Goal: Task Accomplishment & Management: Manage account settings

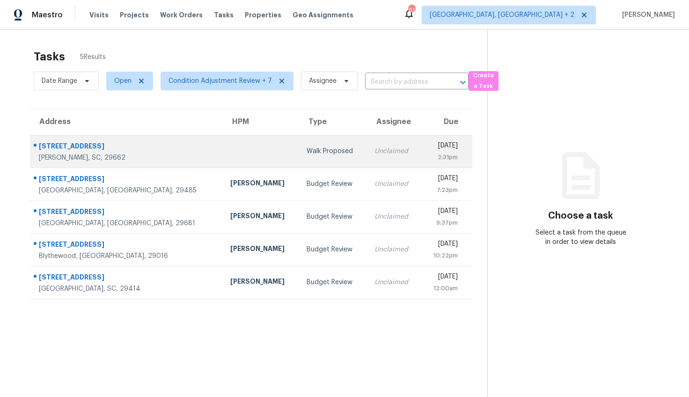
click at [87, 142] on div "8 Chelseabrook Ct" at bounding box center [127, 147] width 176 height 12
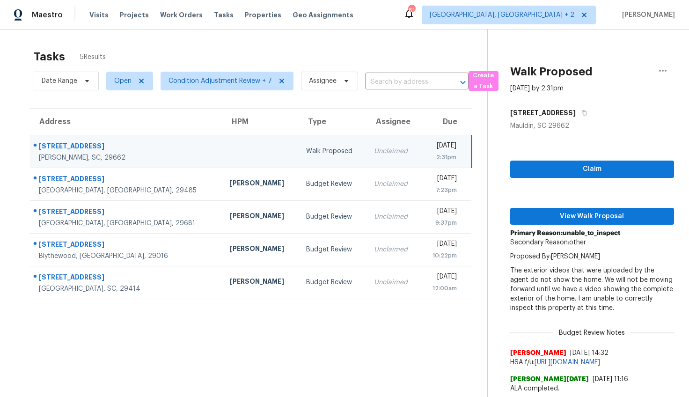
scroll to position [37, 0]
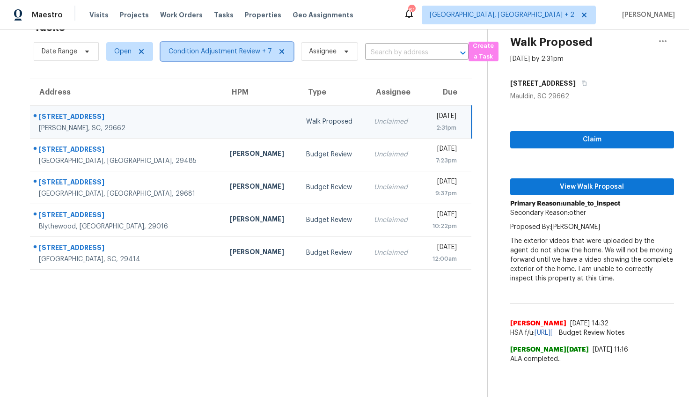
click at [177, 47] on span "Condition Adjustment Review + 7" at bounding box center [220, 51] width 103 height 9
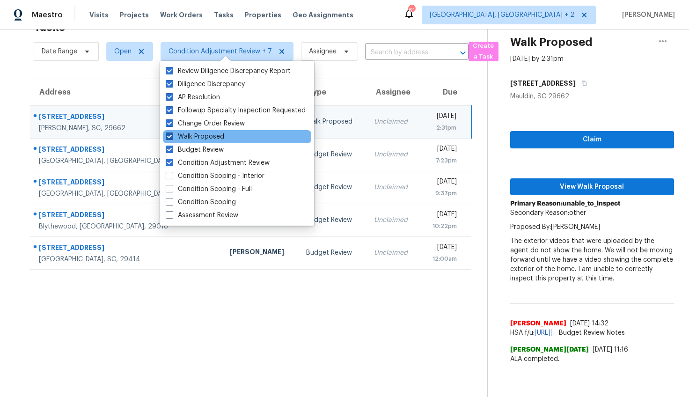
click at [169, 134] on span at bounding box center [169, 135] width 7 height 7
click at [169, 134] on input "Walk Proposed" at bounding box center [169, 135] width 6 height 6
checkbox input "false"
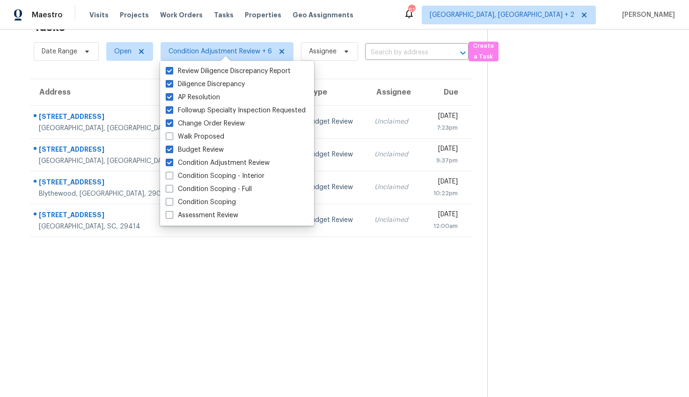
click at [4, 125] on div "Tasks 4 Results Date Range Open Condition Adjustment Review + 6 Assignee ​ Crea…" at bounding box center [344, 198] width 689 height 397
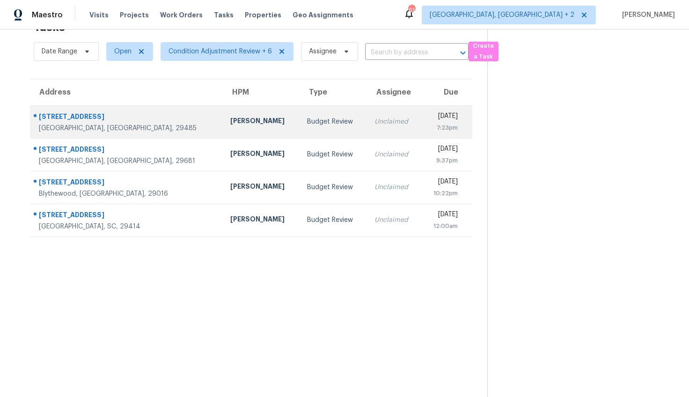
click at [97, 114] on div "118 Pacolet St" at bounding box center [127, 118] width 176 height 12
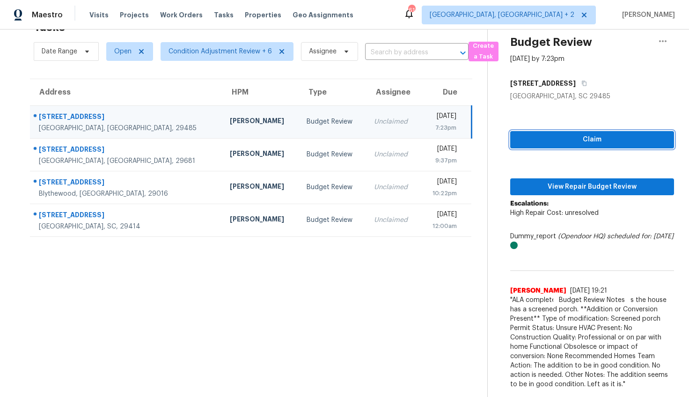
click at [577, 134] on span "Claim" at bounding box center [592, 140] width 149 height 12
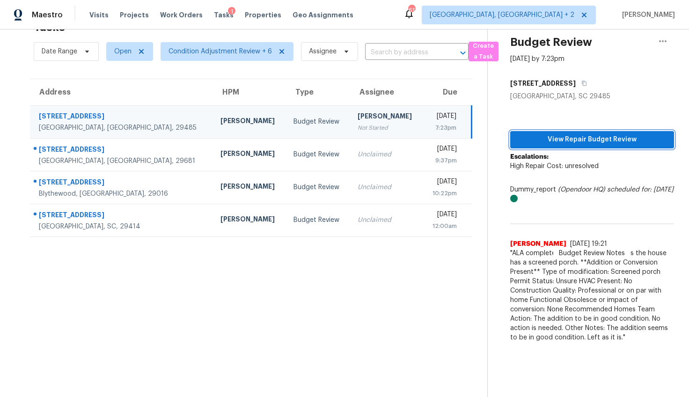
click at [592, 137] on span "View Repair Budget Review" at bounding box center [592, 140] width 149 height 12
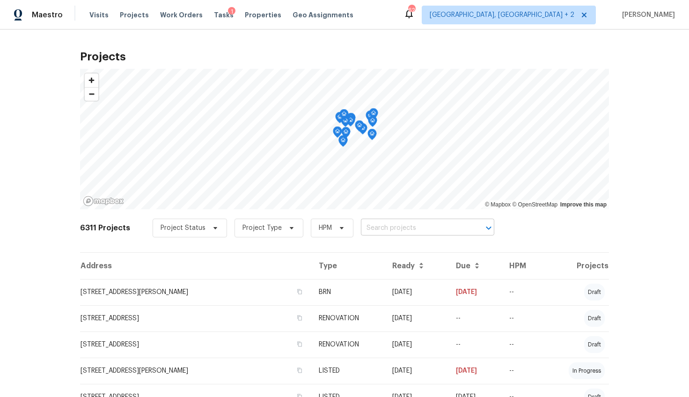
click at [375, 227] on input "text" at bounding box center [414, 228] width 107 height 15
type input "457"
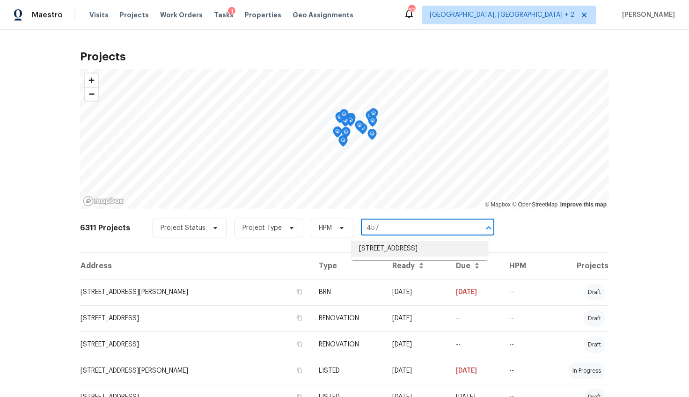
click at [372, 245] on li "457 Kingshead Ct, Irmo, SC 29063" at bounding box center [420, 248] width 136 height 15
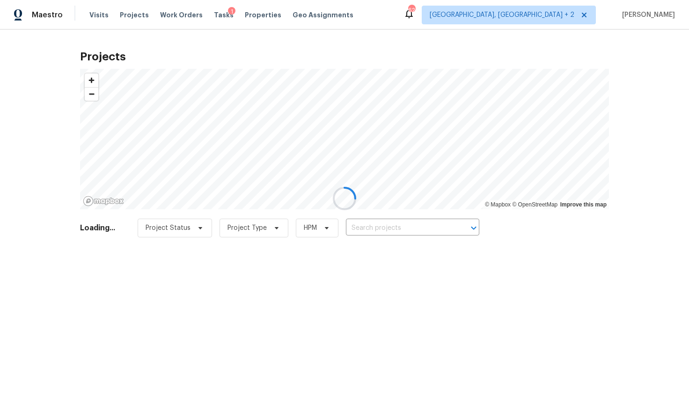
type input "457 Kingshead Ct, Irmo, SC 29063"
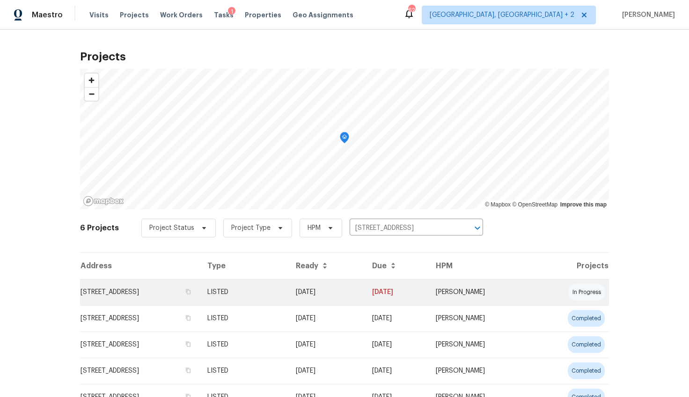
click at [181, 292] on td "457 Kingshead Ct, Irmo, SC 29063" at bounding box center [140, 292] width 120 height 26
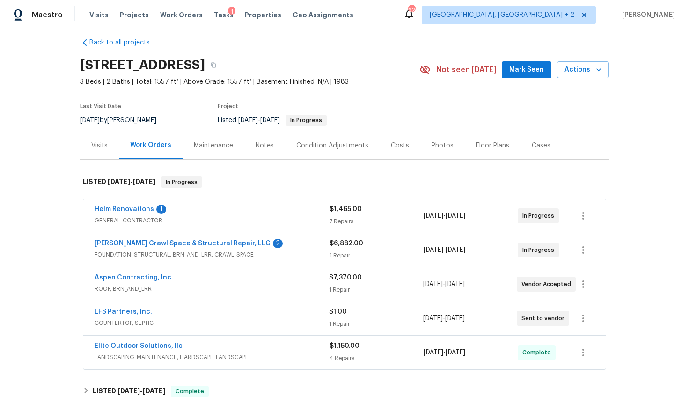
scroll to position [16, 0]
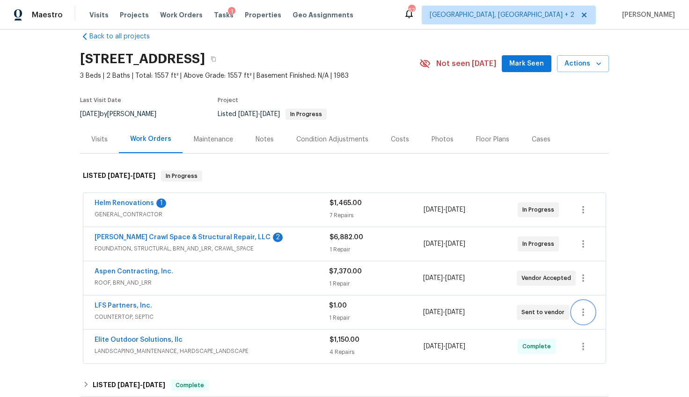
click at [583, 314] on icon "button" at bounding box center [583, 312] width 11 height 11
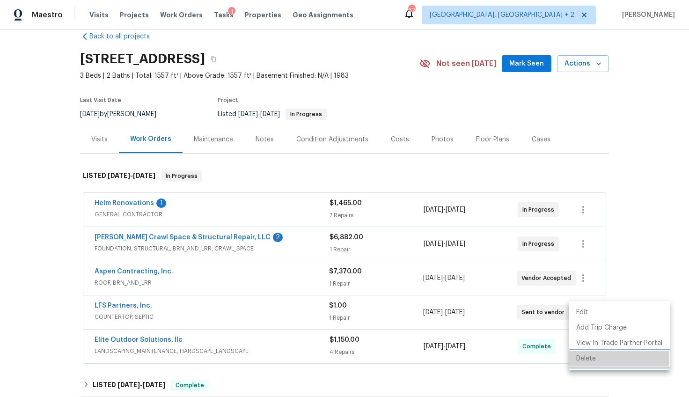
click at [586, 358] on li "Delete" at bounding box center [619, 358] width 101 height 15
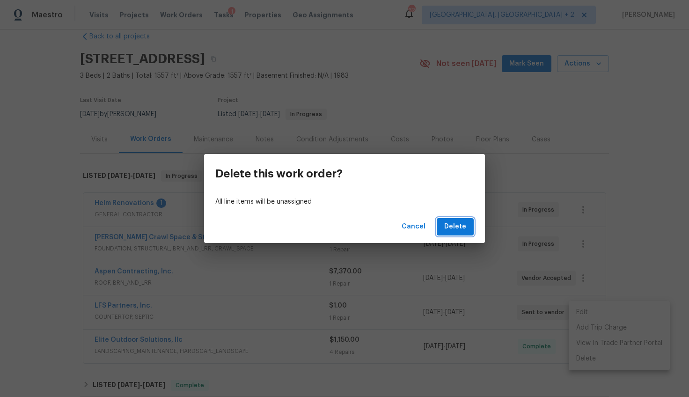
click at [464, 228] on span "Delete" at bounding box center [455, 227] width 22 height 12
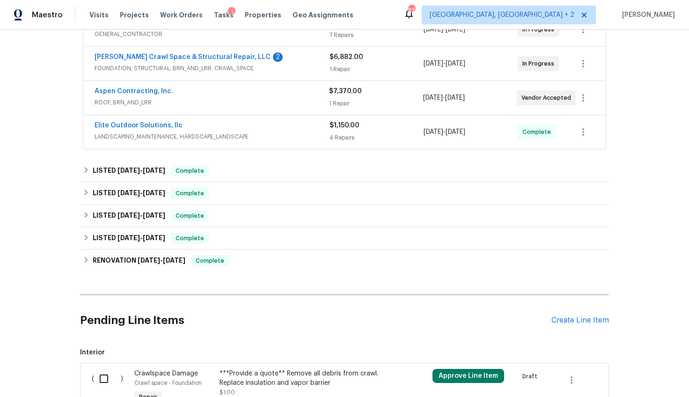
scroll to position [294, 0]
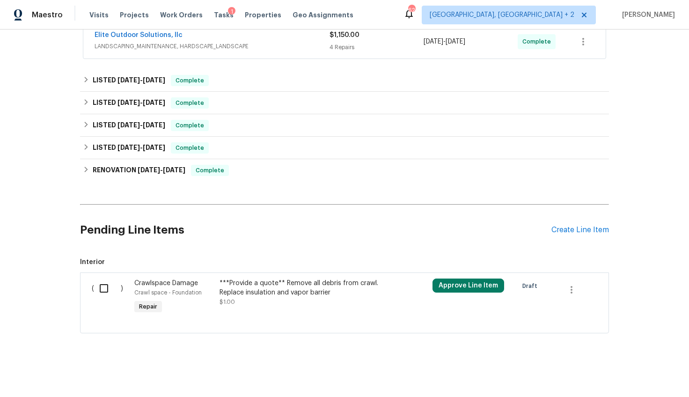
click at [97, 279] on input "checkbox" at bounding box center [107, 289] width 27 height 20
checkbox input "true"
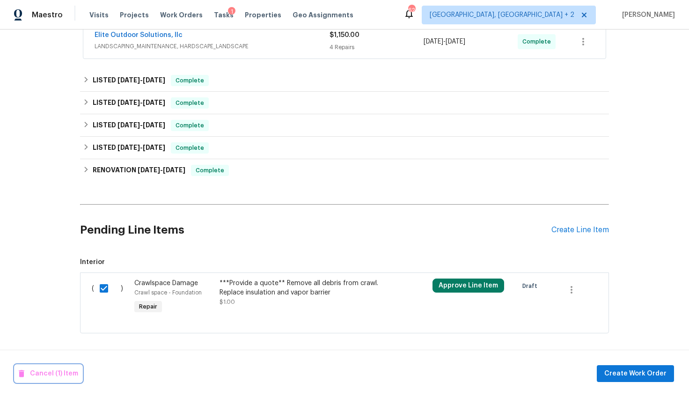
click at [53, 374] on span "Cancel (1) Item" at bounding box center [48, 374] width 59 height 12
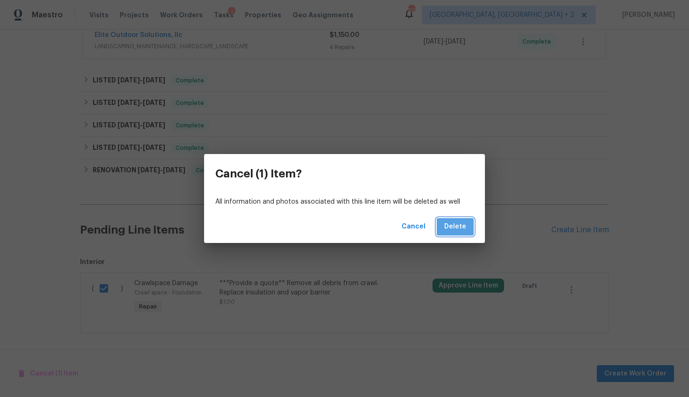
click at [473, 228] on button "Delete" at bounding box center [455, 226] width 37 height 17
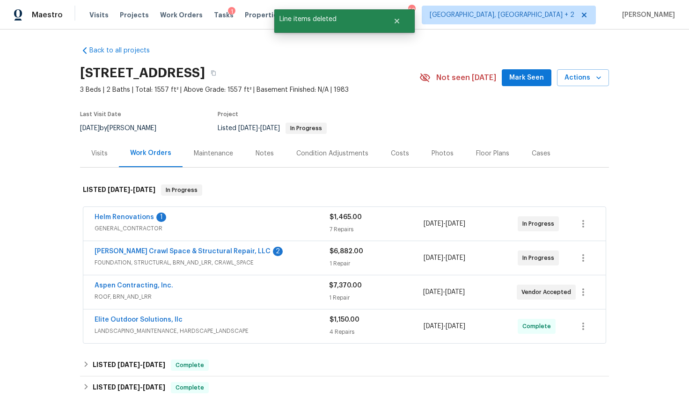
scroll to position [5, 0]
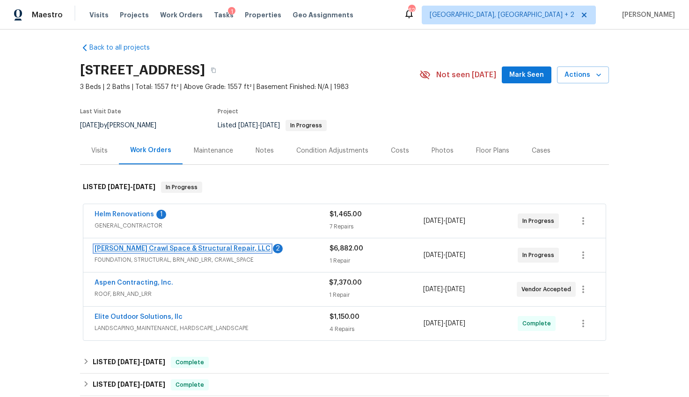
click at [221, 248] on link "[PERSON_NAME] Crawl Space & Structural Repair, LLC" at bounding box center [183, 248] width 176 height 7
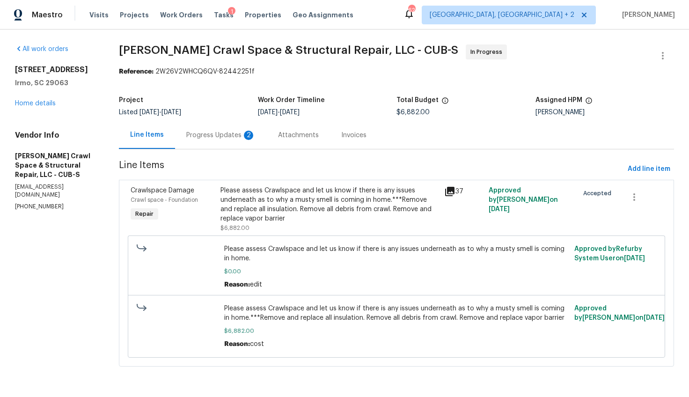
click at [251, 139] on div "Progress Updates 2" at bounding box center [220, 135] width 69 height 9
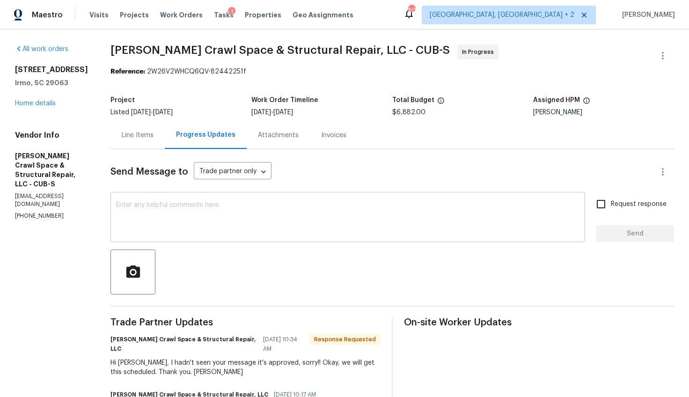
click at [187, 195] on div "x ​" at bounding box center [347, 218] width 475 height 48
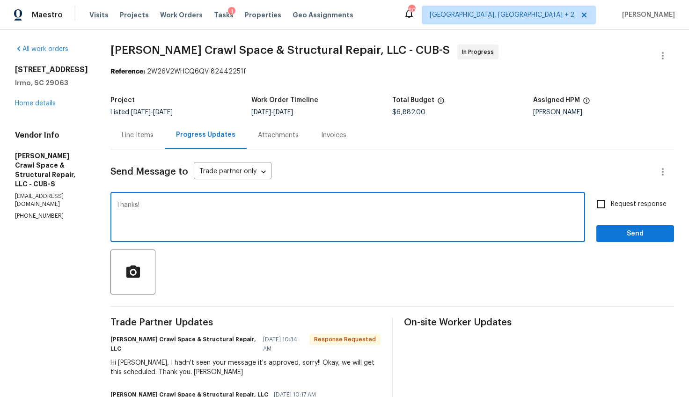
type textarea "Thanks!"
click at [598, 207] on input "Request response" at bounding box center [601, 204] width 20 height 20
checkbox input "true"
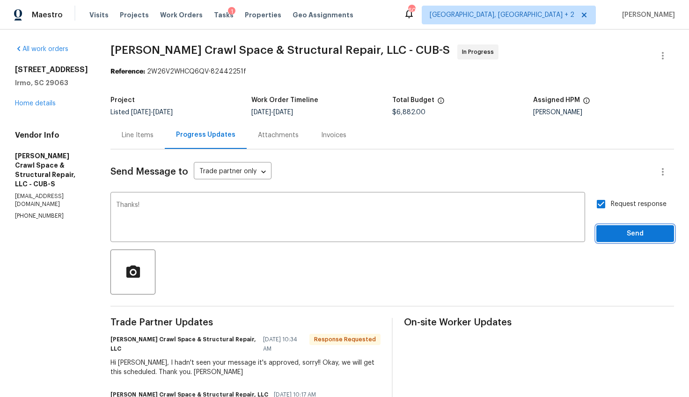
click at [604, 235] on span "Send" at bounding box center [635, 234] width 63 height 12
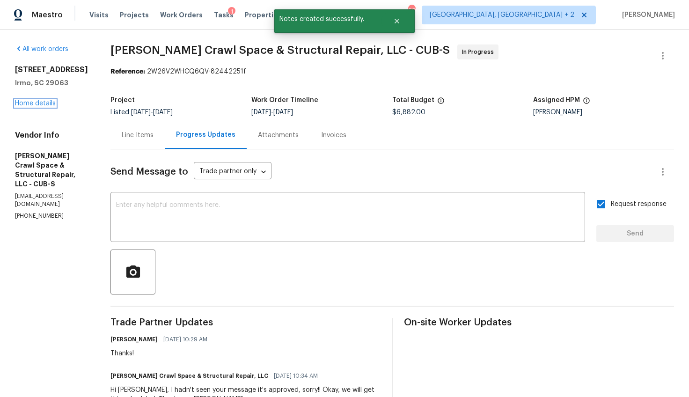
click at [39, 101] on link "Home details" at bounding box center [35, 103] width 41 height 7
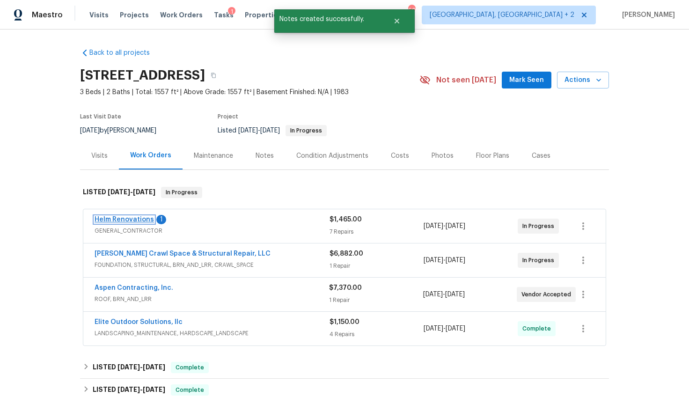
click at [134, 220] on link "Helm Renovations" at bounding box center [124, 219] width 59 height 7
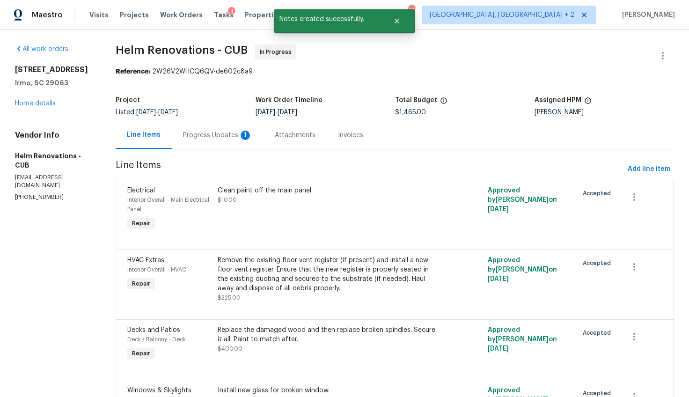
click at [229, 145] on div "Progress Updates 1" at bounding box center [218, 135] width 92 height 28
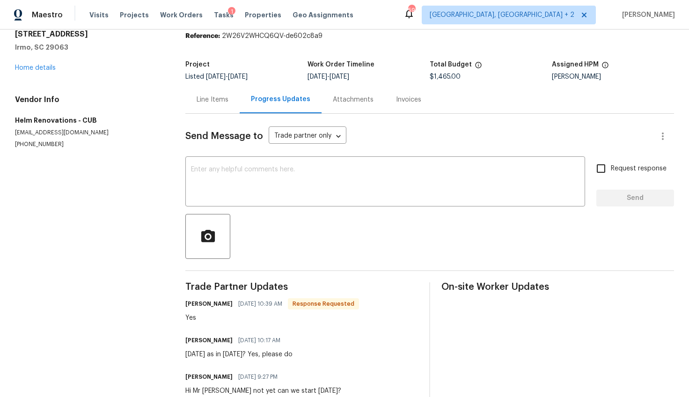
scroll to position [95, 0]
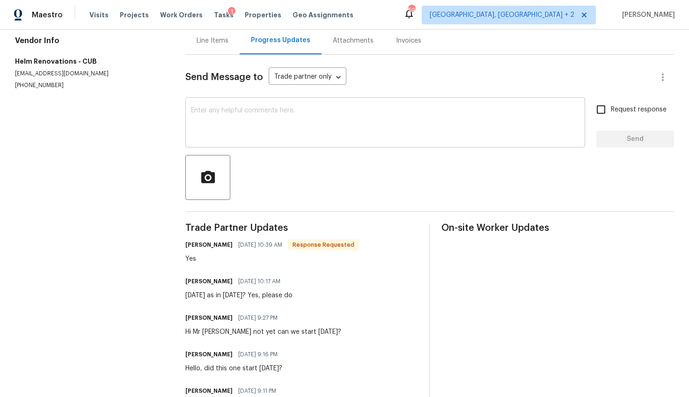
click at [231, 111] on textarea at bounding box center [385, 123] width 389 height 33
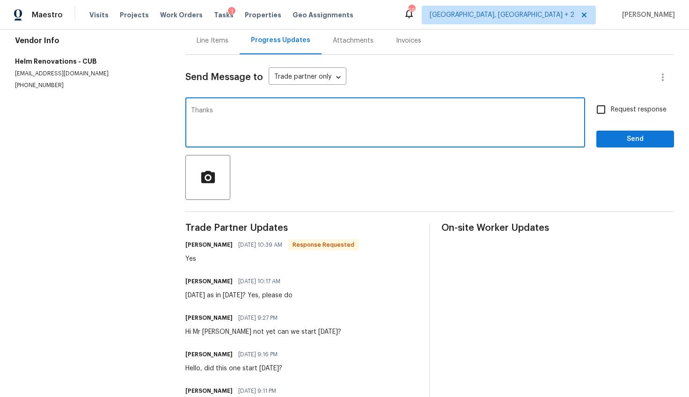
type textarea "Thanks"
click at [622, 106] on span "Request response" at bounding box center [639, 110] width 56 height 10
click at [611, 106] on input "Request response" at bounding box center [601, 110] width 20 height 20
checkbox input "true"
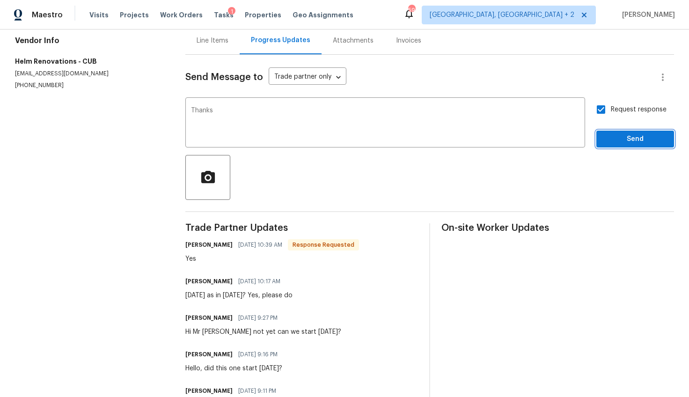
click at [619, 144] on span "Send" at bounding box center [635, 139] width 63 height 12
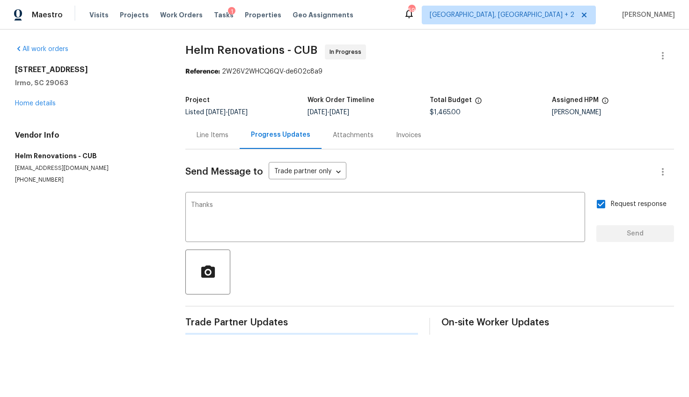
scroll to position [0, 0]
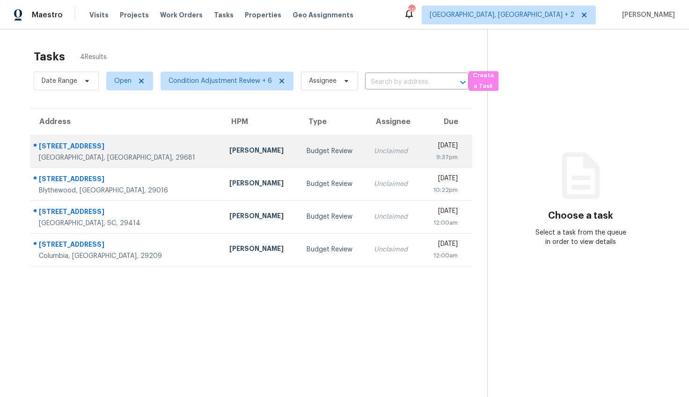
click at [118, 144] on div "[STREET_ADDRESS]" at bounding box center [127, 147] width 176 height 12
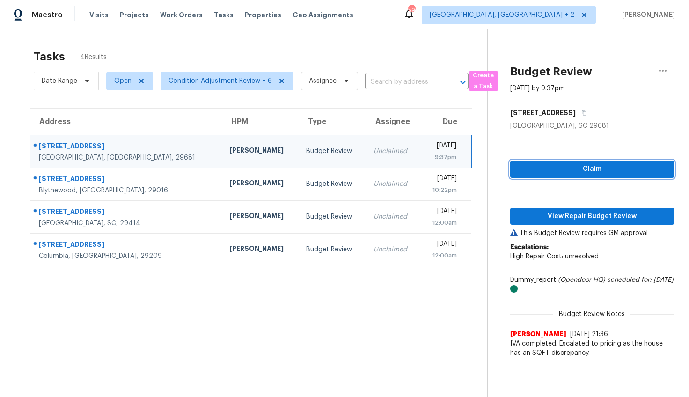
click at [608, 171] on span "Claim" at bounding box center [592, 169] width 149 height 12
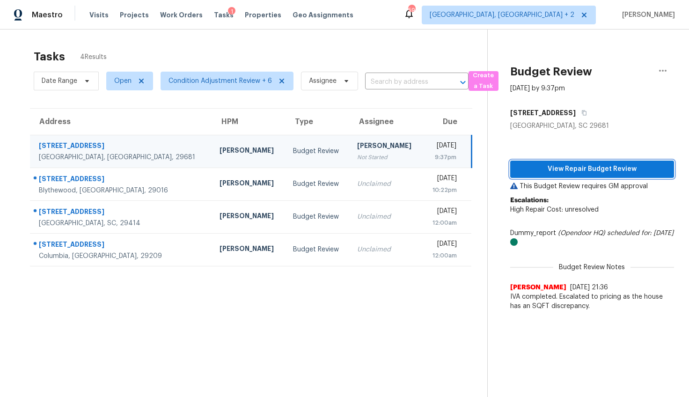
click at [586, 169] on span "View Repair Budget Review" at bounding box center [592, 169] width 149 height 12
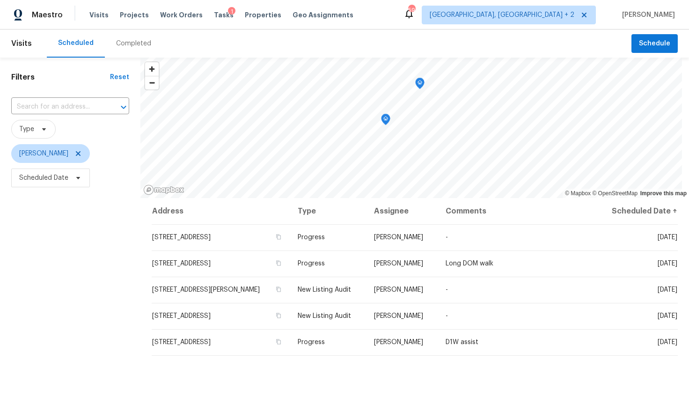
click at [130, 41] on div "Completed" at bounding box center [133, 43] width 35 height 9
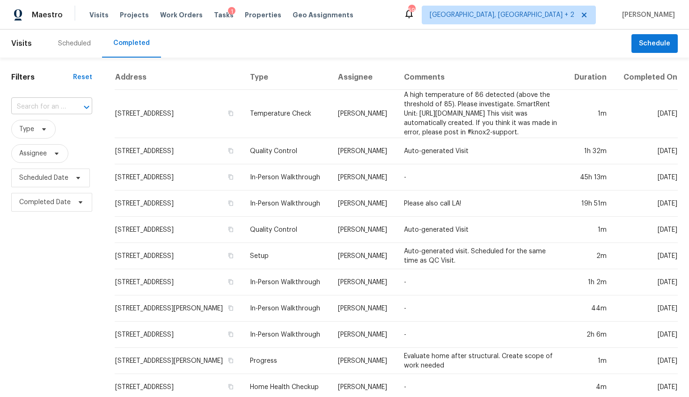
click at [47, 103] on input "text" at bounding box center [38, 107] width 55 height 15
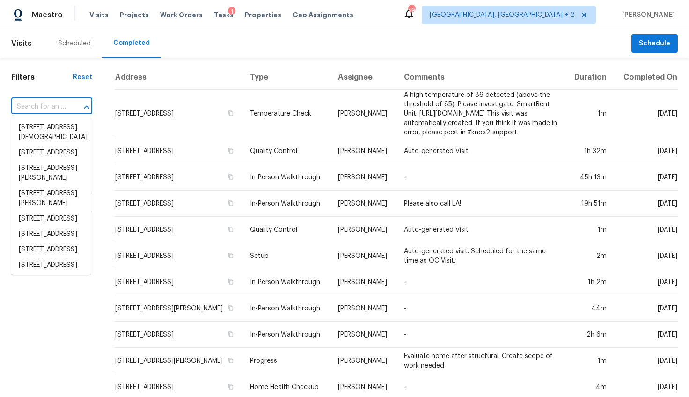
paste input "734 Liberty Walk Ln, Simpsonville, SC 29681"
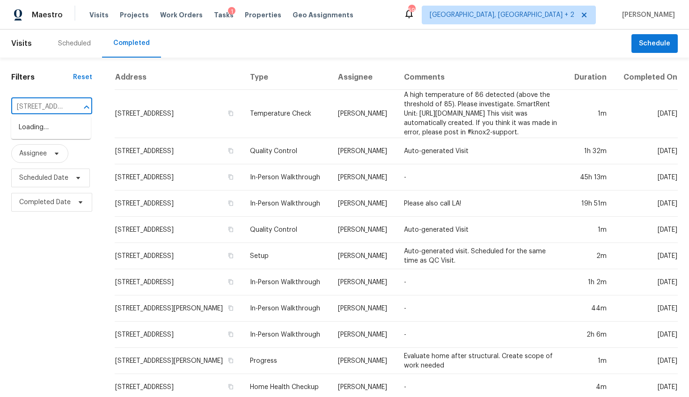
scroll to position [0, 87]
type input "734 Liberty Walk Ln, Simpsonville, SC 29681"
click at [50, 105] on input "text" at bounding box center [38, 107] width 55 height 15
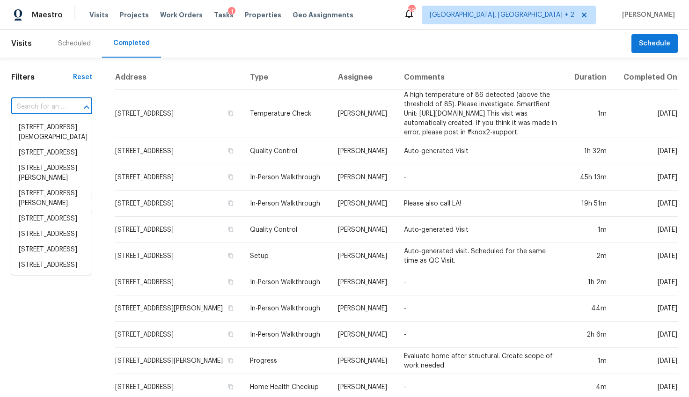
paste input "734 Liberty Walk Ln, Simpsonville, SC 29681"
type input "734 Liberty Walk Ln, Simpsonville, SC 29681"
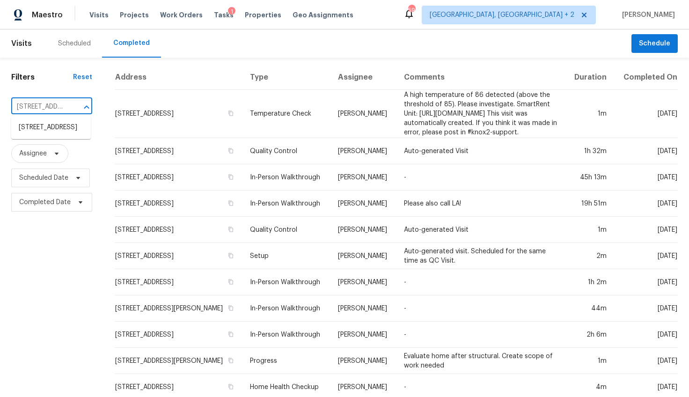
scroll to position [0, 87]
click at [47, 126] on li "734 Liberty Walk Ln, Simpsonville, SC 29681" at bounding box center [51, 127] width 80 height 15
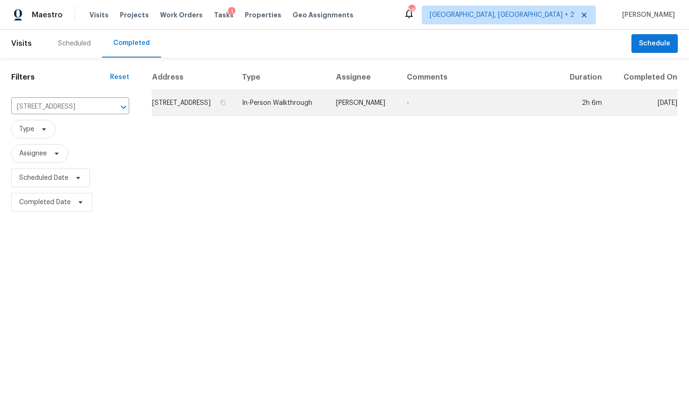
click at [200, 116] on td "734 Liberty Walk Ln, Simpsonville, SC 29681" at bounding box center [193, 103] width 83 height 26
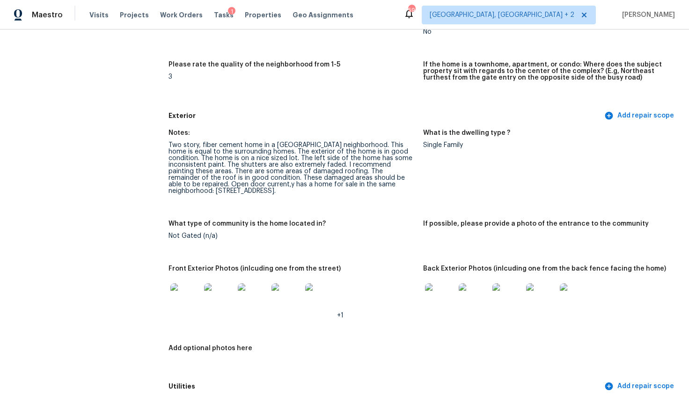
scroll to position [384, 0]
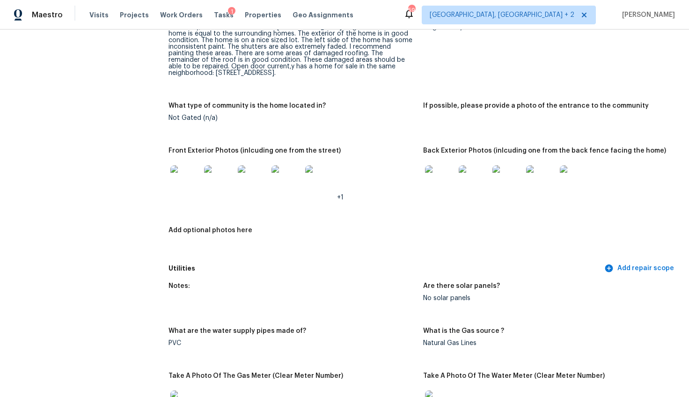
click at [196, 178] on img at bounding box center [185, 180] width 30 height 30
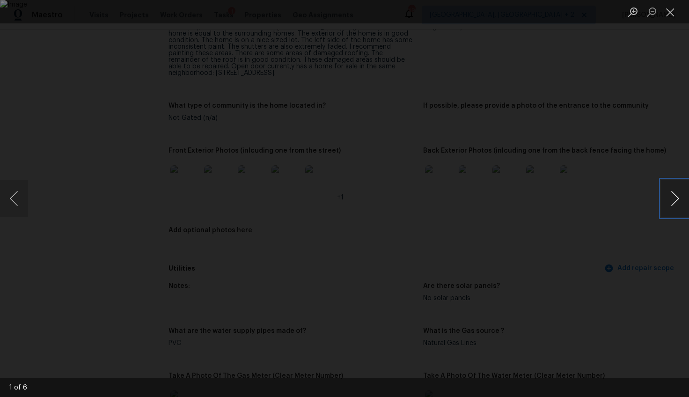
click at [678, 197] on button "Next image" at bounding box center [675, 198] width 28 height 37
click at [14, 202] on button "Previous image" at bounding box center [14, 198] width 28 height 37
click at [388, 219] on img "Lightbox" at bounding box center [317, 124] width 1356 height 781
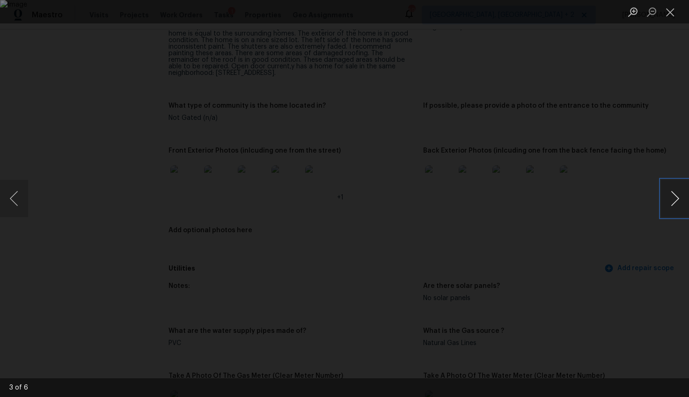
click at [671, 193] on button "Next image" at bounding box center [675, 198] width 28 height 37
click at [615, 249] on div "Lightbox" at bounding box center [344, 198] width 689 height 397
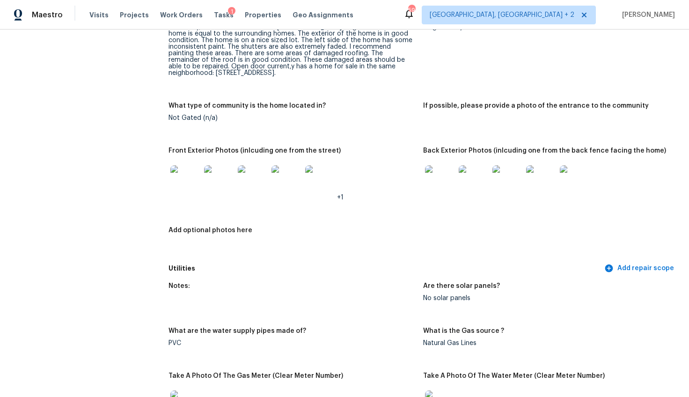
click at [425, 179] on img at bounding box center [440, 180] width 30 height 30
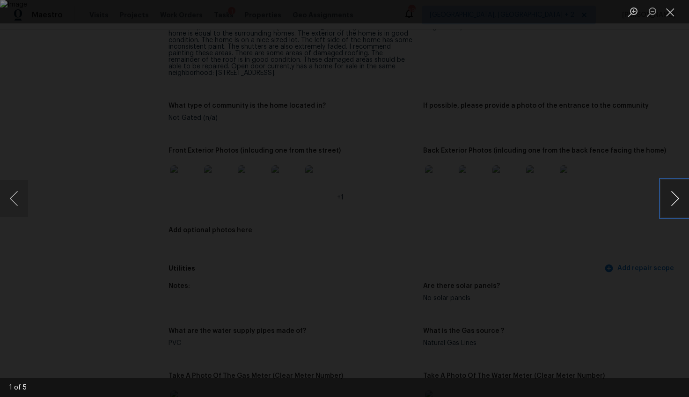
click at [674, 198] on button "Next image" at bounding box center [675, 198] width 28 height 37
click at [684, 199] on button "Next image" at bounding box center [675, 198] width 28 height 37
click at [675, 197] on button "Next image" at bounding box center [675, 198] width 28 height 37
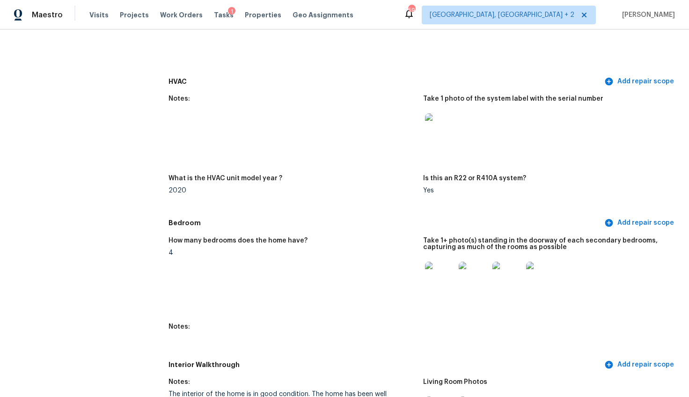
scroll to position [890, 0]
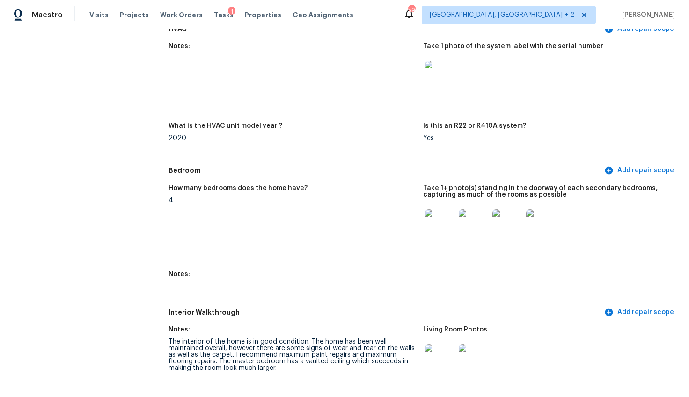
click at [428, 214] on img at bounding box center [440, 224] width 30 height 30
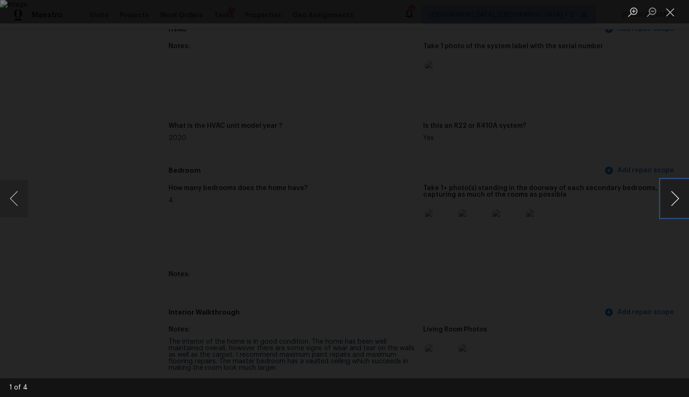
click at [677, 198] on button "Next image" at bounding box center [675, 198] width 28 height 37
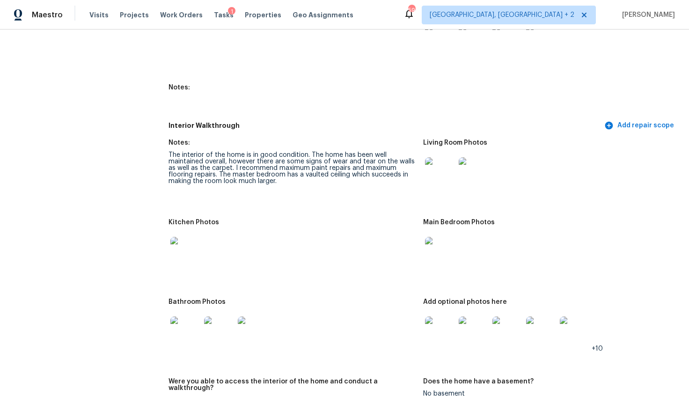
scroll to position [1126, 0]
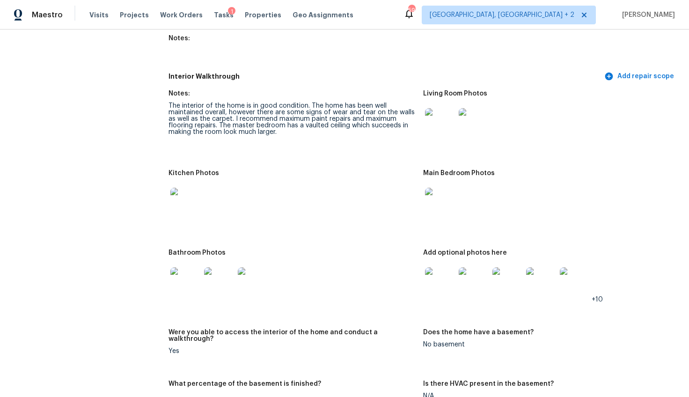
click at [436, 134] on div at bounding box center [440, 123] width 34 height 41
click at [438, 128] on img at bounding box center [440, 123] width 30 height 30
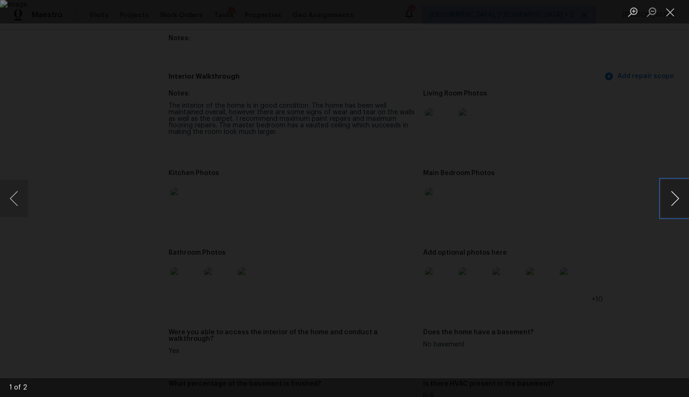
click at [671, 201] on button "Next image" at bounding box center [675, 198] width 28 height 37
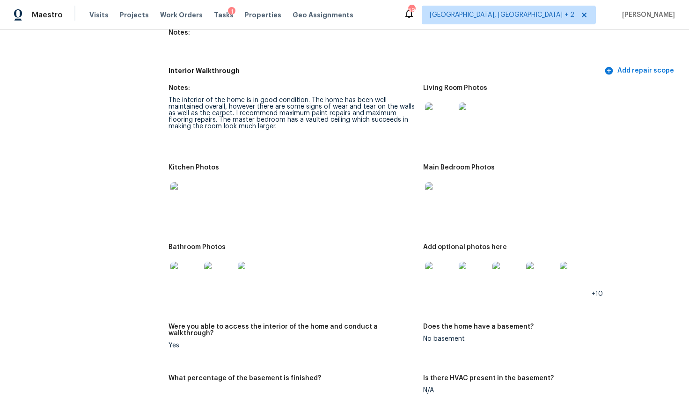
scroll to position [1231, 0]
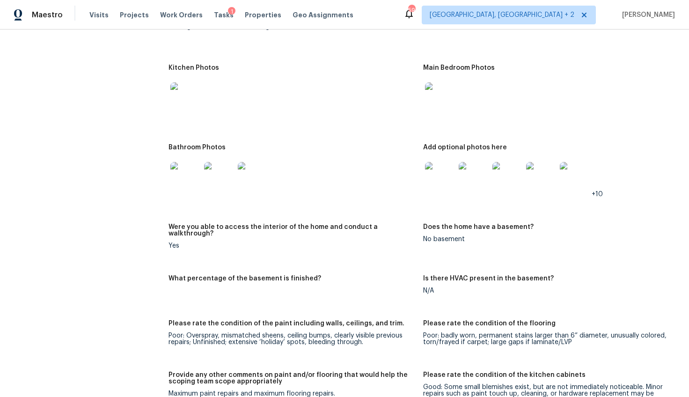
click at [181, 176] on img at bounding box center [185, 177] width 30 height 30
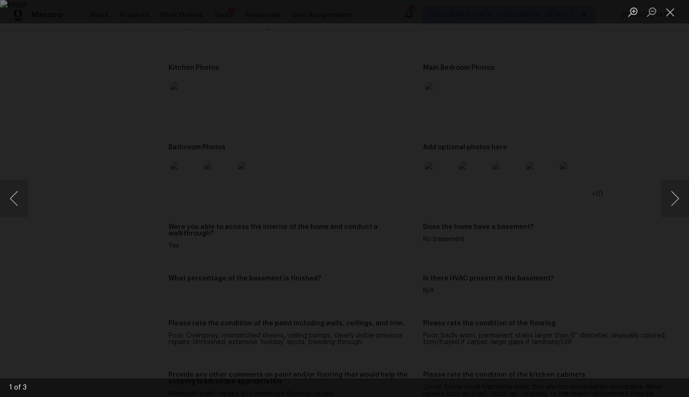
click at [634, 231] on div "Lightbox" at bounding box center [344, 198] width 689 height 397
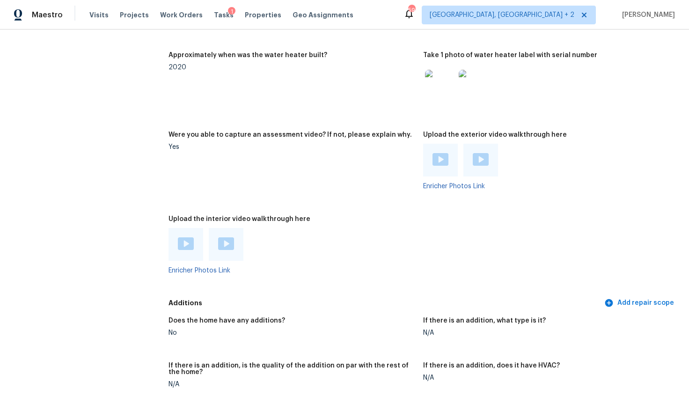
scroll to position [1808, 0]
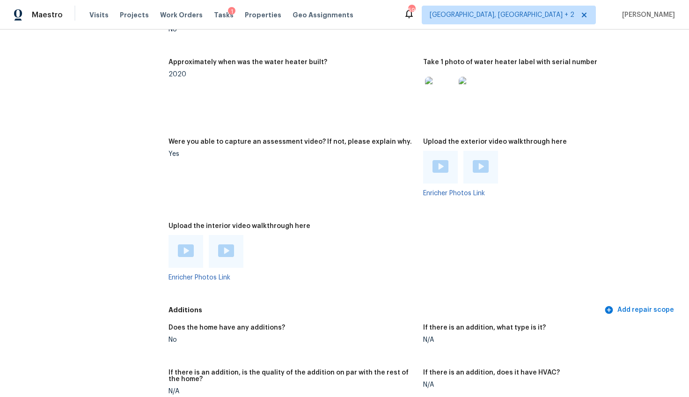
click at [433, 160] on img at bounding box center [441, 166] width 16 height 13
click at [465, 174] on div "Enricher Photos Link" at bounding box center [546, 174] width 247 height 46
click at [476, 160] on img at bounding box center [481, 166] width 16 height 13
click at [178, 244] on img at bounding box center [186, 250] width 16 height 13
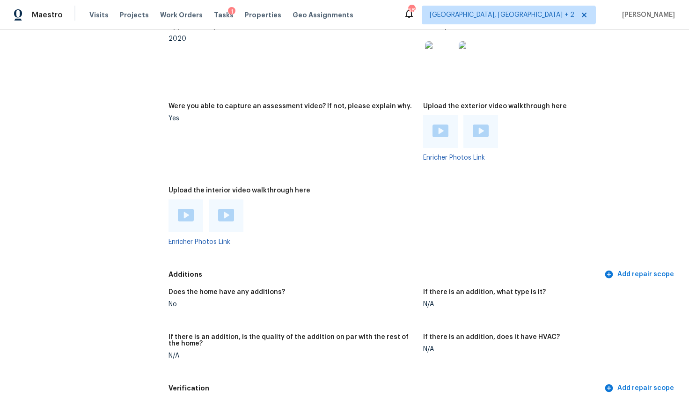
scroll to position [1844, 0]
click at [226, 208] on img at bounding box center [226, 214] width 16 height 13
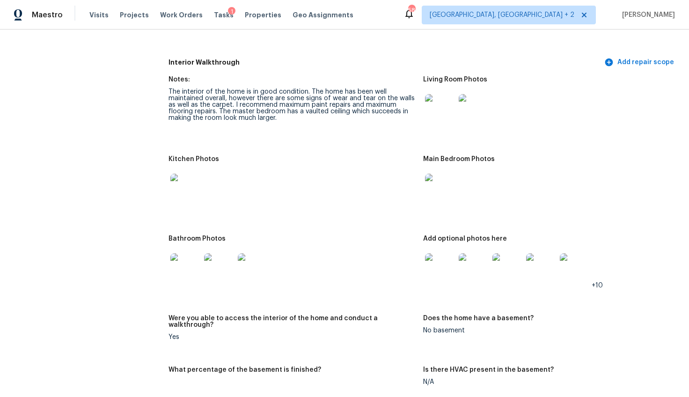
scroll to position [0, 0]
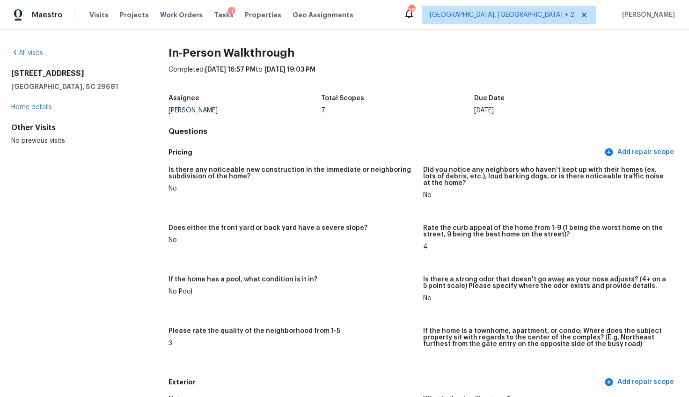
click at [40, 103] on div "734 Liberty Walk Ln Simpsonville, SC 29681 Home details" at bounding box center [74, 90] width 127 height 43
click at [39, 105] on link "Home details" at bounding box center [31, 107] width 41 height 7
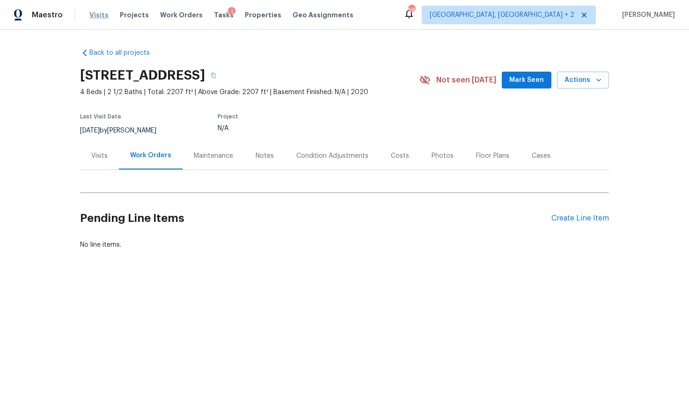
click at [102, 13] on span "Visits" at bounding box center [98, 14] width 19 height 9
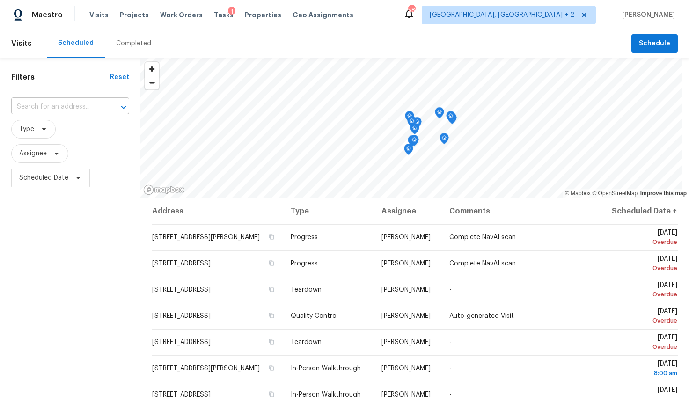
click at [62, 102] on input "text" at bounding box center [57, 107] width 92 height 15
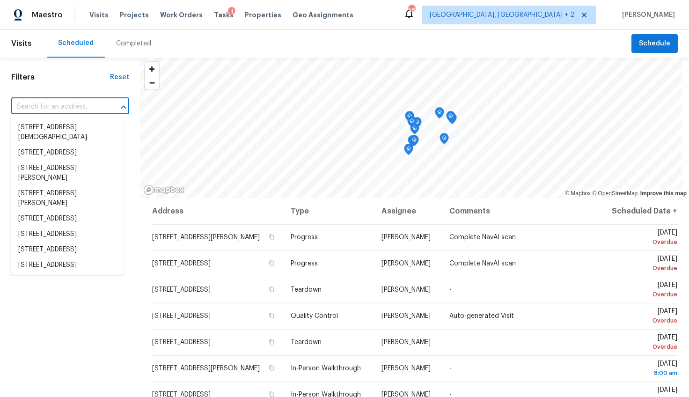
paste input "1020 Valley Estates Dr, Blythewood, SC 29016"
type input "1020 Valley Estates Dr, Blythewood, SC 29016"
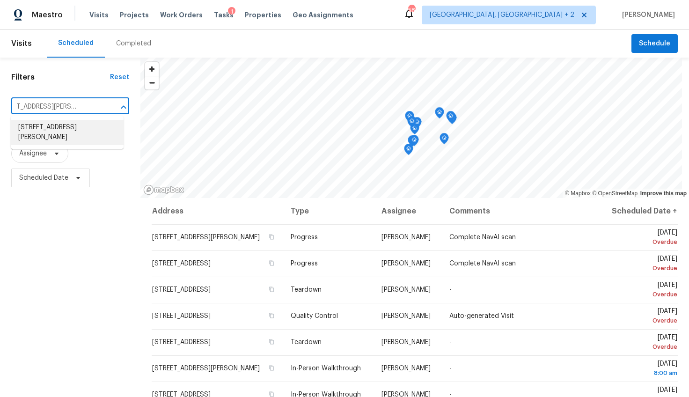
click at [57, 131] on li "1020 Valley Estates Dr, Blythewood, SC 29016" at bounding box center [67, 132] width 113 height 25
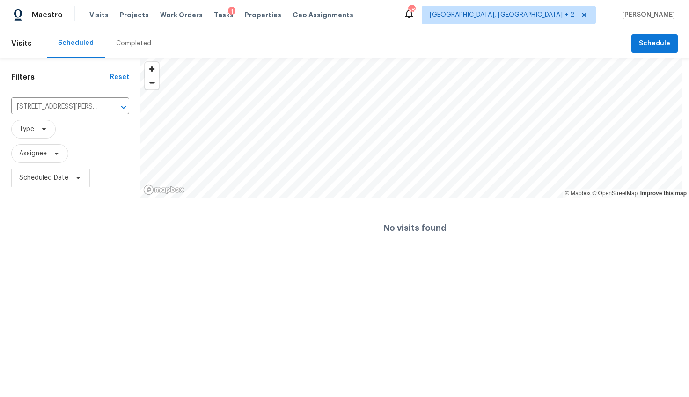
click at [152, 39] on div "Completed" at bounding box center [134, 43] width 58 height 28
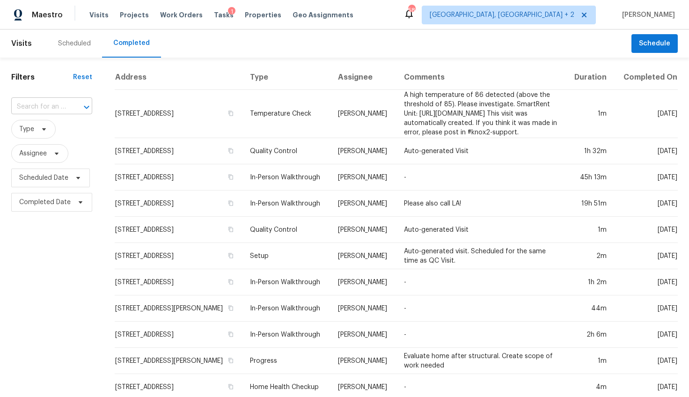
click at [53, 106] on input "text" at bounding box center [38, 107] width 55 height 15
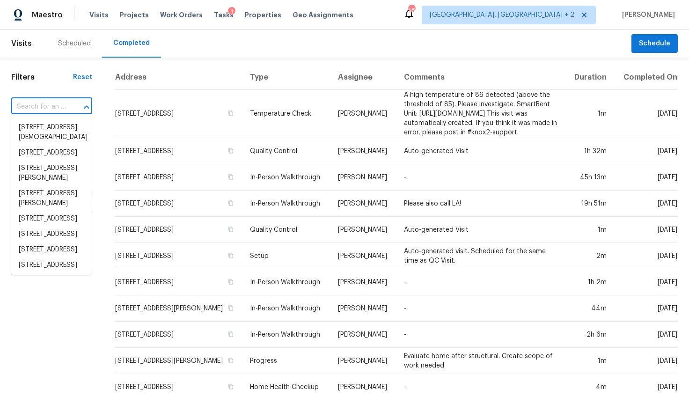
paste input "1020 Valley Estates Dr, Blythewood, SC 29016"
type input "1020 Valley Estates Dr, Blythewood, SC 29016"
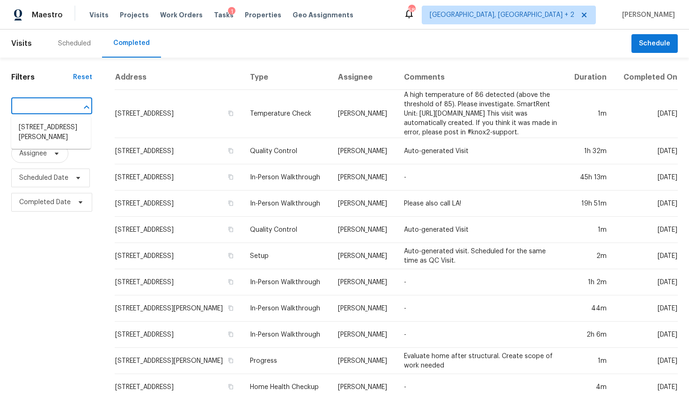
click at [48, 132] on li "1020 Valley Estates Dr, Blythewood, SC 29016" at bounding box center [51, 132] width 80 height 25
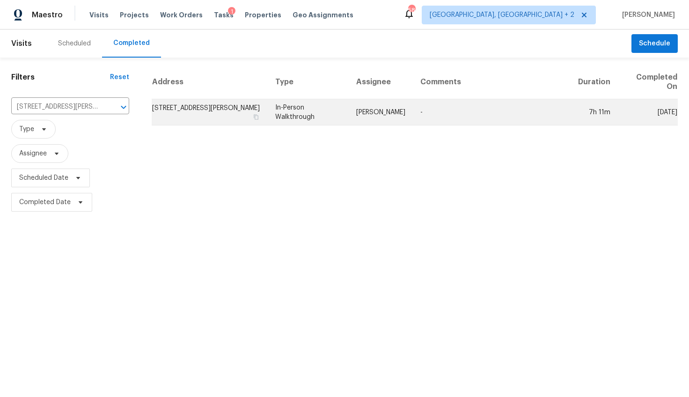
click at [216, 121] on td "1020 Valley Estates Dr, Blythewood, SC 29016" at bounding box center [210, 112] width 116 height 26
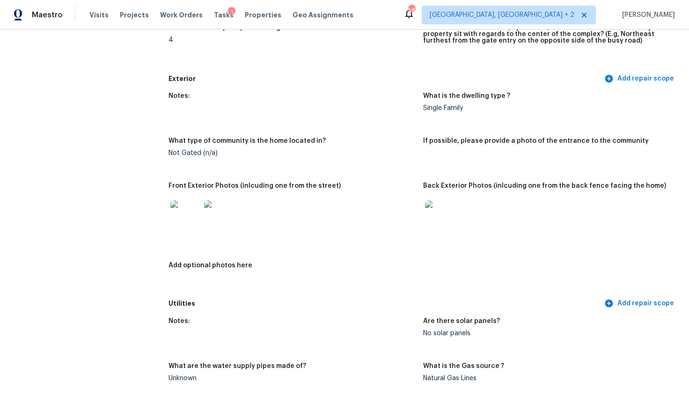
scroll to position [305, 0]
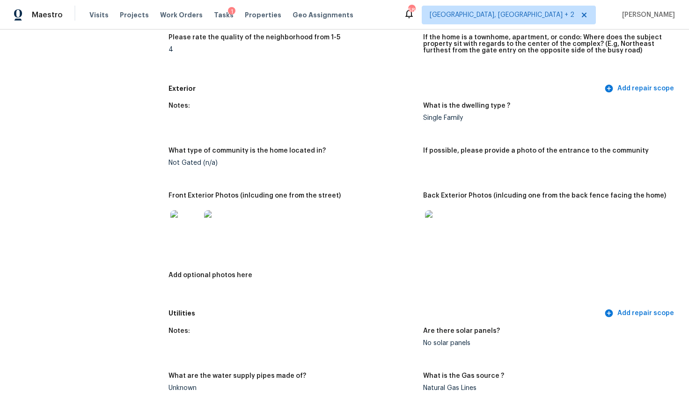
click at [184, 226] on img at bounding box center [185, 225] width 30 height 30
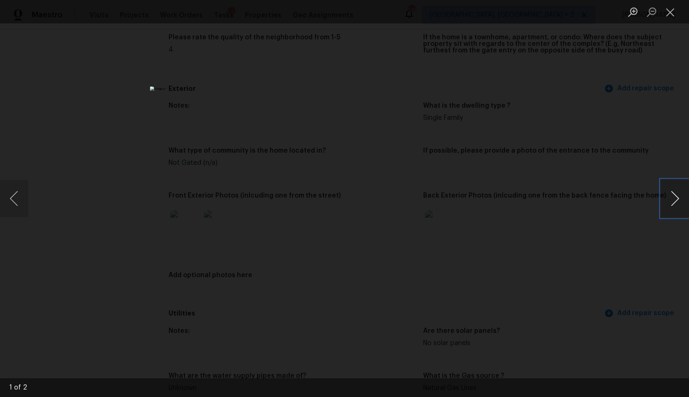
click at [672, 198] on button "Next image" at bounding box center [675, 198] width 28 height 37
click at [619, 237] on div "Lightbox" at bounding box center [344, 198] width 689 height 397
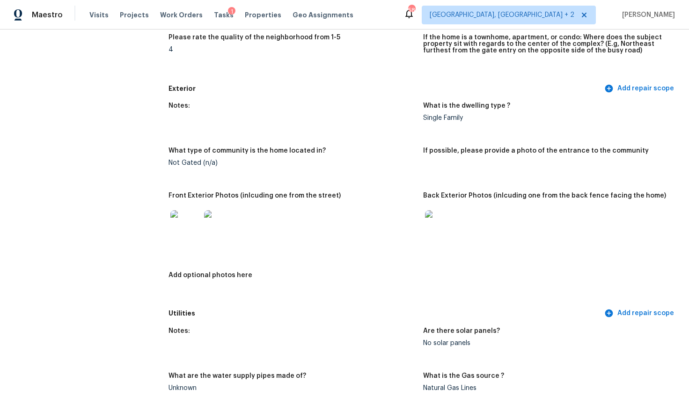
click at [450, 223] on img at bounding box center [440, 225] width 30 height 30
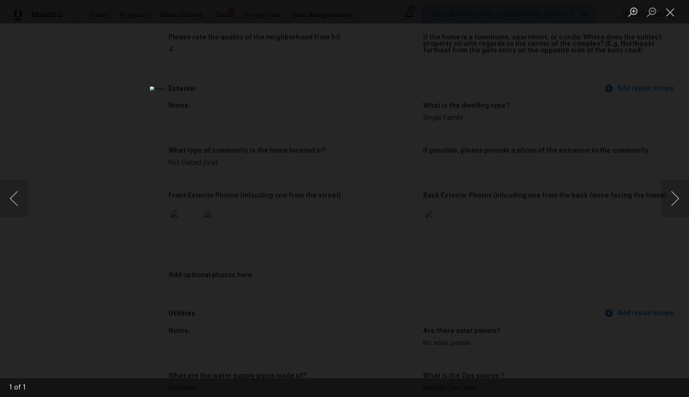
click at [600, 241] on div "Lightbox" at bounding box center [344, 198] width 689 height 397
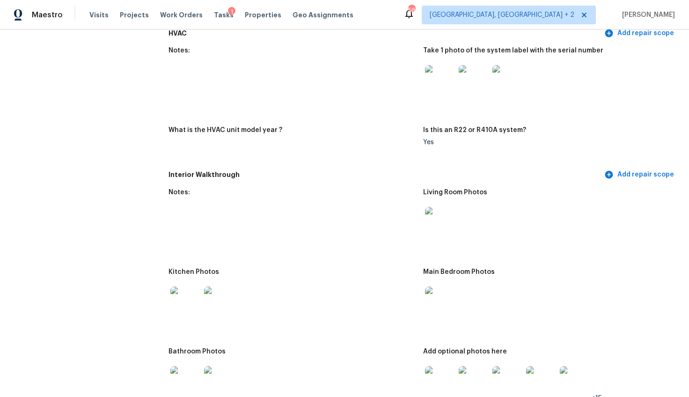
scroll to position [837, 0]
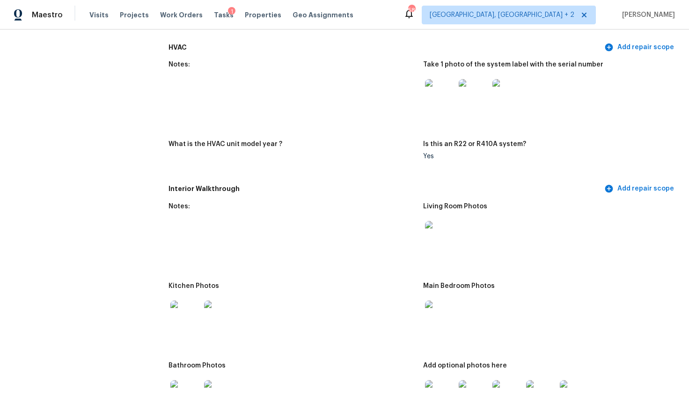
click at [442, 100] on img at bounding box center [440, 94] width 30 height 30
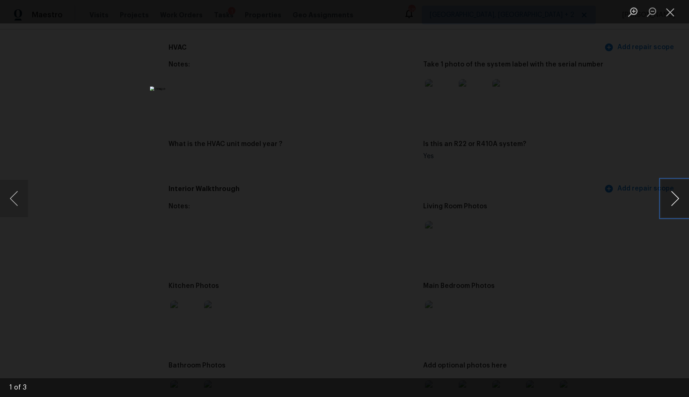
click at [675, 197] on button "Next image" at bounding box center [675, 198] width 28 height 37
click at [593, 115] on div "Lightbox" at bounding box center [344, 198] width 689 height 397
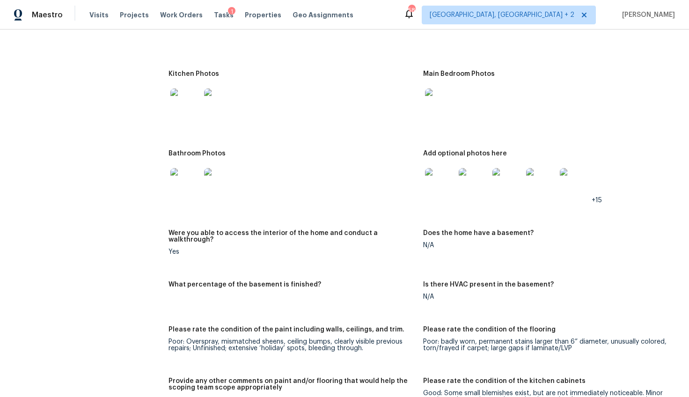
scroll to position [1010, 0]
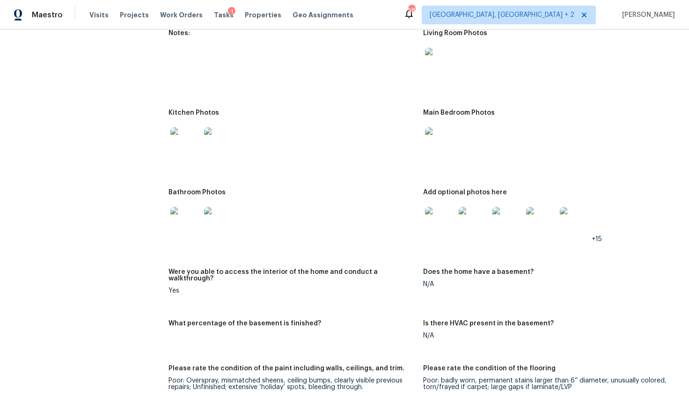
click at [434, 65] on img at bounding box center [440, 63] width 30 height 30
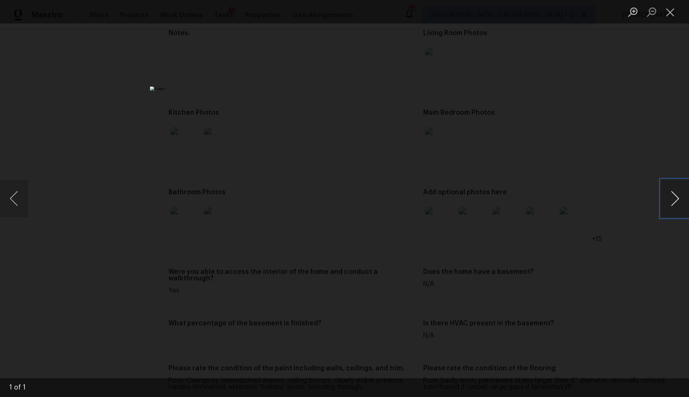
click at [680, 203] on button "Next image" at bounding box center [675, 198] width 28 height 37
click at [608, 203] on div "Lightbox" at bounding box center [344, 198] width 689 height 397
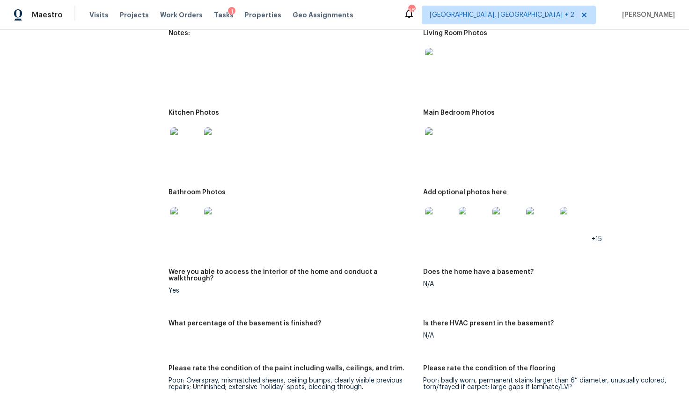
click at [173, 221] on img at bounding box center [185, 222] width 30 height 30
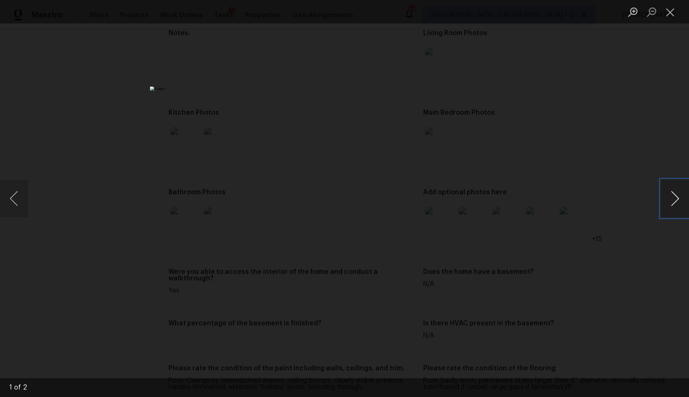
click at [682, 202] on button "Next image" at bounding box center [675, 198] width 28 height 37
click at [615, 262] on div "Lightbox" at bounding box center [344, 198] width 689 height 397
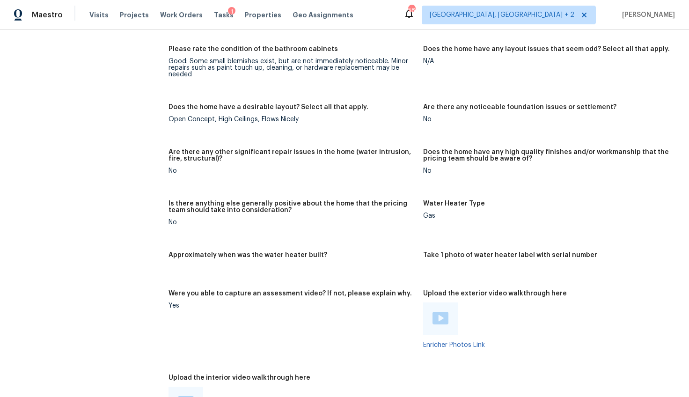
scroll to position [1481, 0]
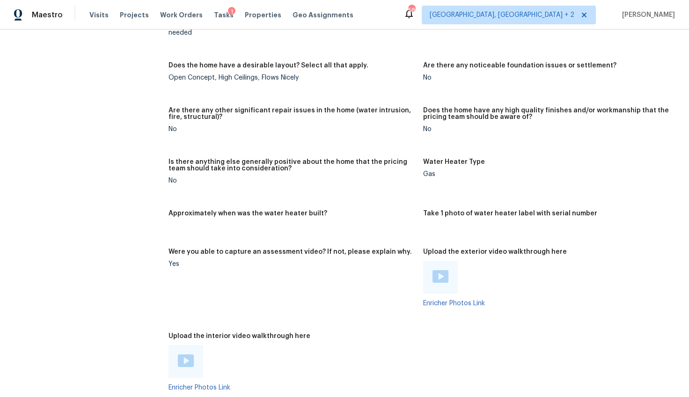
click at [433, 270] on img at bounding box center [441, 276] width 16 height 13
click at [175, 364] on div at bounding box center [186, 361] width 35 height 33
click at [181, 355] on img at bounding box center [186, 360] width 16 height 13
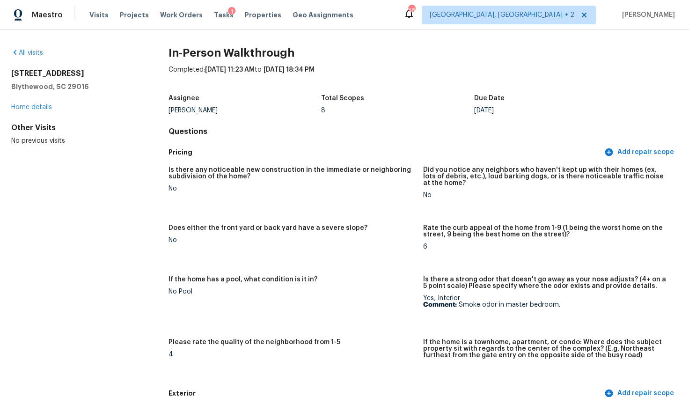
scroll to position [0, 0]
click at [44, 107] on link "Home details" at bounding box center [31, 106] width 41 height 7
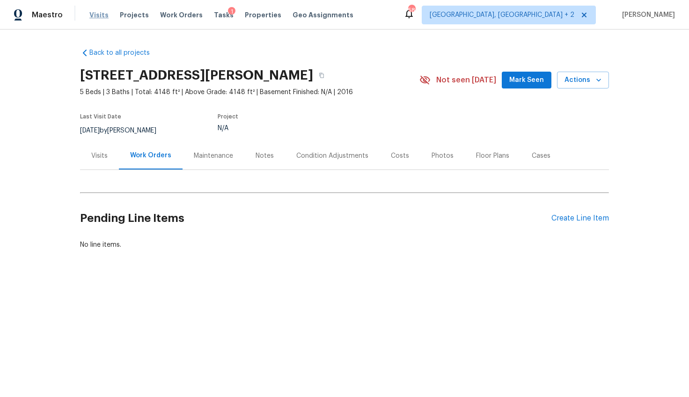
click at [90, 18] on span "Visits" at bounding box center [98, 14] width 19 height 9
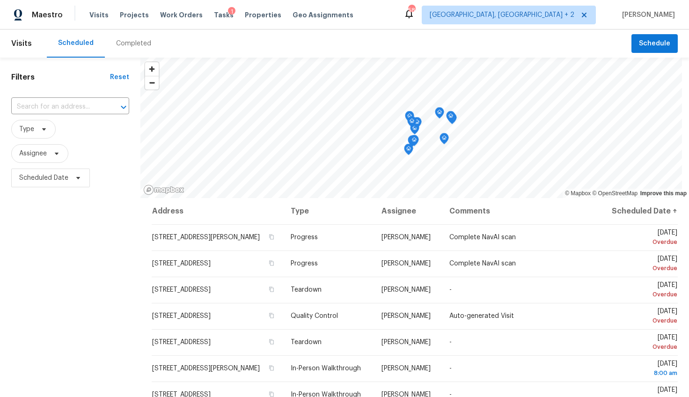
click at [127, 47] on div "Completed" at bounding box center [133, 43] width 35 height 9
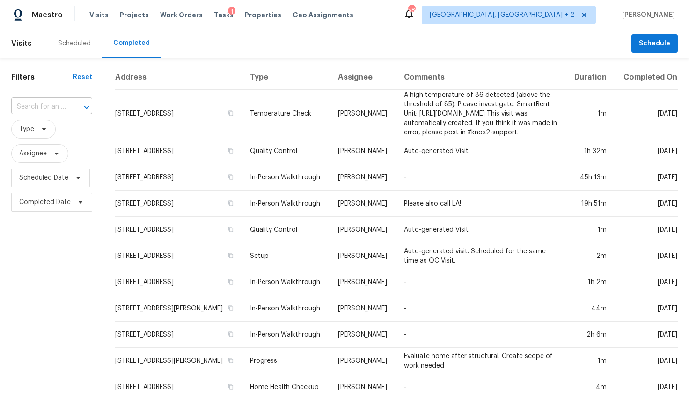
click at [64, 109] on input "text" at bounding box center [38, 107] width 55 height 15
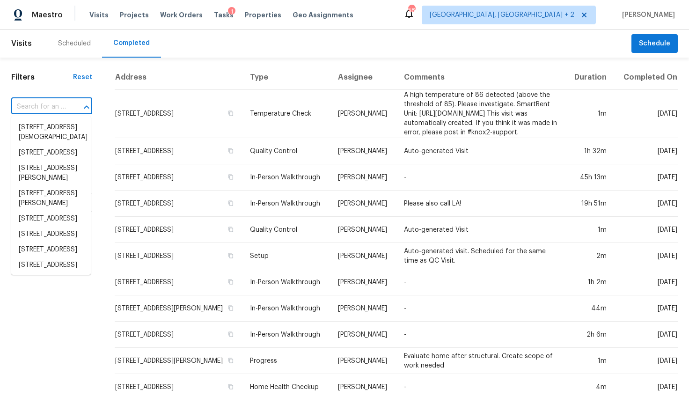
paste input "[STREET_ADDRESS]"
type input "[STREET_ADDRESS]"
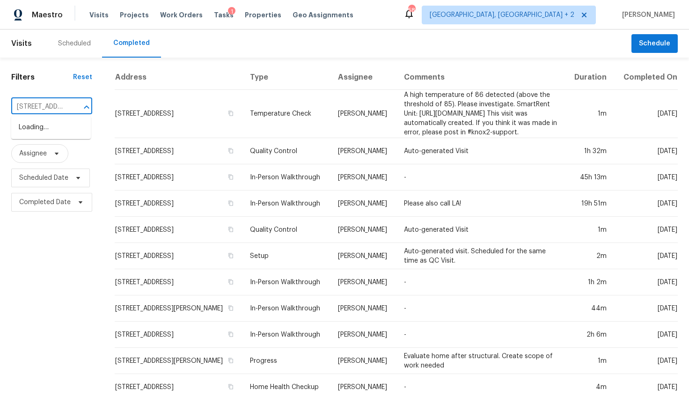
scroll to position [0, 64]
click at [66, 129] on li "[STREET_ADDRESS]" at bounding box center [51, 127] width 80 height 15
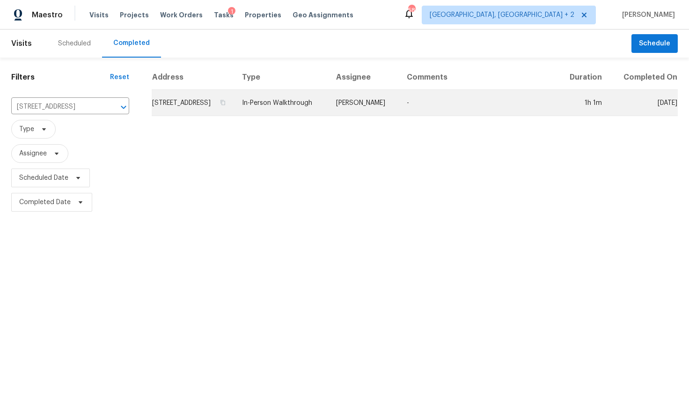
click at [235, 102] on td "[STREET_ADDRESS]" at bounding box center [193, 103] width 83 height 26
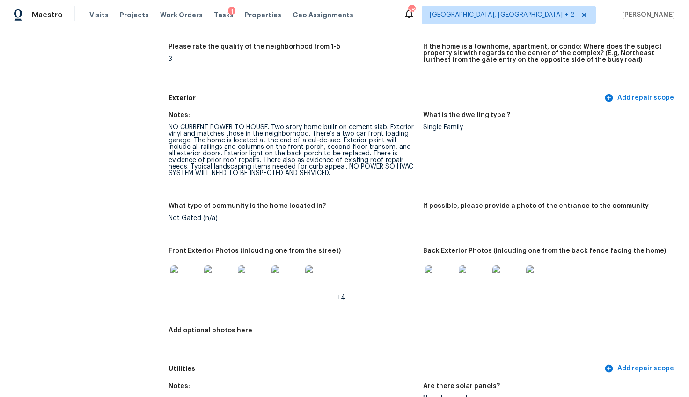
scroll to position [302, 0]
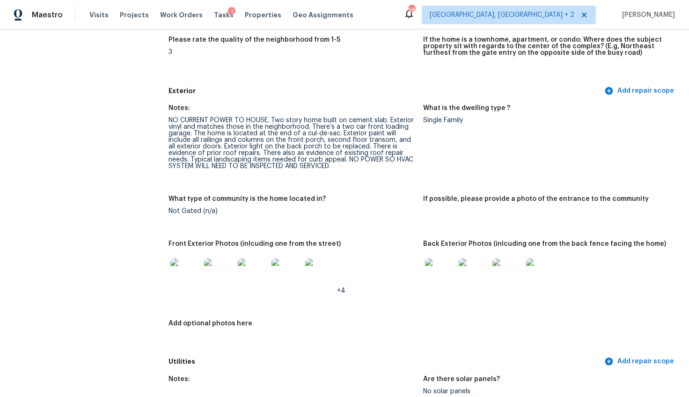
click at [181, 273] on img at bounding box center [185, 273] width 30 height 30
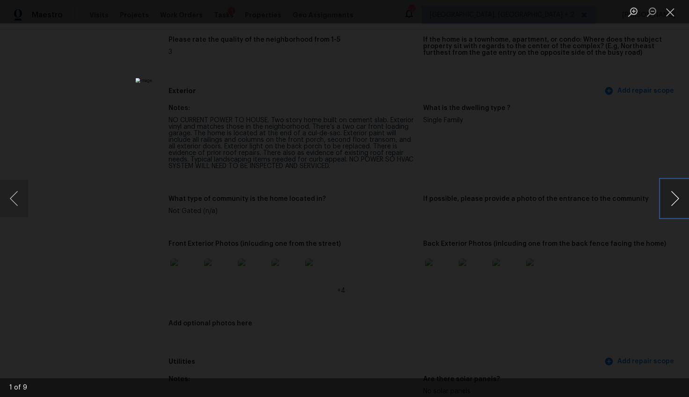
click at [677, 200] on button "Next image" at bounding box center [675, 198] width 28 height 37
click at [28, 197] on button "Previous image" at bounding box center [14, 198] width 28 height 37
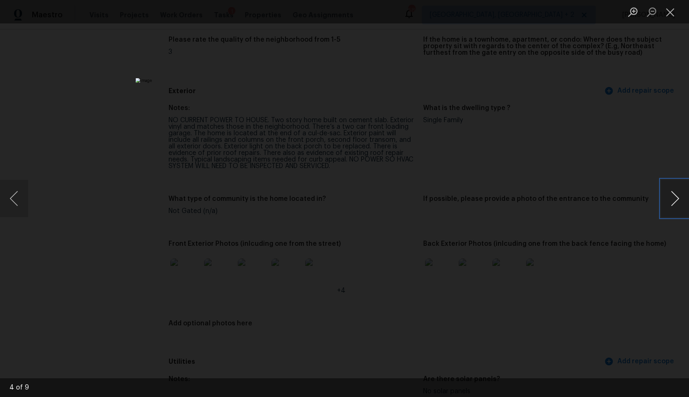
click at [671, 195] on button "Next image" at bounding box center [675, 198] width 28 height 37
click at [530, 239] on div "Lightbox" at bounding box center [344, 198] width 689 height 397
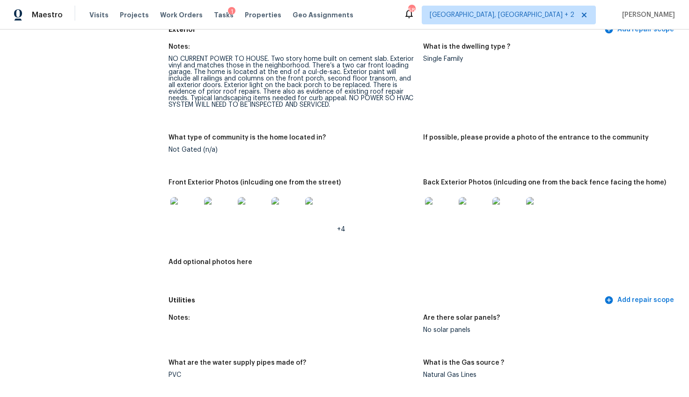
scroll to position [378, 0]
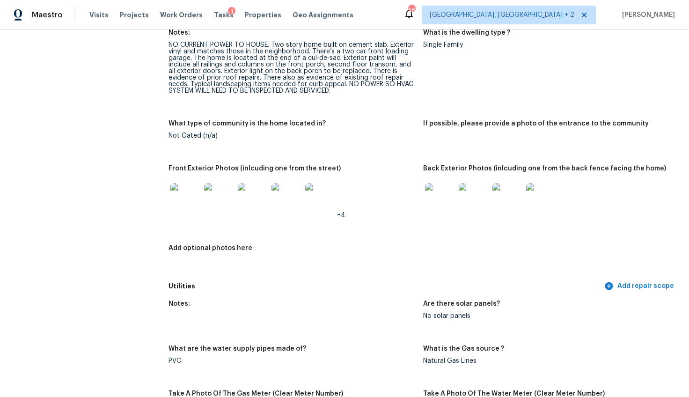
click at [444, 204] on img at bounding box center [440, 198] width 30 height 30
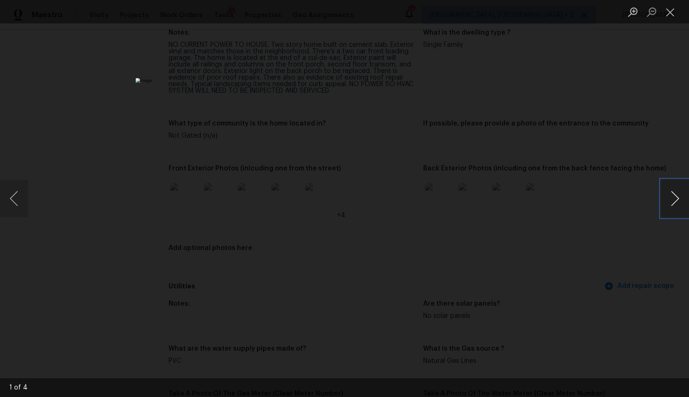
click at [668, 204] on button "Next image" at bounding box center [675, 198] width 28 height 37
click at [553, 184] on div "Lightbox" at bounding box center [344, 198] width 689 height 397
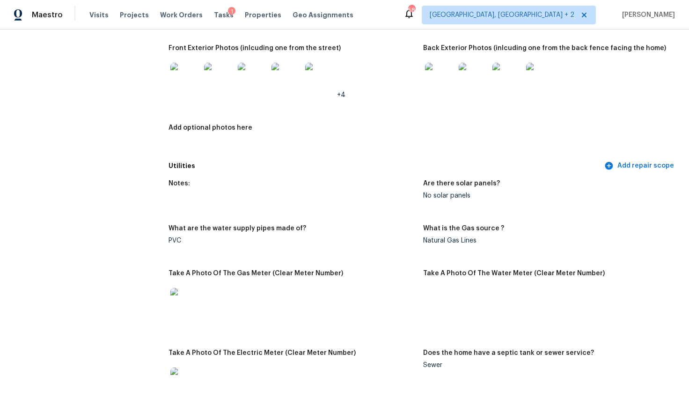
scroll to position [578, 0]
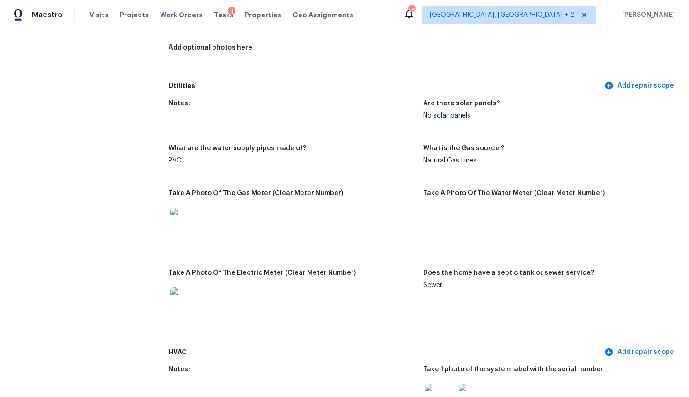
click at [176, 228] on img at bounding box center [185, 223] width 30 height 30
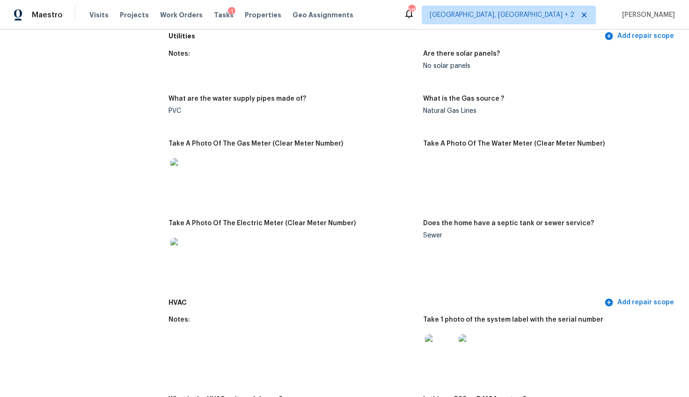
scroll to position [711, 0]
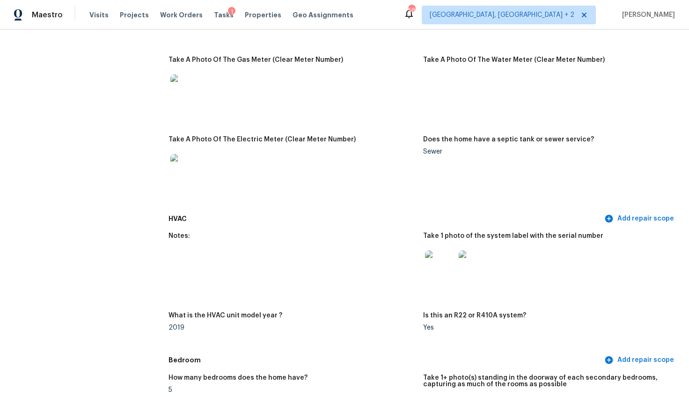
click at [193, 172] on img at bounding box center [185, 169] width 30 height 30
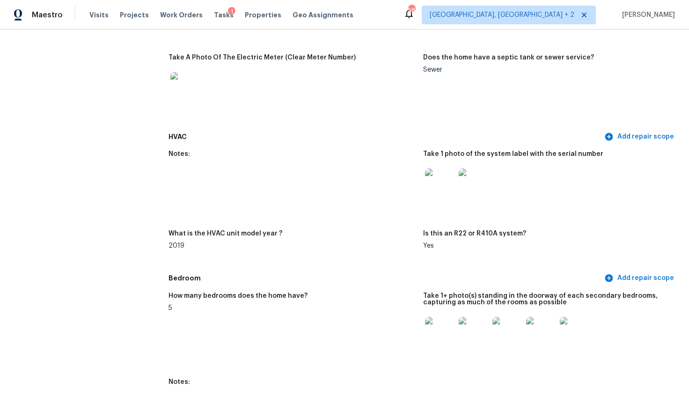
scroll to position [804, 0]
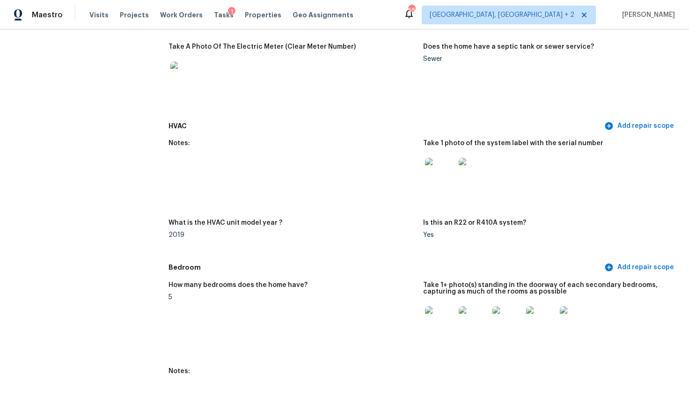
click at [442, 180] on img at bounding box center [440, 173] width 30 height 30
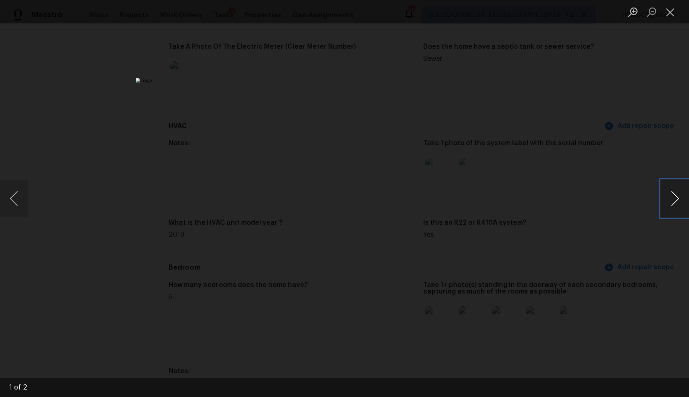
click at [672, 198] on button "Next image" at bounding box center [675, 198] width 28 height 37
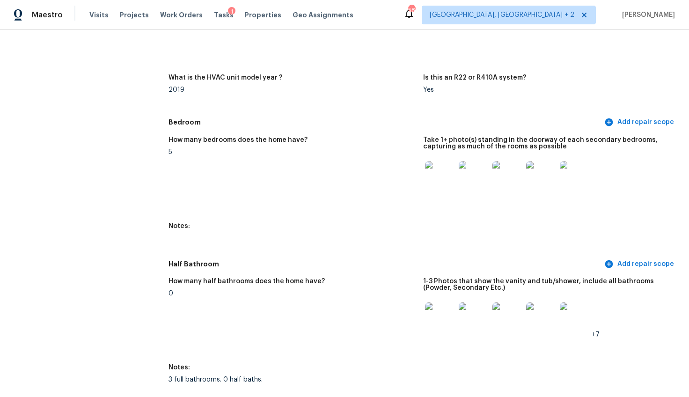
scroll to position [991, 0]
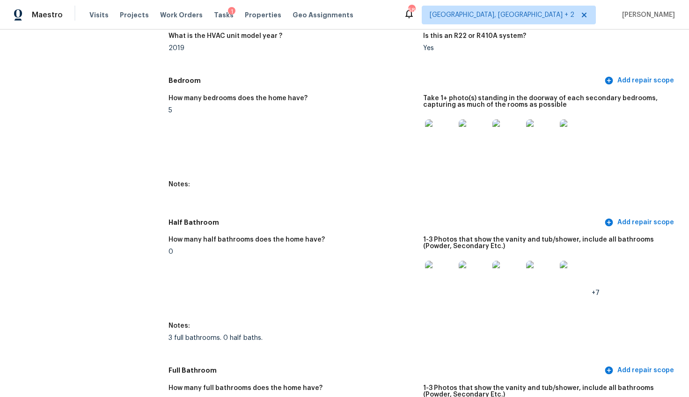
click at [426, 135] on img at bounding box center [440, 134] width 30 height 30
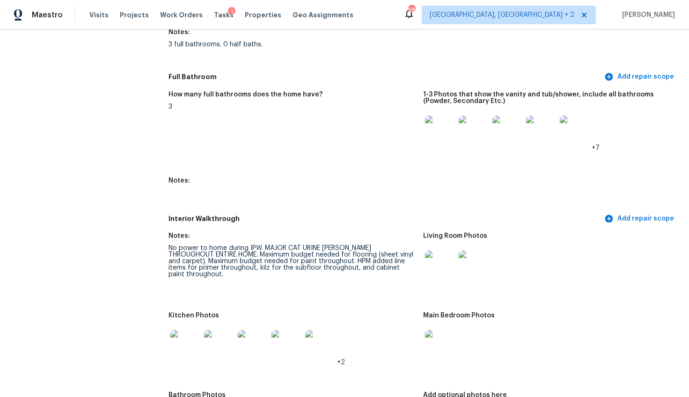
scroll to position [1336, 0]
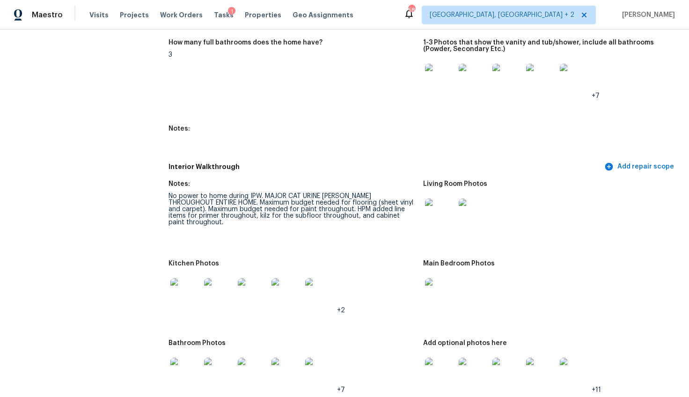
click at [438, 221] on img at bounding box center [440, 213] width 30 height 30
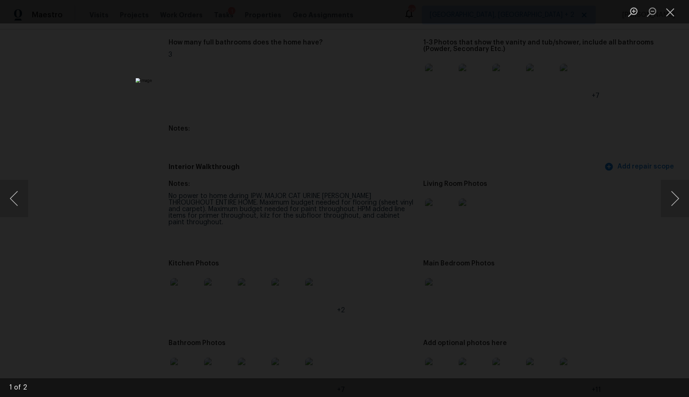
click at [598, 293] on div "Lightbox" at bounding box center [344, 198] width 689 height 397
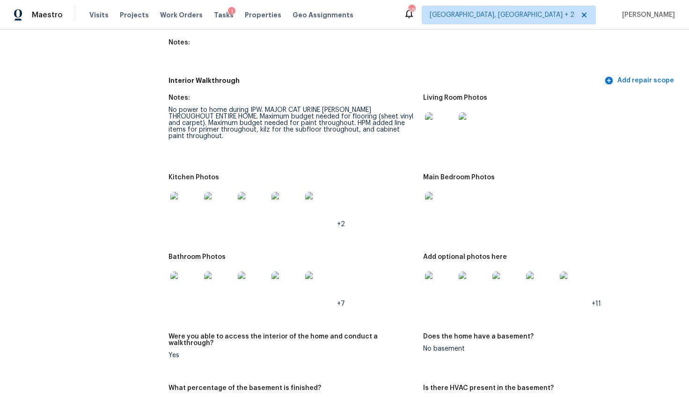
scroll to position [1433, 0]
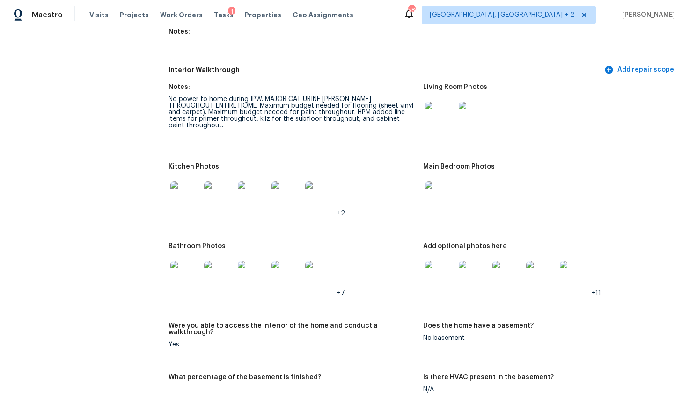
click at [190, 197] on img at bounding box center [185, 196] width 30 height 30
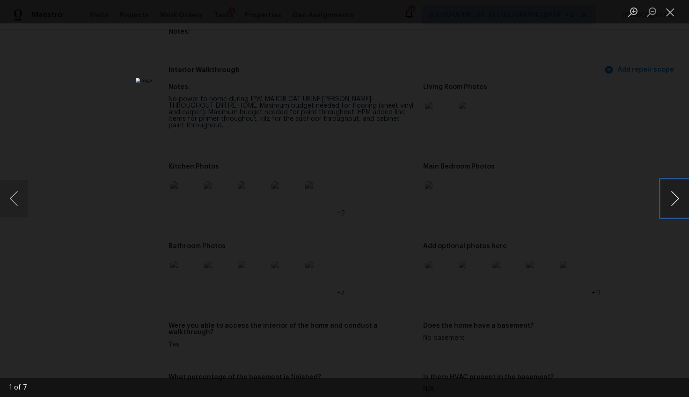
click at [675, 199] on button "Next image" at bounding box center [675, 198] width 28 height 37
click at [675, 200] on button "Next image" at bounding box center [675, 198] width 28 height 37
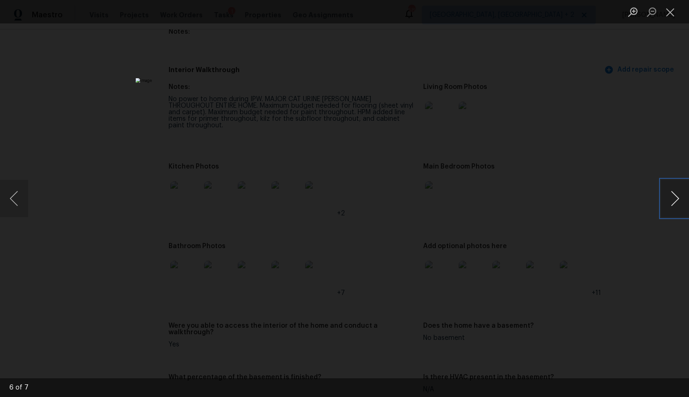
click at [675, 200] on button "Next image" at bounding box center [675, 198] width 28 height 37
click at [609, 258] on div "Lightbox" at bounding box center [344, 198] width 689 height 397
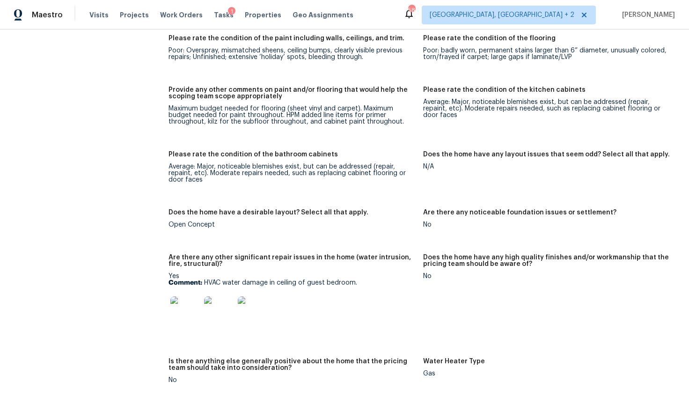
scroll to position [1939, 0]
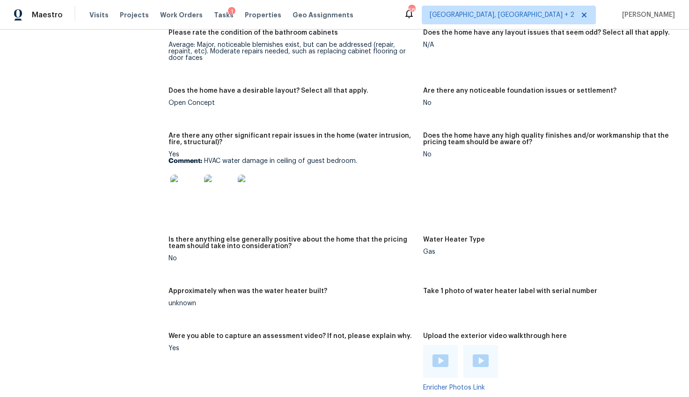
click at [187, 187] on img at bounding box center [185, 190] width 30 height 30
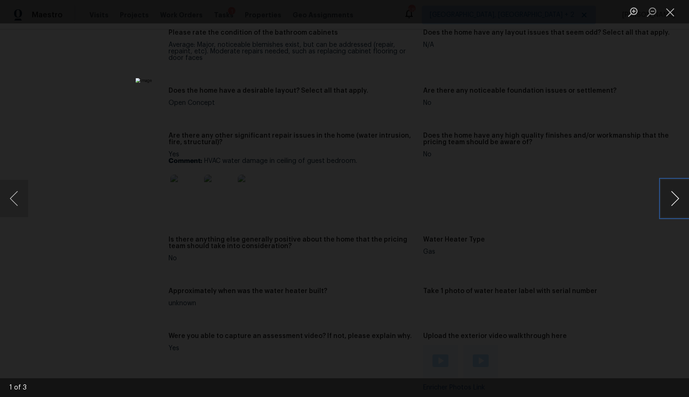
click at [674, 198] on button "Next image" at bounding box center [675, 198] width 28 height 37
click at [676, 198] on button "Next image" at bounding box center [675, 198] width 28 height 37
click at [653, 268] on div "Lightbox" at bounding box center [344, 198] width 689 height 397
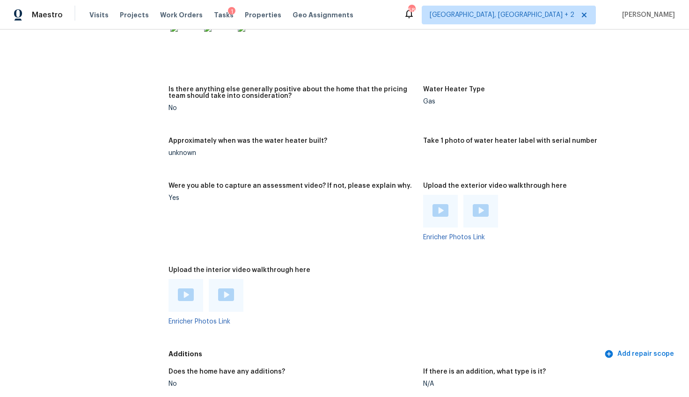
scroll to position [2086, 0]
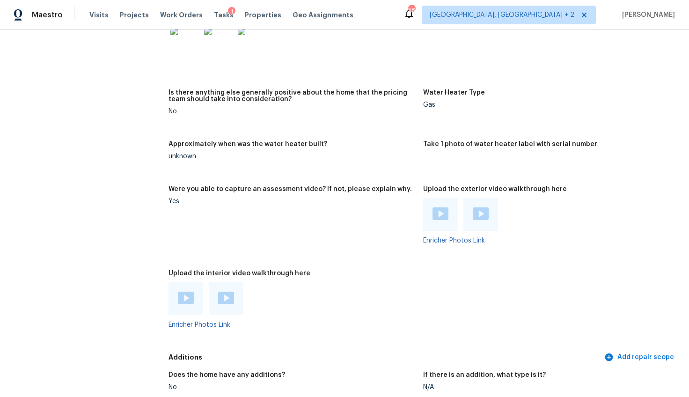
click at [442, 210] on img at bounding box center [441, 213] width 16 height 13
click at [223, 292] on img at bounding box center [226, 298] width 16 height 13
click at [184, 292] on img at bounding box center [186, 298] width 16 height 13
click at [228, 295] on img at bounding box center [226, 298] width 16 height 13
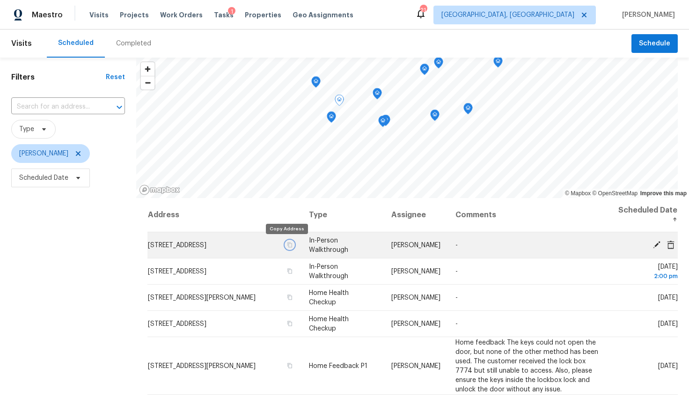
click at [288, 244] on icon "button" at bounding box center [290, 244] width 5 height 5
click at [206, 245] on span "[STREET_ADDRESS]" at bounding box center [177, 245] width 59 height 7
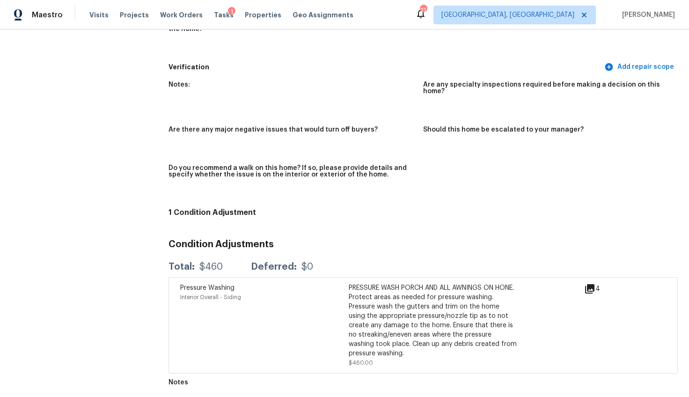
scroll to position [1405, 0]
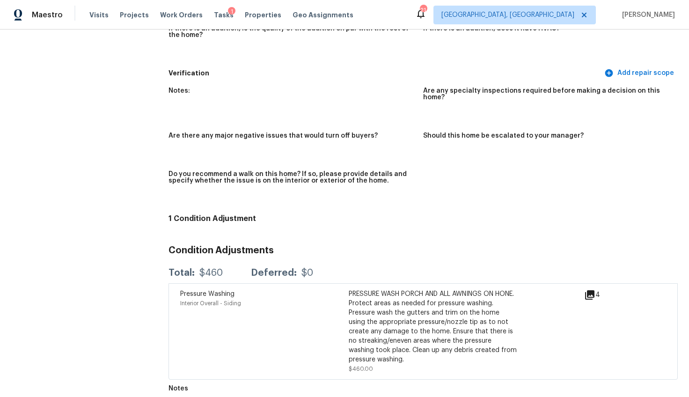
click at [587, 290] on icon at bounding box center [589, 294] width 9 height 9
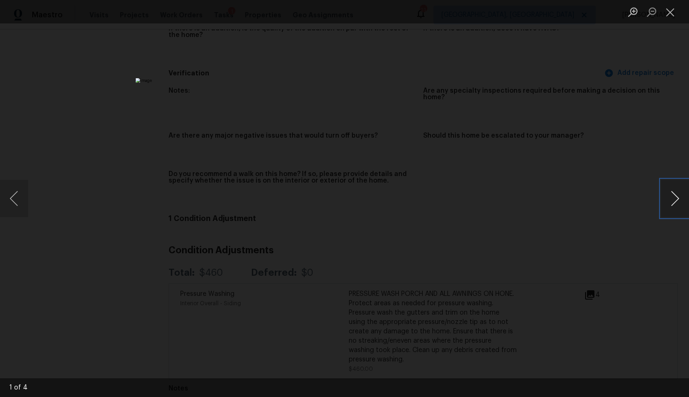
click at [680, 198] on button "Next image" at bounding box center [675, 198] width 28 height 37
click at [565, 69] on img "Lightbox" at bounding box center [15, 380] width 3227 height 1859
click at [608, 221] on img "Lightbox" at bounding box center [385, 366] width 1686 height 972
click at [669, 204] on button "Next image" at bounding box center [675, 198] width 28 height 37
click at [665, 204] on button "Next image" at bounding box center [675, 198] width 28 height 37
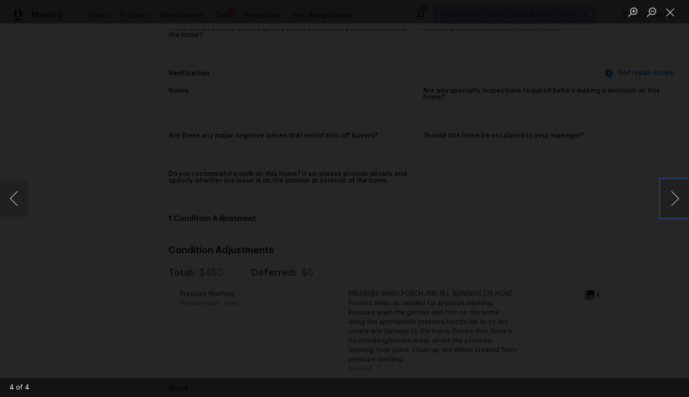
click at [345, 193] on img "Lightbox" at bounding box center [471, 152] width 1734 height 999
click at [358, 269] on img "Lightbox" at bounding box center [286, 328] width 676 height 389
click at [277, 217] on img "Lightbox" at bounding box center [222, 271] width 676 height 389
click at [386, 190] on img "Lightbox" at bounding box center [403, 177] width 740 height 426
click at [689, 147] on html "Maestro Visits Projects Work Orders Tasks 1 Properties Geo Assignments [STREET_…" at bounding box center [344, 198] width 689 height 397
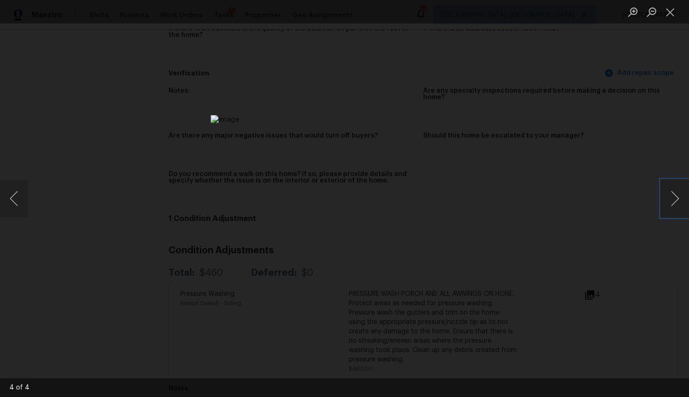
click at [378, 266] on img "Lightbox" at bounding box center [573, 324] width 725 height 418
click at [671, 198] on button "Next image" at bounding box center [675, 198] width 28 height 37
click at [675, 192] on button "Next image" at bounding box center [675, 198] width 28 height 37
click at [667, 199] on button "Next image" at bounding box center [675, 198] width 28 height 37
click at [680, 193] on button "Next image" at bounding box center [675, 198] width 28 height 37
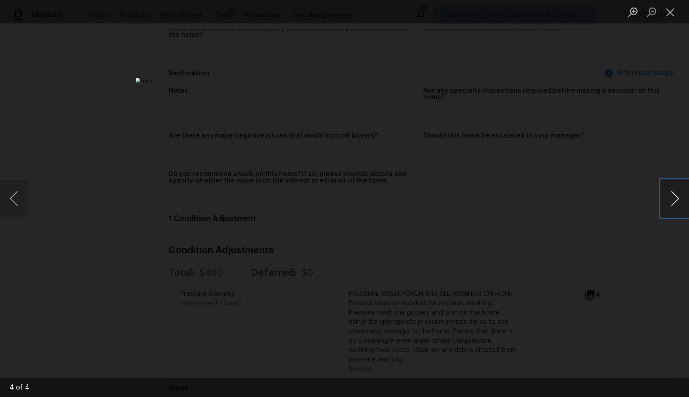
click at [670, 192] on button "Next image" at bounding box center [675, 198] width 28 height 37
click at [623, 220] on div "Lightbox" at bounding box center [344, 198] width 689 height 397
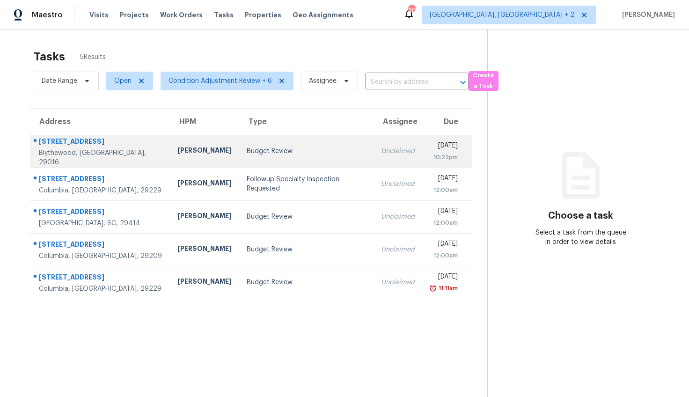
click at [239, 156] on td "Budget Review" at bounding box center [306, 151] width 134 height 33
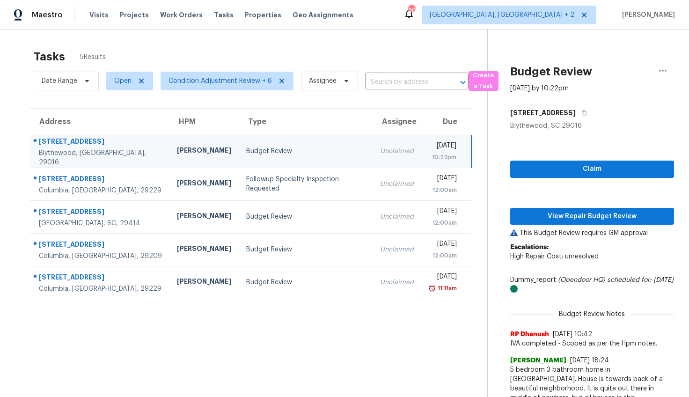
click at [581, 155] on div "Claim View Repair Budget Review This Budget Review requires GM approval Escalat…" at bounding box center [592, 324] width 164 height 387
click at [582, 165] on span "Claim" at bounding box center [592, 169] width 149 height 12
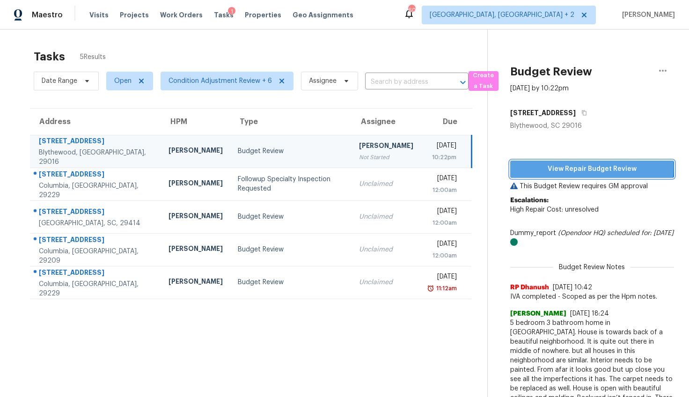
click at [568, 167] on span "View Repair Budget Review" at bounding box center [592, 169] width 149 height 12
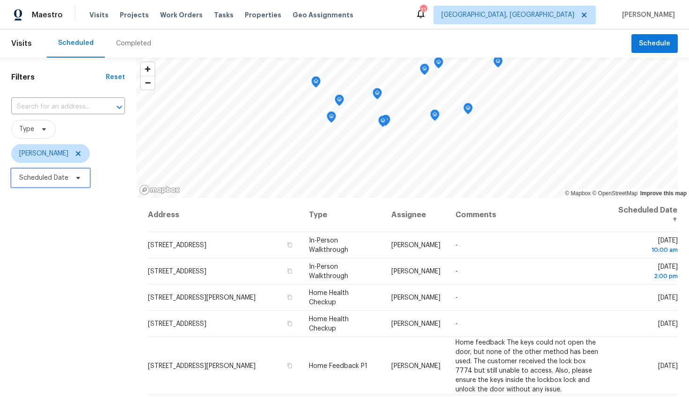
click at [60, 179] on span "Scheduled Date" at bounding box center [43, 177] width 49 height 9
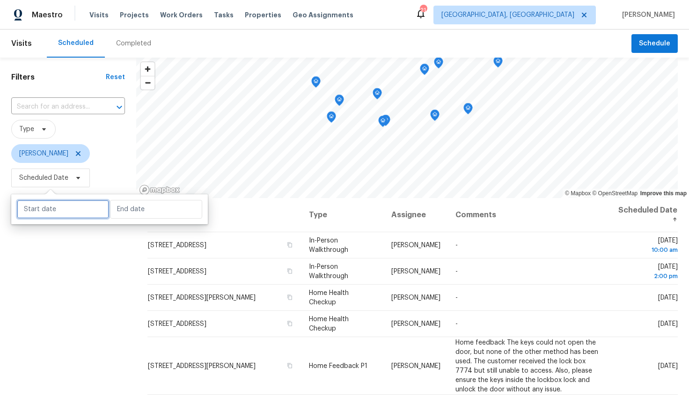
click at [69, 205] on input "text" at bounding box center [63, 209] width 92 height 19
select select "8"
select select "2025"
select select "9"
select select "2025"
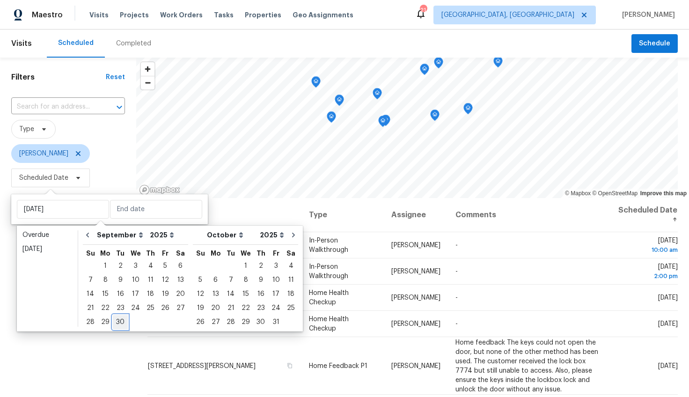
click at [125, 325] on div "30" at bounding box center [120, 321] width 15 height 13
type input "Tue, Sep 30"
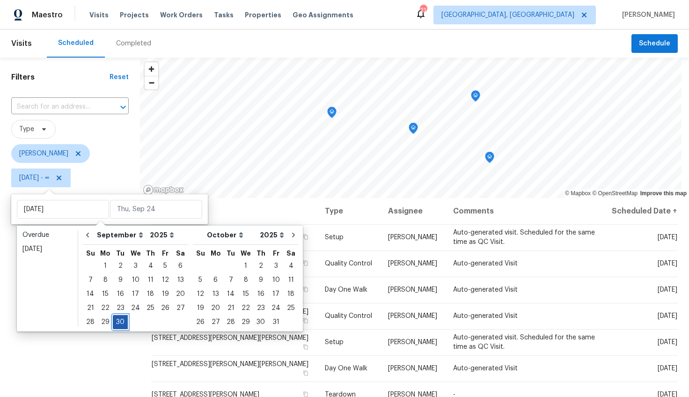
click at [122, 324] on div "30" at bounding box center [120, 321] width 15 height 13
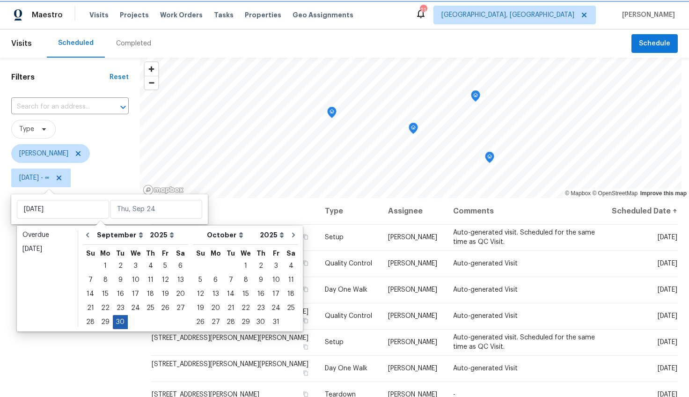
type input "Tue, Sep 30"
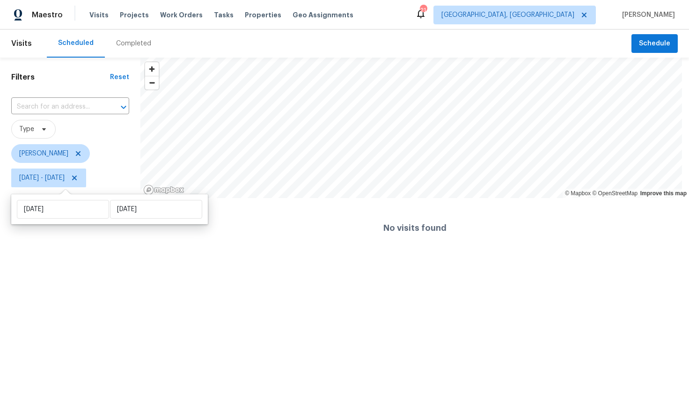
click at [101, 258] on html "Maestro Visits Projects Work Orders Tasks Properties Geo Assignments 21 Greenvi…" at bounding box center [344, 129] width 689 height 258
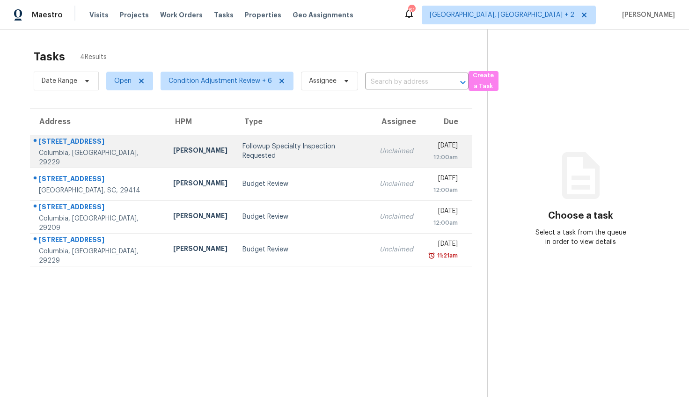
click at [173, 152] on div "[PERSON_NAME]" at bounding box center [200, 152] width 54 height 12
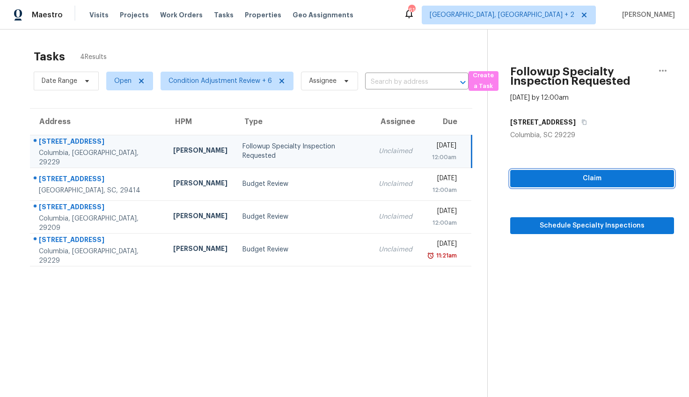
click at [518, 179] on span "Claim" at bounding box center [592, 179] width 149 height 12
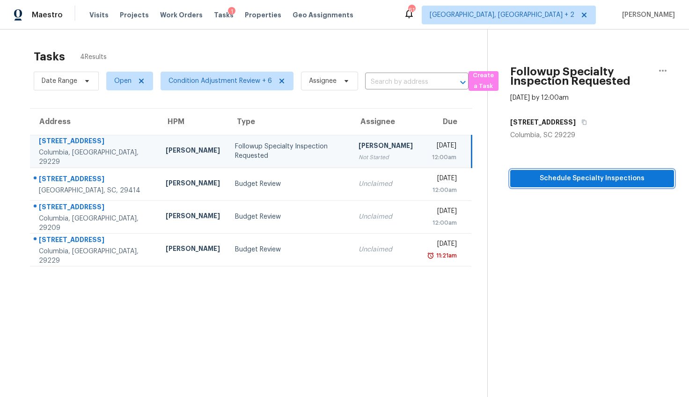
click at [533, 173] on span "Schedule Specialty Inspections" at bounding box center [592, 179] width 149 height 12
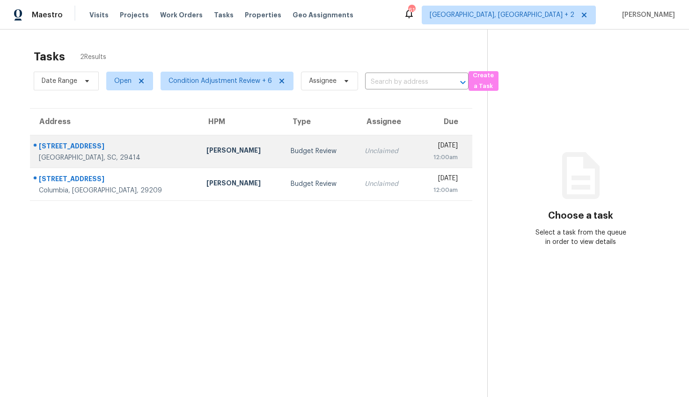
click at [122, 152] on div "[STREET_ADDRESS]" at bounding box center [115, 147] width 153 height 12
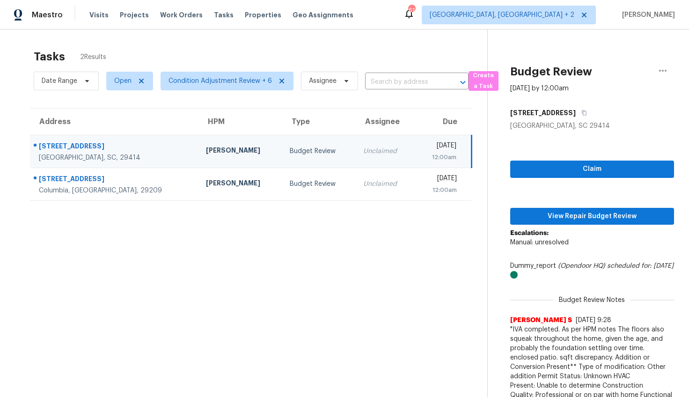
click at [571, 159] on div "Claim View Repair Budget Review Escalations: Manual: unresolved Dummy_report (O…" at bounding box center [592, 286] width 164 height 311
click at [570, 166] on span "Claim" at bounding box center [592, 169] width 149 height 12
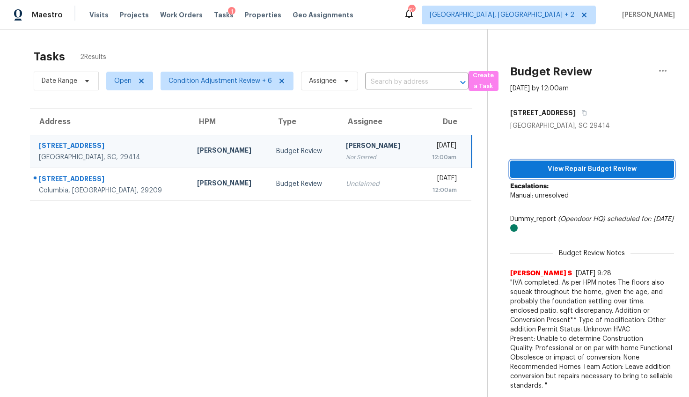
click at [558, 172] on span "View Repair Budget Review" at bounding box center [592, 169] width 149 height 12
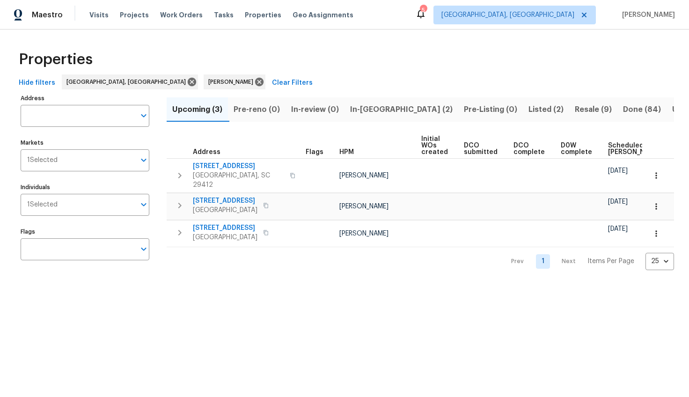
click at [352, 109] on span "In-reno (2)" at bounding box center [401, 109] width 103 height 13
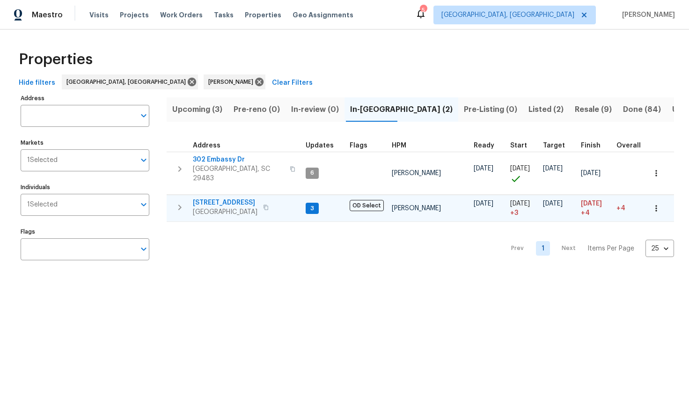
click at [213, 198] on span "152 Blue Ridge Trl" at bounding box center [225, 202] width 65 height 9
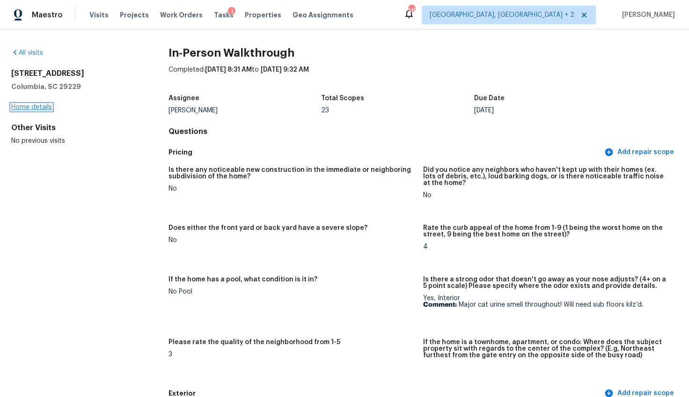
click at [21, 105] on link "Home details" at bounding box center [31, 107] width 41 height 7
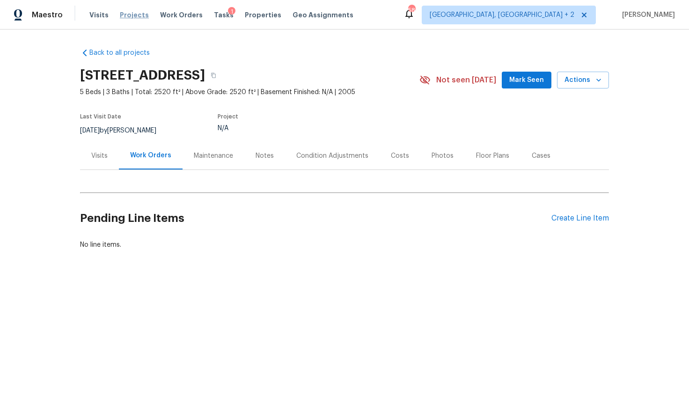
click at [125, 14] on span "Projects" at bounding box center [134, 14] width 29 height 9
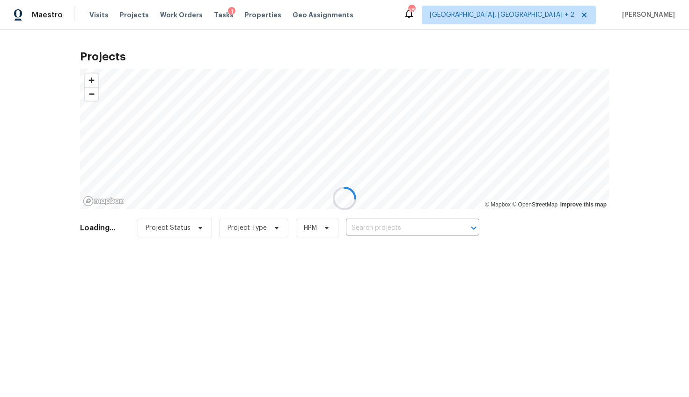
click at [98, 15] on div at bounding box center [344, 198] width 689 height 397
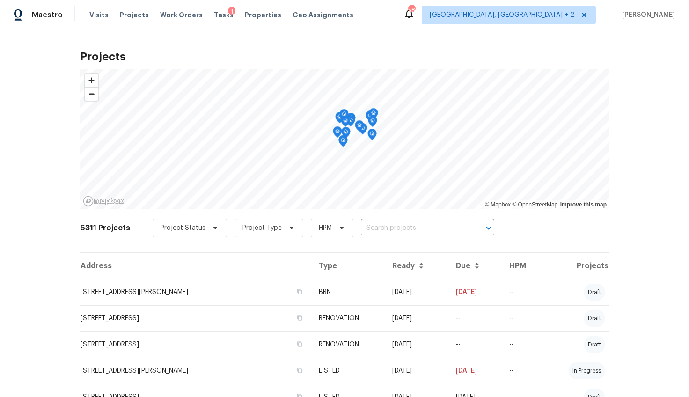
click at [98, 17] on span "Visits" at bounding box center [98, 14] width 19 height 9
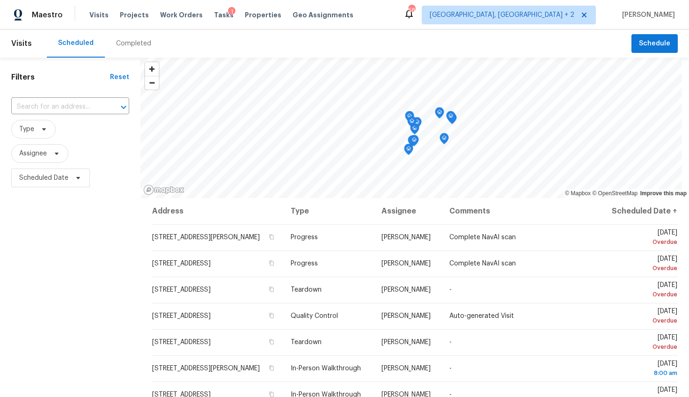
click at [122, 42] on div "Completed" at bounding box center [133, 43] width 35 height 9
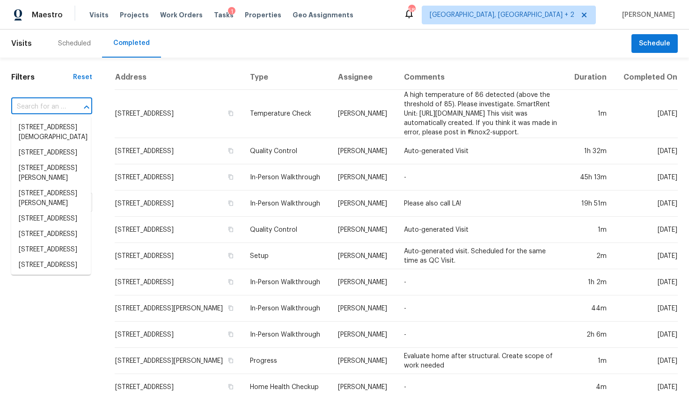
click at [63, 110] on input "text" at bounding box center [38, 107] width 55 height 15
paste input "[STREET_ADDRESS]"
type input "[STREET_ADDRESS]"
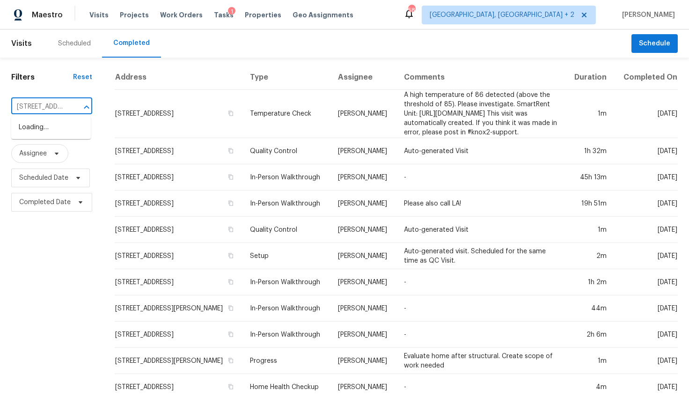
scroll to position [0, 63]
click at [51, 125] on li "[STREET_ADDRESS]" at bounding box center [51, 127] width 80 height 15
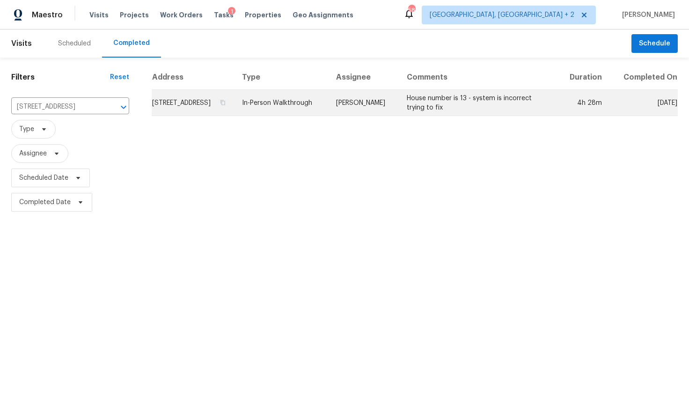
click at [184, 109] on td "[STREET_ADDRESS]" at bounding box center [193, 103] width 83 height 26
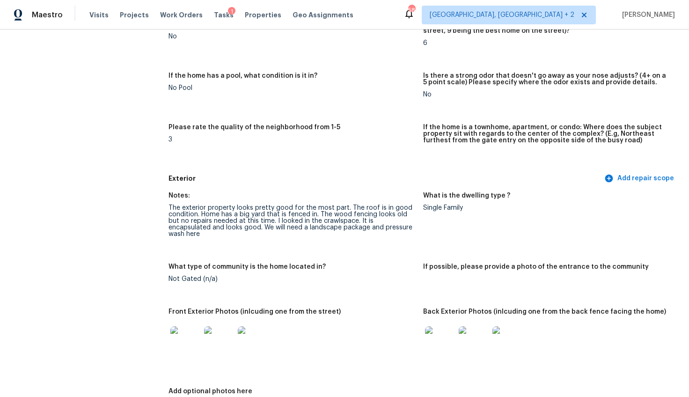
scroll to position [308, 0]
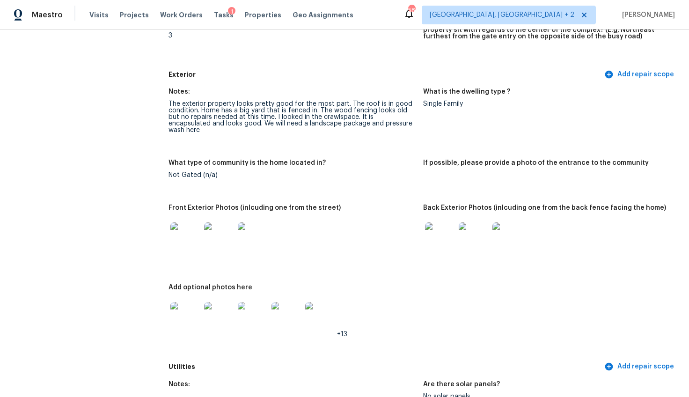
click at [181, 229] on img at bounding box center [185, 237] width 30 height 30
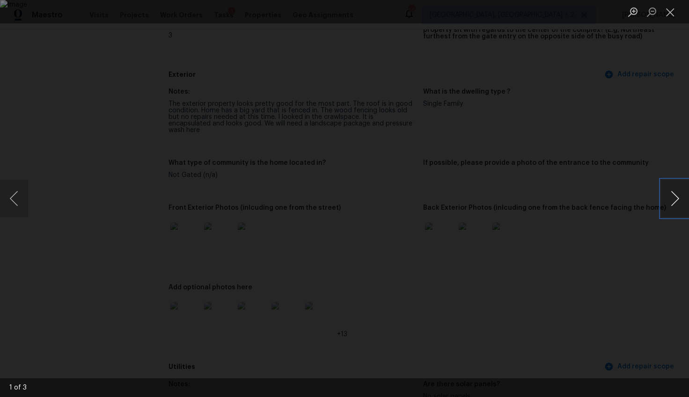
click at [673, 198] on button "Next image" at bounding box center [675, 198] width 28 height 37
click at [667, 199] on button "Next image" at bounding box center [675, 198] width 28 height 37
click at [623, 236] on div "Lightbox" at bounding box center [344, 198] width 689 height 397
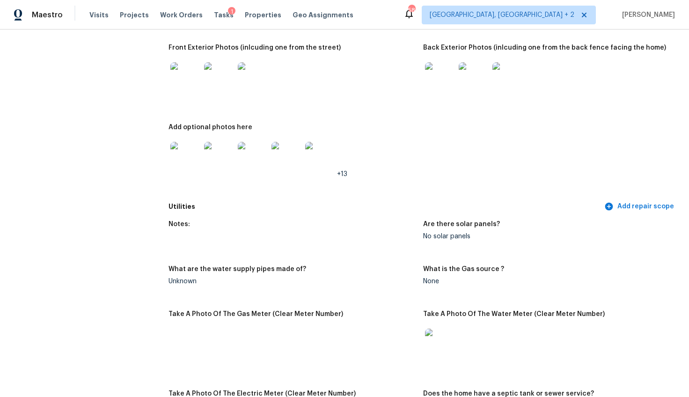
scroll to position [465, 0]
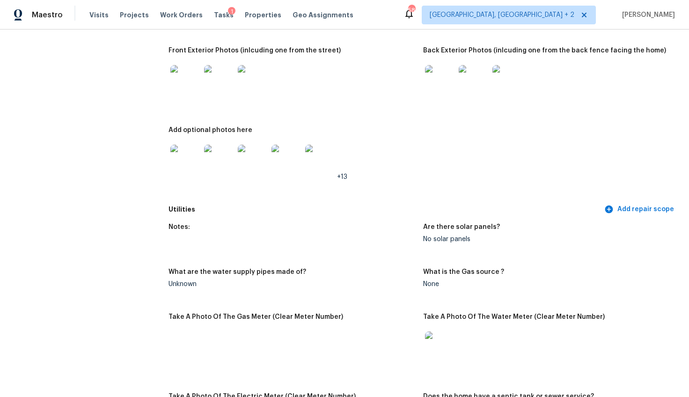
click at [186, 161] on img at bounding box center [185, 160] width 30 height 30
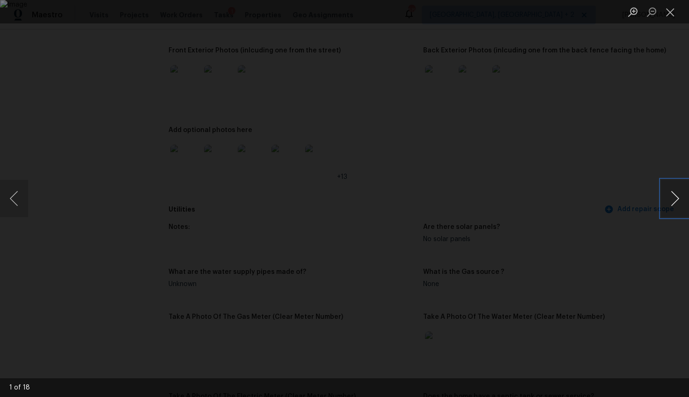
click at [667, 199] on button "Next image" at bounding box center [675, 198] width 28 height 37
click at [671, 200] on button "Next image" at bounding box center [675, 198] width 28 height 37
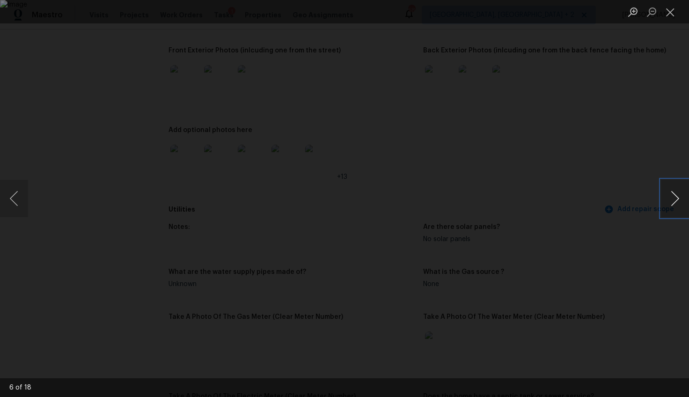
click at [671, 200] on button "Next image" at bounding box center [675, 198] width 28 height 37
click at [670, 201] on button "Next image" at bounding box center [675, 198] width 28 height 37
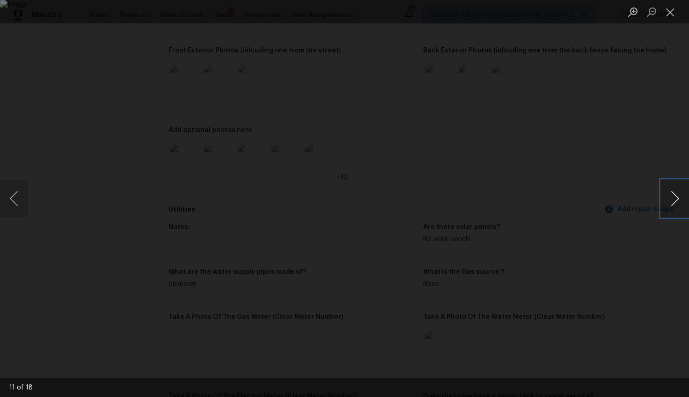
click at [670, 201] on button "Next image" at bounding box center [675, 198] width 28 height 37
click at [636, 275] on div "Lightbox" at bounding box center [344, 198] width 689 height 397
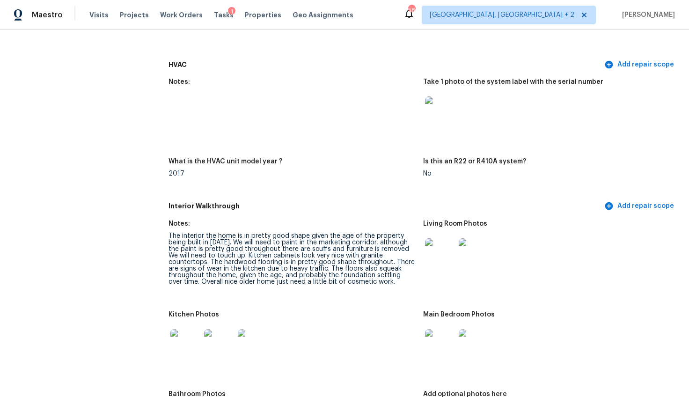
scroll to position [875, 0]
click at [436, 261] on img at bounding box center [440, 254] width 30 height 30
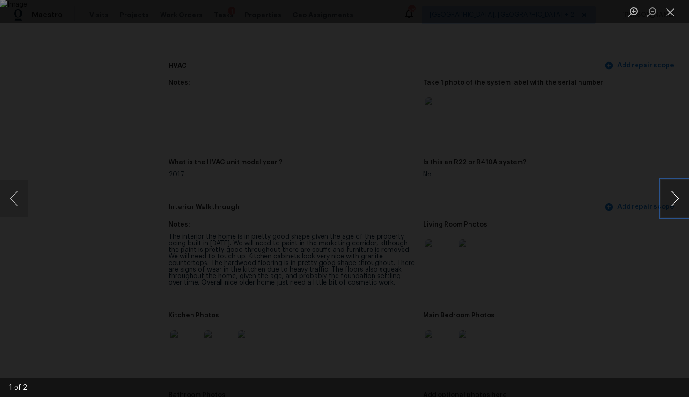
click at [674, 199] on button "Next image" at bounding box center [675, 198] width 28 height 37
click at [612, 234] on div "Lightbox" at bounding box center [344, 198] width 689 height 397
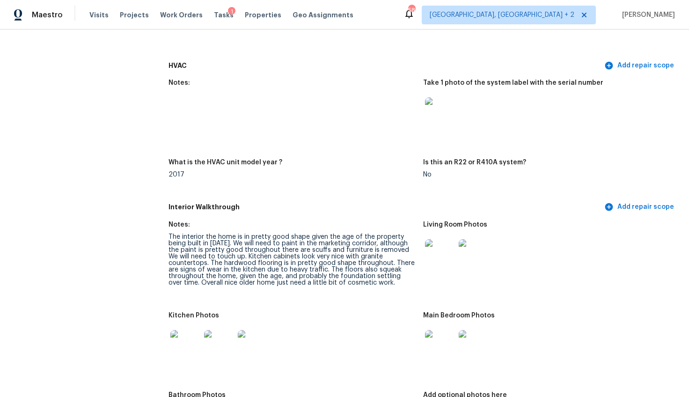
click at [198, 330] on img at bounding box center [185, 345] width 30 height 30
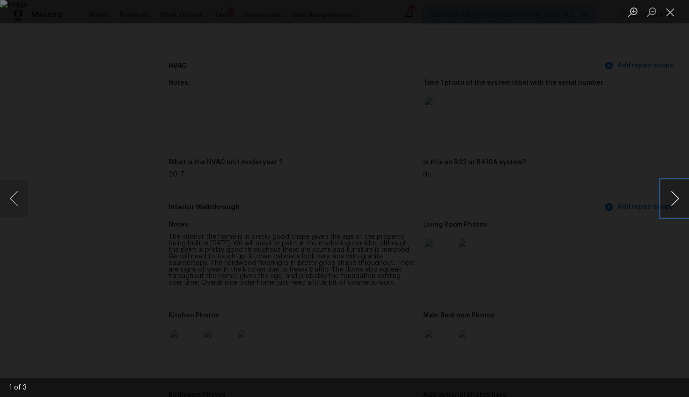
click at [678, 194] on button "Next image" at bounding box center [675, 198] width 28 height 37
click at [608, 245] on div "Lightbox" at bounding box center [344, 198] width 689 height 397
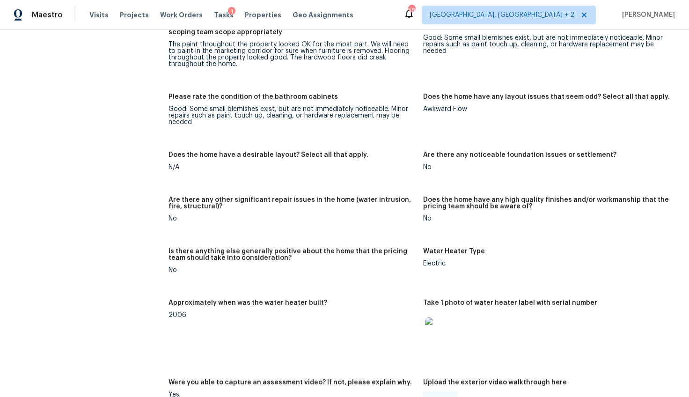
scroll to position [1613, 0]
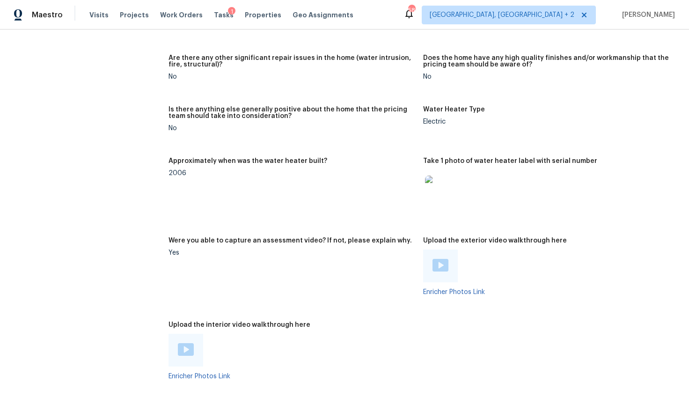
click at [445, 176] on img at bounding box center [440, 191] width 30 height 30
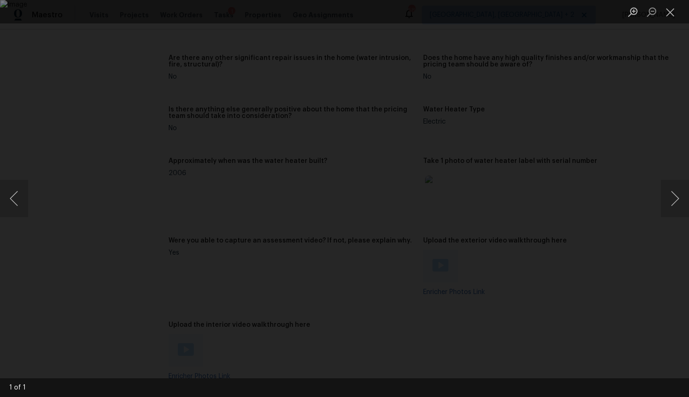
click at [621, 260] on div "Lightbox" at bounding box center [344, 198] width 689 height 397
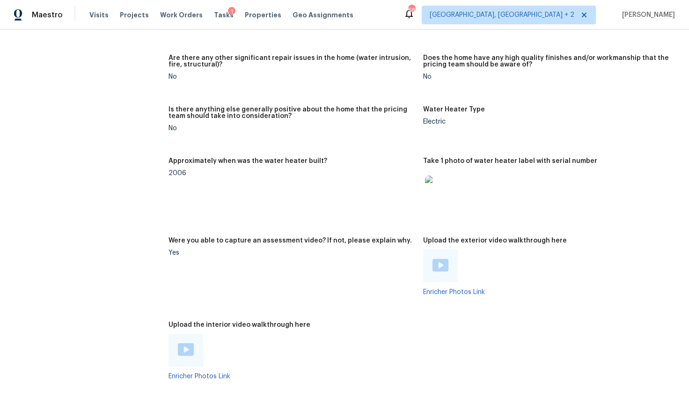
click at [445, 249] on div at bounding box center [440, 265] width 35 height 33
click at [433, 259] on img at bounding box center [441, 265] width 16 height 13
click at [188, 343] on img at bounding box center [186, 349] width 16 height 13
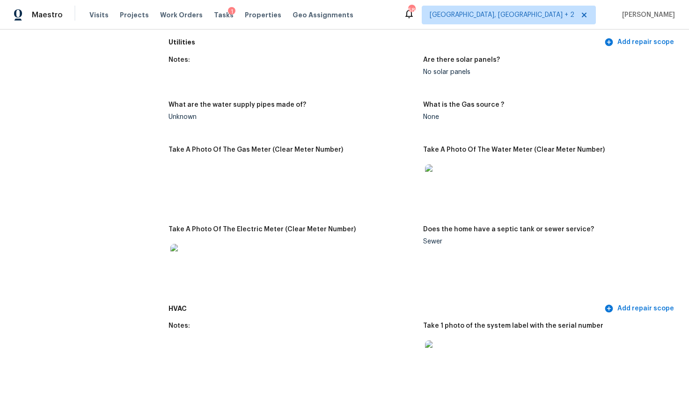
scroll to position [0, 0]
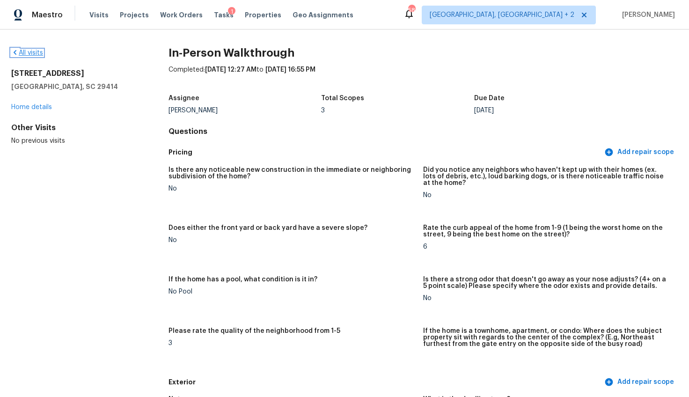
click at [37, 52] on link "All visits" at bounding box center [27, 53] width 32 height 7
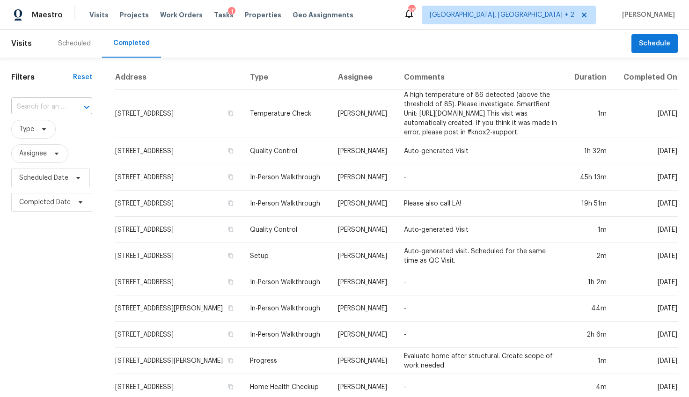
click at [46, 106] on input "text" at bounding box center [38, 107] width 55 height 15
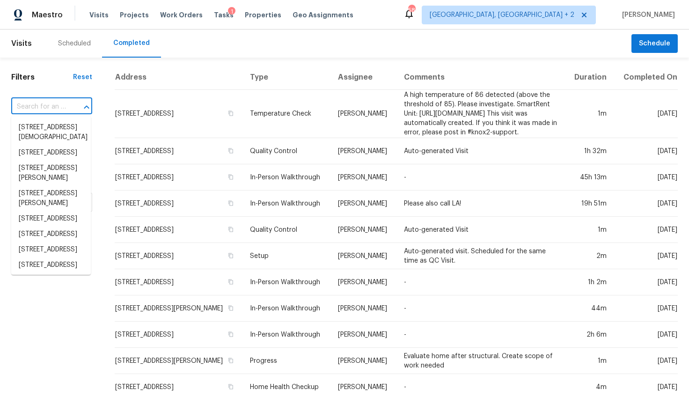
paste input "447 Guard Tower Ln, Columbia, SC 29209"
type input "447 Guard Tower Ln, Columbia, SC 29209"
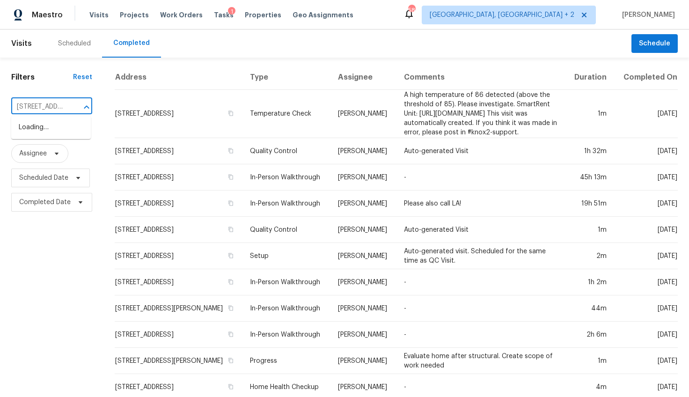
scroll to position [0, 81]
click at [49, 123] on li "447 Guard Tower Ln, Columbia, SC 29209" at bounding box center [51, 127] width 80 height 15
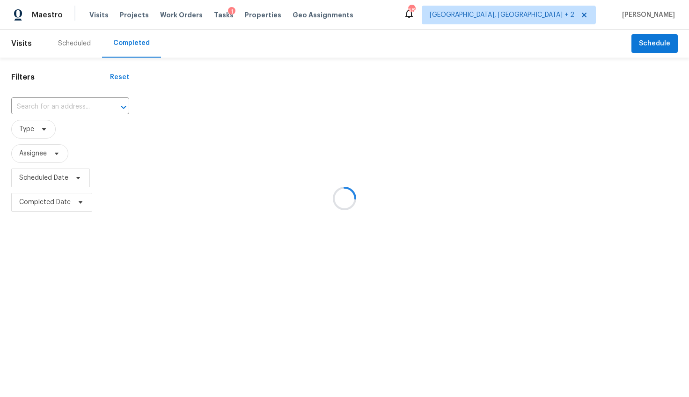
type input "447 Guard Tower Ln, Columbia, SC 29209"
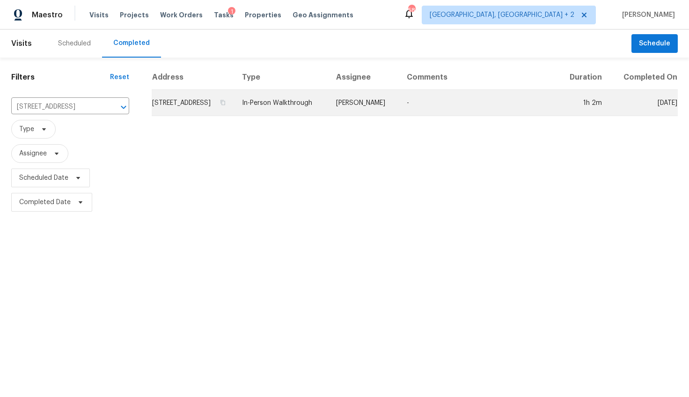
click at [196, 106] on td "447 Guard Tower Ln, Columbia, SC 29209" at bounding box center [193, 103] width 83 height 26
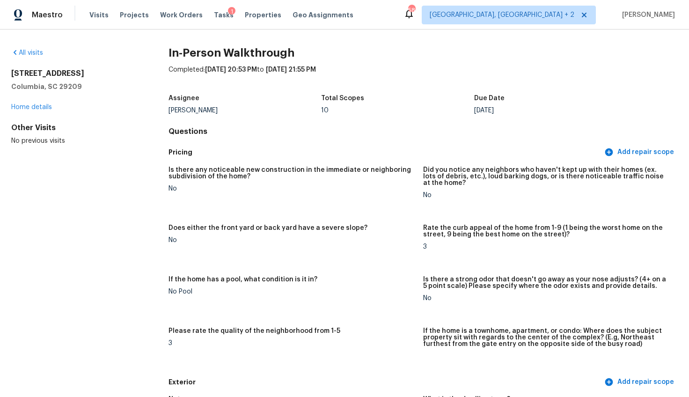
click at [46, 103] on div "447 Guard Tower Ln Columbia, SC 29209 Home details" at bounding box center [74, 90] width 127 height 43
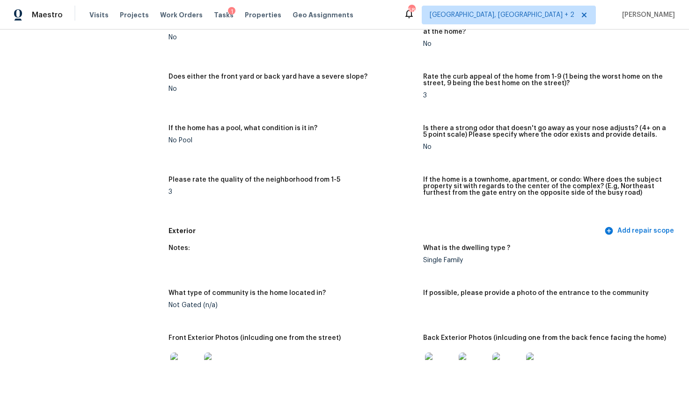
scroll to position [172, 0]
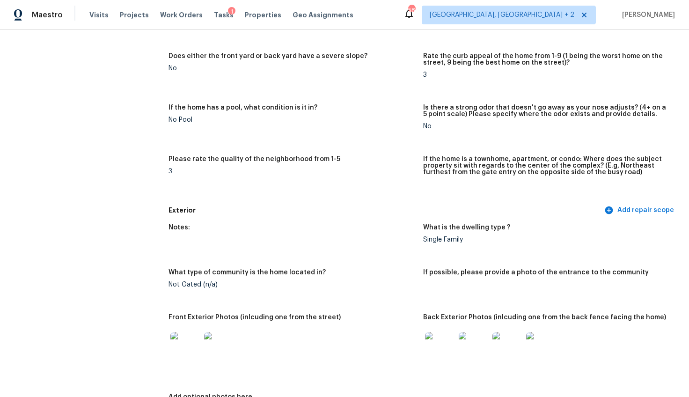
click at [180, 347] on img at bounding box center [185, 347] width 30 height 30
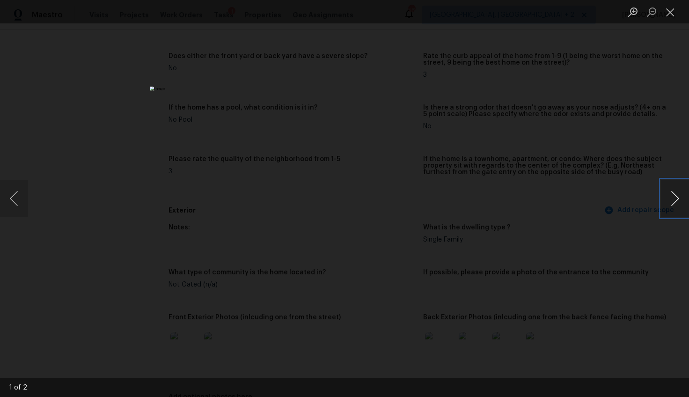
click at [673, 201] on button "Next image" at bounding box center [675, 198] width 28 height 37
click at [596, 207] on div "Lightbox" at bounding box center [344, 198] width 689 height 397
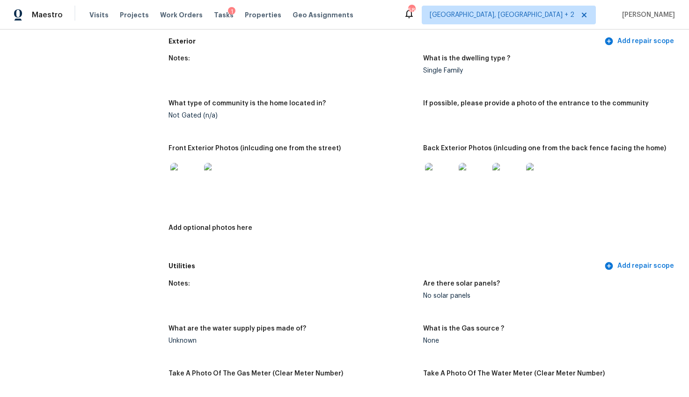
scroll to position [324, 0]
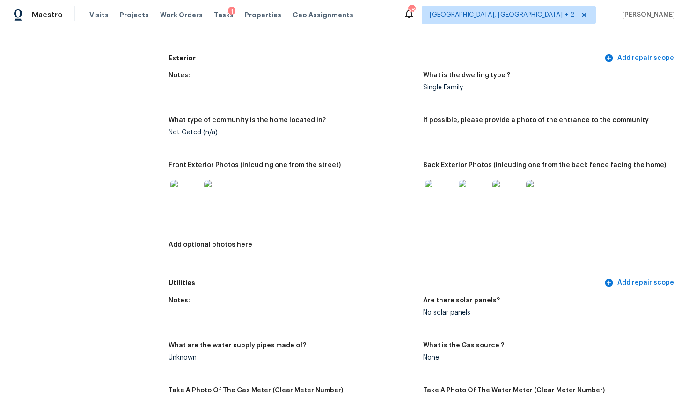
click at [440, 208] on img at bounding box center [440, 195] width 30 height 30
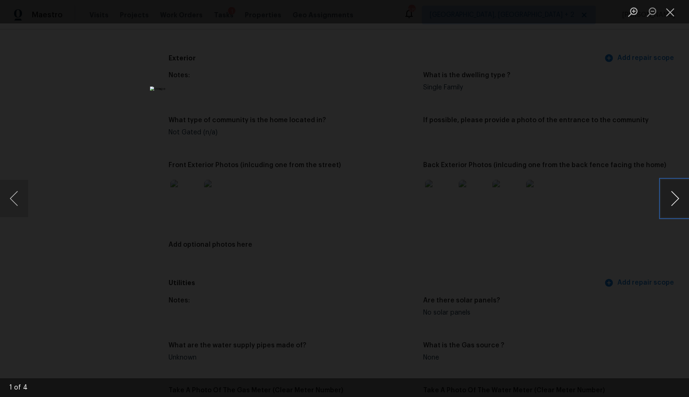
click at [672, 203] on button "Next image" at bounding box center [675, 198] width 28 height 37
click at [10, 204] on button "Previous image" at bounding box center [14, 198] width 28 height 37
click at [674, 195] on button "Next image" at bounding box center [675, 198] width 28 height 37
click at [671, 199] on button "Next image" at bounding box center [675, 198] width 28 height 37
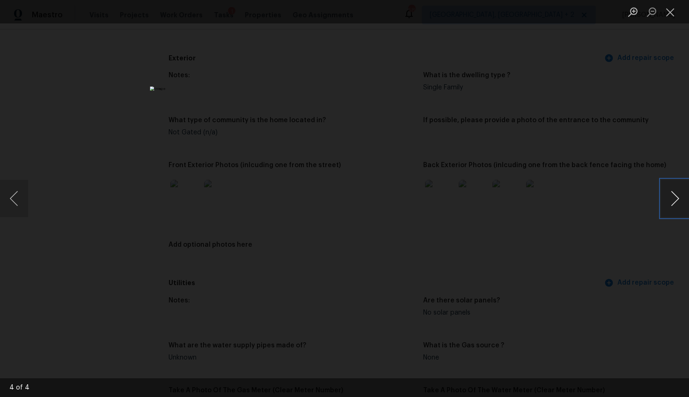
click at [669, 198] on button "Next image" at bounding box center [675, 198] width 28 height 37
click at [563, 261] on div "Lightbox" at bounding box center [344, 198] width 689 height 397
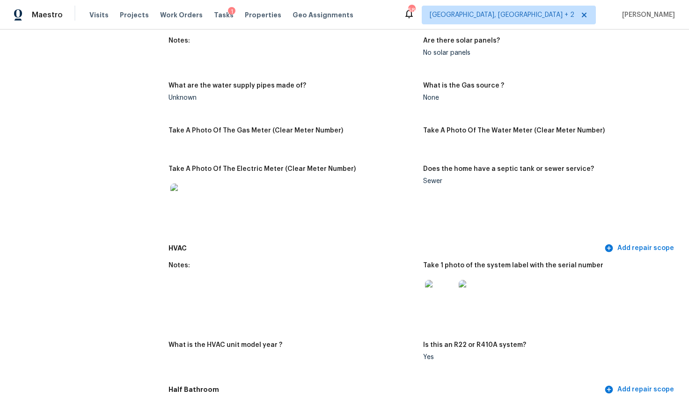
scroll to position [571, 0]
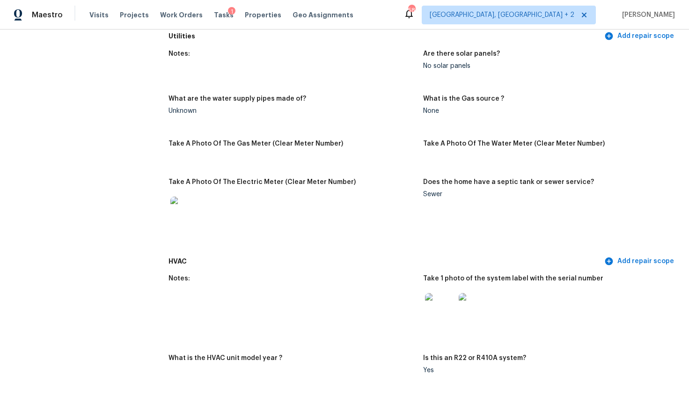
click at [439, 309] on img at bounding box center [440, 308] width 30 height 30
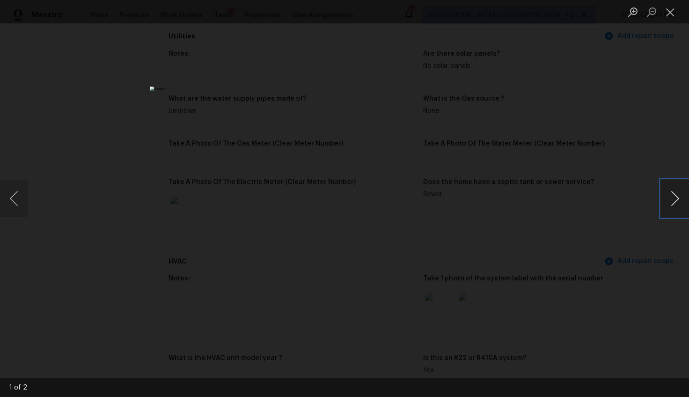
click at [682, 182] on button "Next image" at bounding box center [675, 198] width 28 height 37
click at [573, 196] on div "Lightbox" at bounding box center [344, 198] width 689 height 397
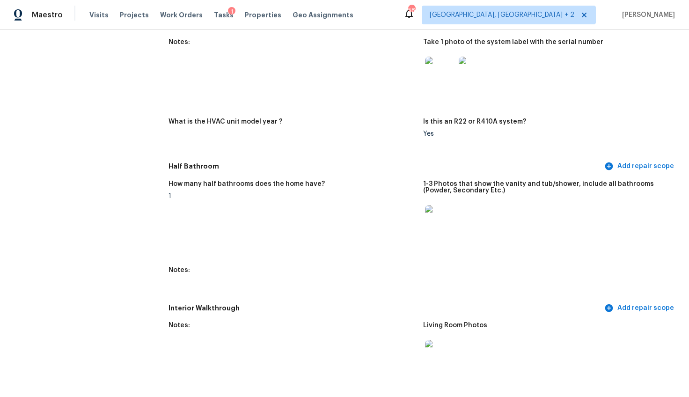
scroll to position [842, 0]
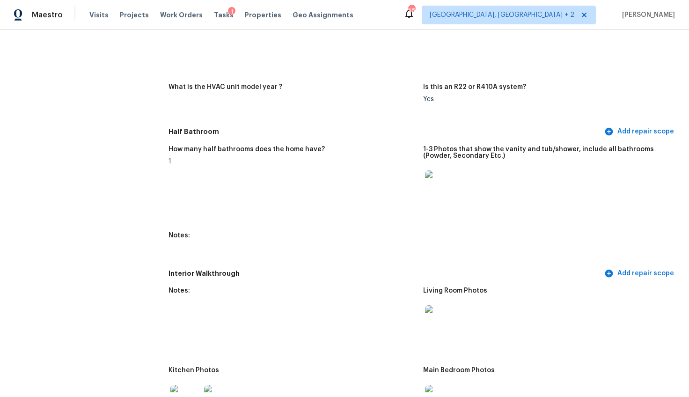
click at [439, 183] on img at bounding box center [440, 185] width 30 height 30
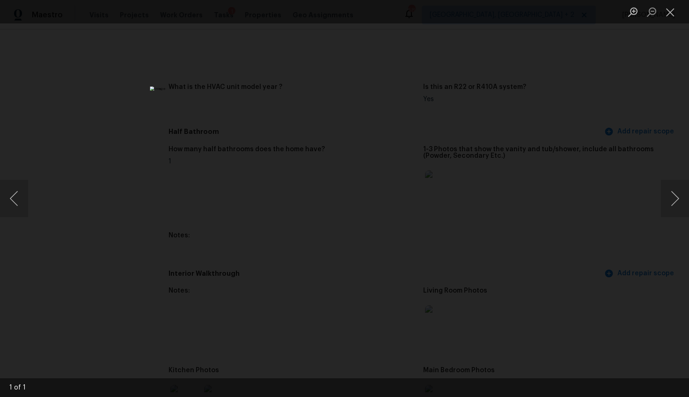
click at [560, 210] on div "Lightbox" at bounding box center [344, 198] width 689 height 397
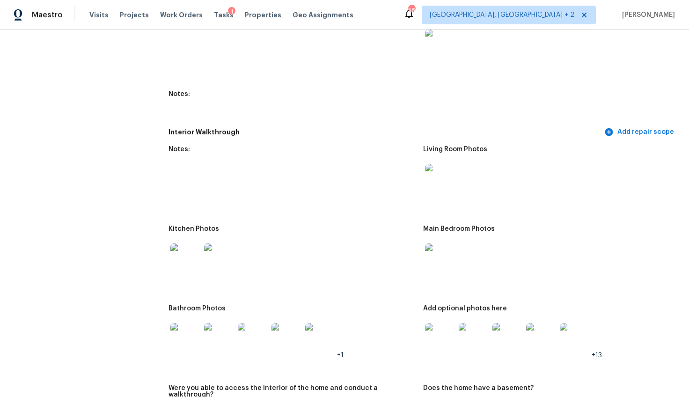
scroll to position [984, 0]
click at [436, 176] on img at bounding box center [440, 178] width 30 height 30
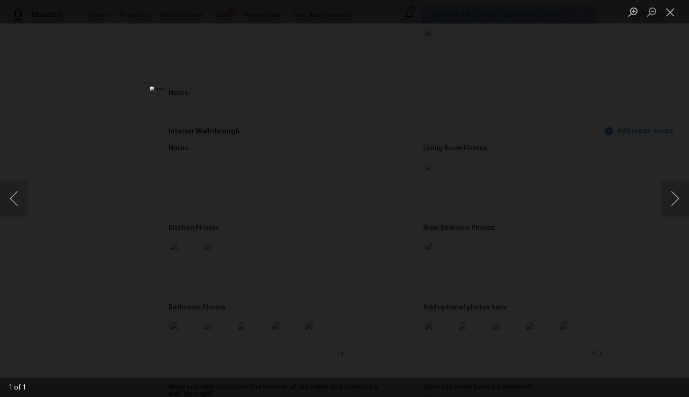
click at [587, 212] on div "Lightbox" at bounding box center [344, 198] width 689 height 397
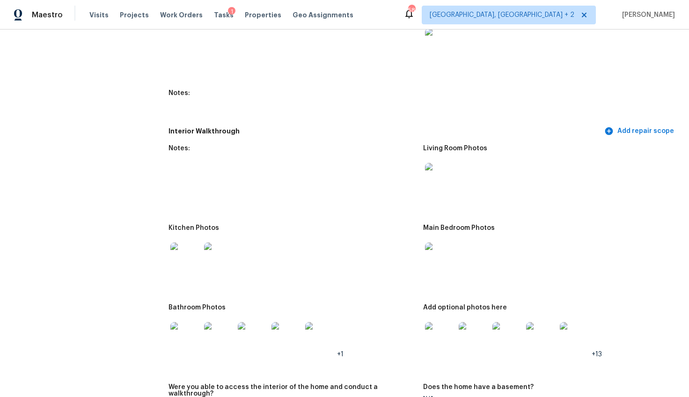
click at [439, 46] on img at bounding box center [440, 43] width 30 height 30
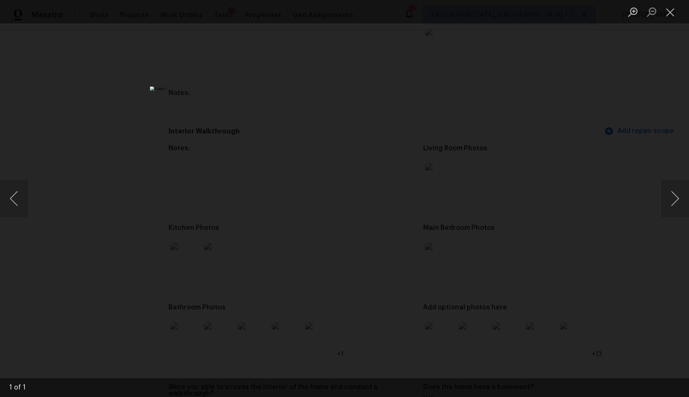
click at [557, 163] on div "Lightbox" at bounding box center [344, 198] width 689 height 397
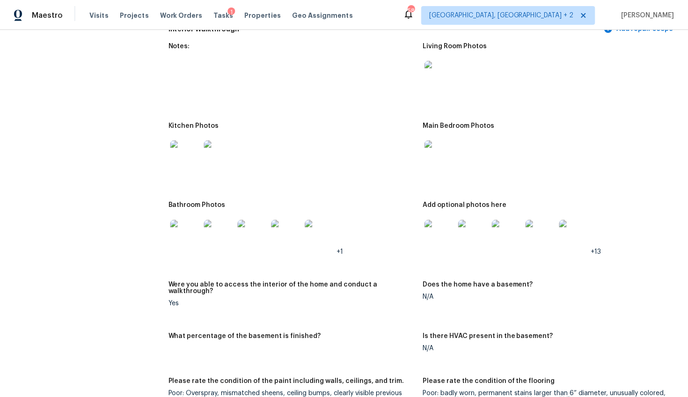
scroll to position [1107, 0]
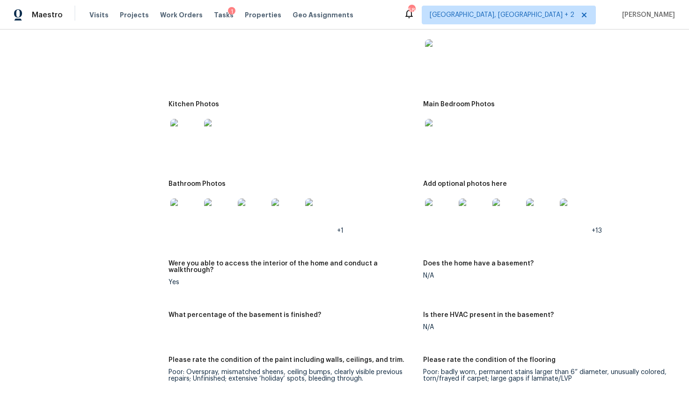
click at [184, 142] on img at bounding box center [185, 134] width 30 height 30
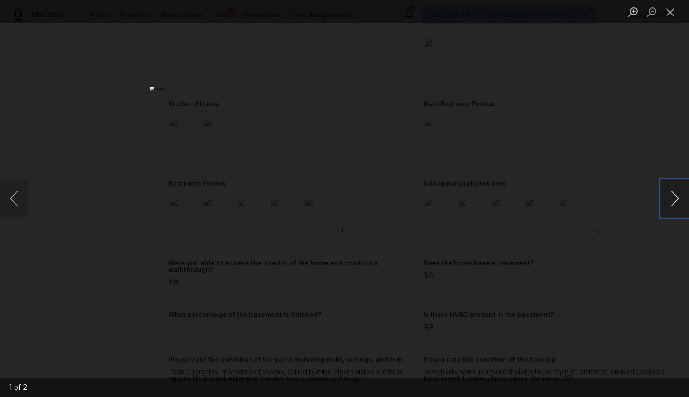
click at [674, 209] on button "Next image" at bounding box center [675, 198] width 28 height 37
click at [591, 255] on div "Lightbox" at bounding box center [344, 198] width 689 height 397
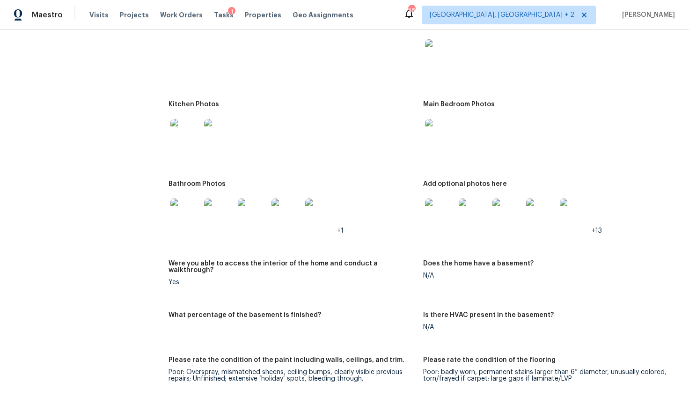
click at [191, 217] on img at bounding box center [185, 213] width 30 height 30
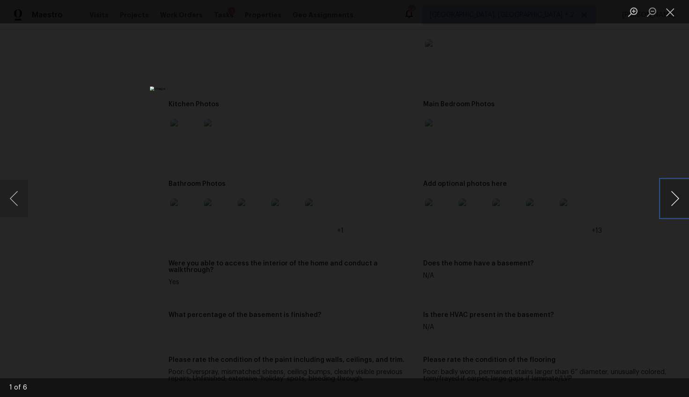
click at [662, 198] on button "Next image" at bounding box center [675, 198] width 28 height 37
click at [673, 197] on button "Next image" at bounding box center [675, 198] width 28 height 37
click at [679, 197] on button "Next image" at bounding box center [674, 198] width 28 height 37
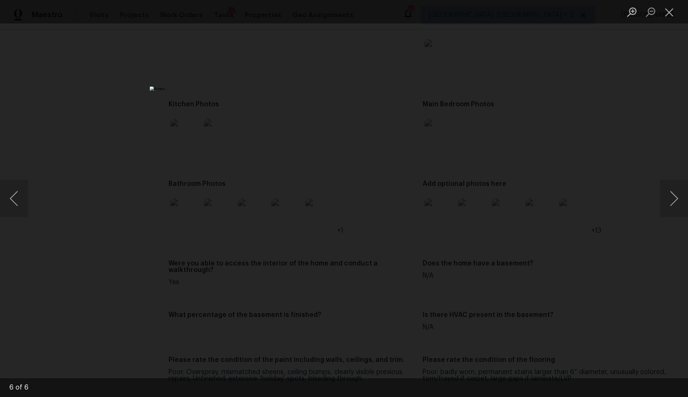
click at [586, 224] on div "Lightbox" at bounding box center [344, 198] width 688 height 397
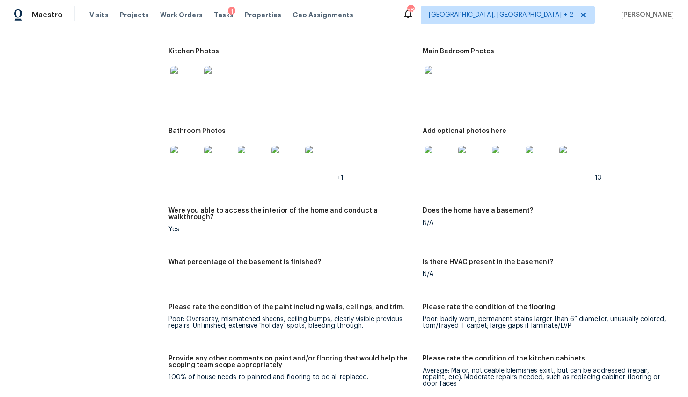
scroll to position [1254, 0]
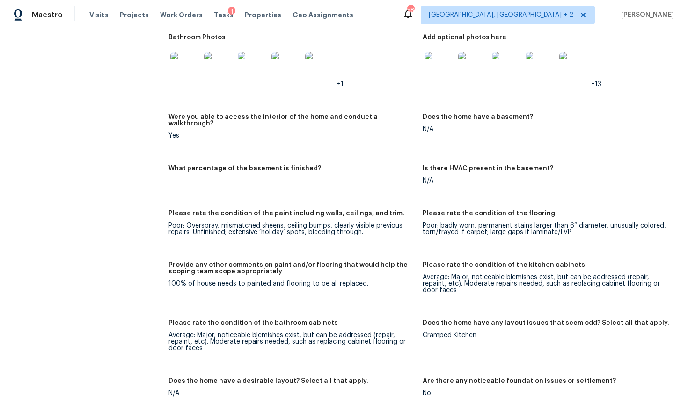
click at [440, 63] on img at bounding box center [440, 67] width 30 height 30
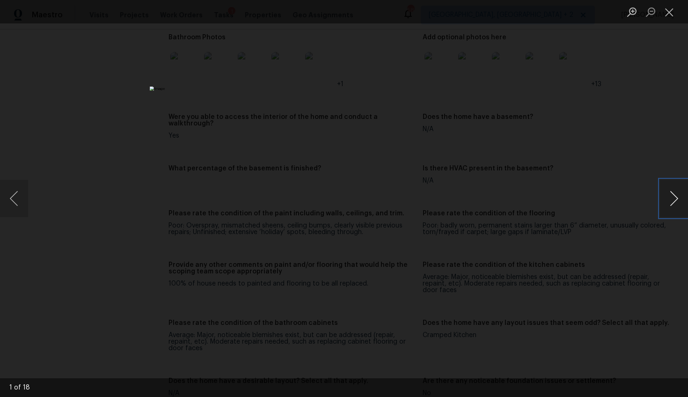
click at [675, 196] on button "Next image" at bounding box center [674, 198] width 28 height 37
click at [664, 200] on button "Next image" at bounding box center [674, 198] width 28 height 37
click at [664, 201] on button "Next image" at bounding box center [674, 198] width 28 height 37
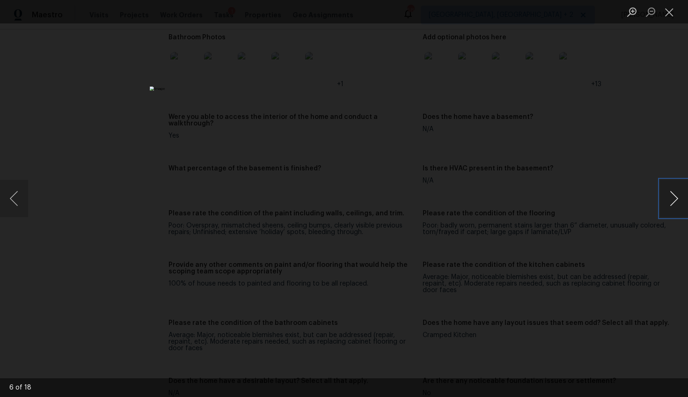
click at [664, 201] on button "Next image" at bounding box center [674, 198] width 28 height 37
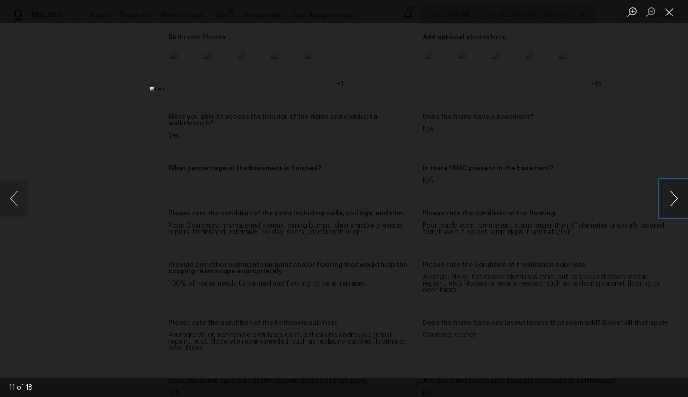
click at [664, 201] on button "Next image" at bounding box center [674, 198] width 28 height 37
click at [22, 202] on button "Previous image" at bounding box center [14, 198] width 28 height 37
click at [577, 136] on div "Lightbox" at bounding box center [344, 198] width 688 height 397
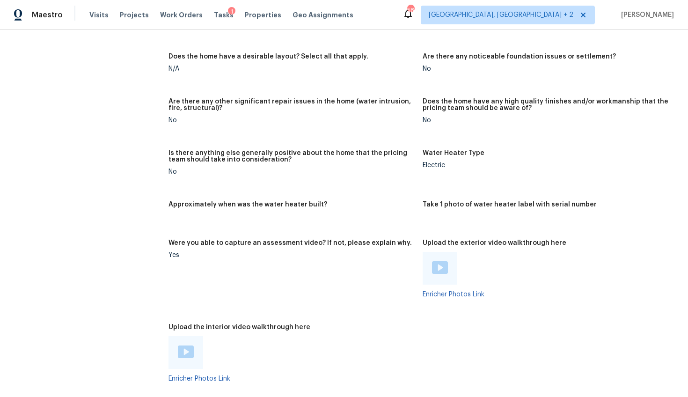
scroll to position [1630, 0]
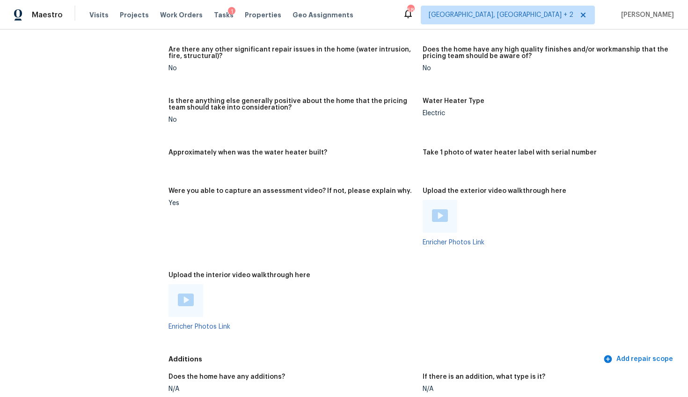
click at [434, 210] on img at bounding box center [440, 215] width 16 height 13
click at [195, 296] on div at bounding box center [186, 300] width 35 height 33
click at [190, 293] on img at bounding box center [186, 299] width 16 height 13
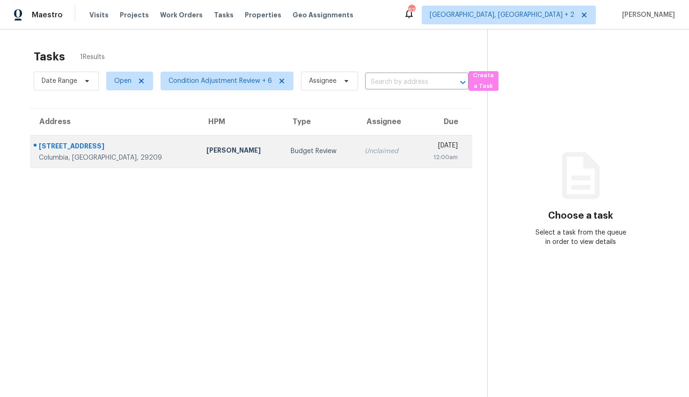
click at [199, 160] on td "[PERSON_NAME]" at bounding box center [241, 151] width 84 height 33
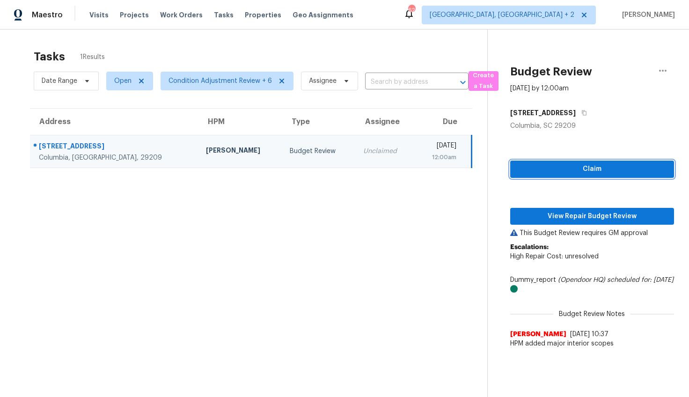
click at [564, 171] on span "Claim" at bounding box center [592, 169] width 149 height 12
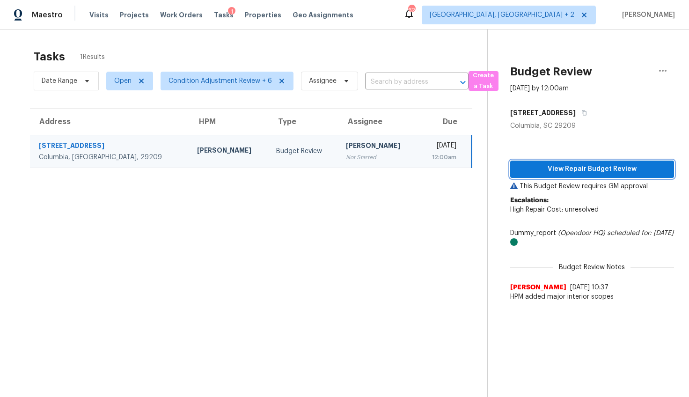
click at [580, 174] on span "View Repair Budget Review" at bounding box center [592, 169] width 149 height 12
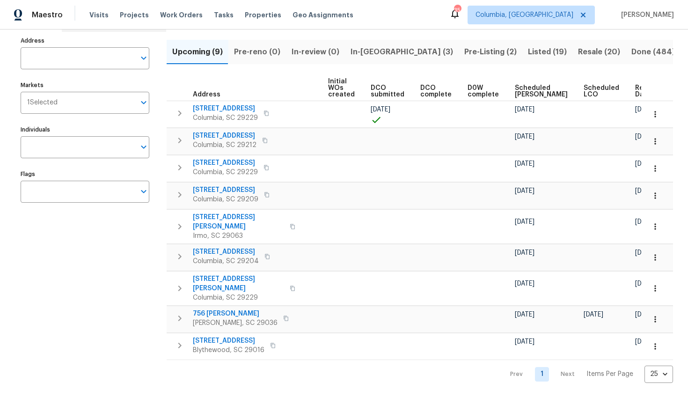
scroll to position [0, 95]
click at [633, 85] on span "Ready Date" at bounding box center [643, 91] width 21 height 13
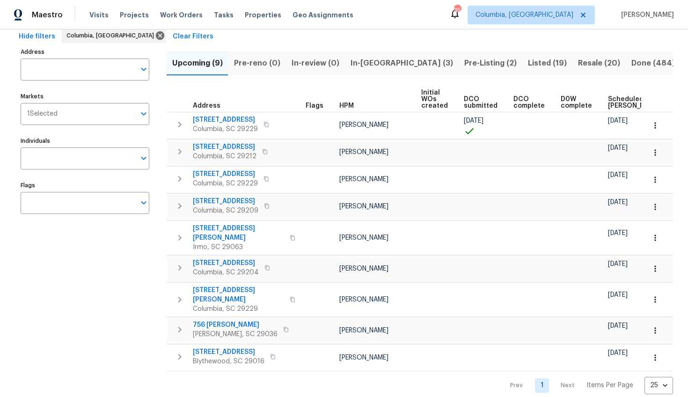
scroll to position [58, 0]
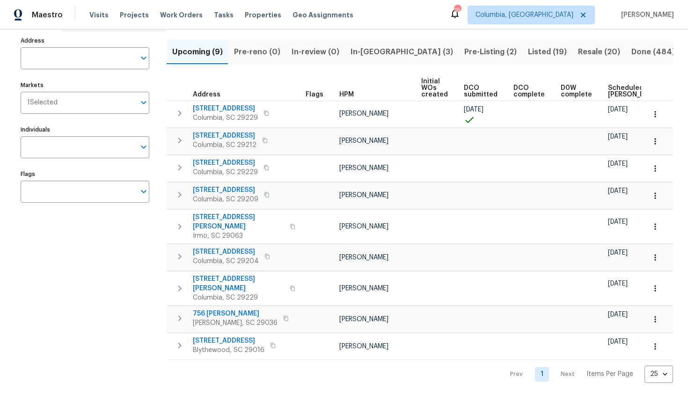
click at [366, 52] on span "In-[GEOGRAPHIC_DATA] (3)" at bounding box center [402, 51] width 103 height 13
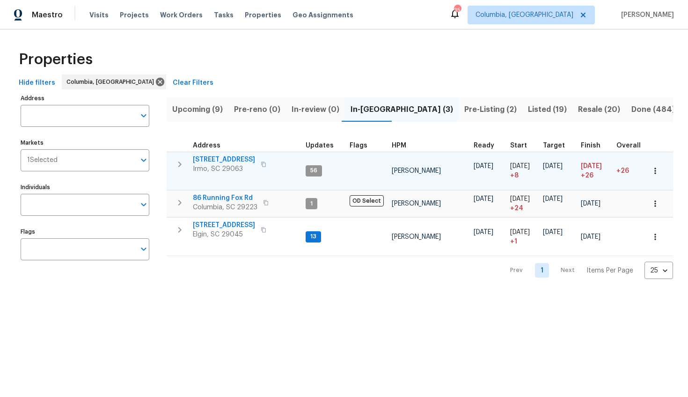
click at [225, 159] on span "[STREET_ADDRESS]" at bounding box center [224, 159] width 62 height 9
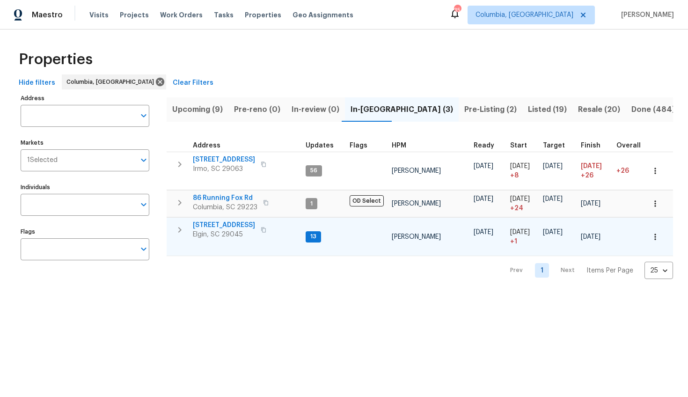
click at [229, 226] on span "[STREET_ADDRESS]" at bounding box center [224, 224] width 62 height 9
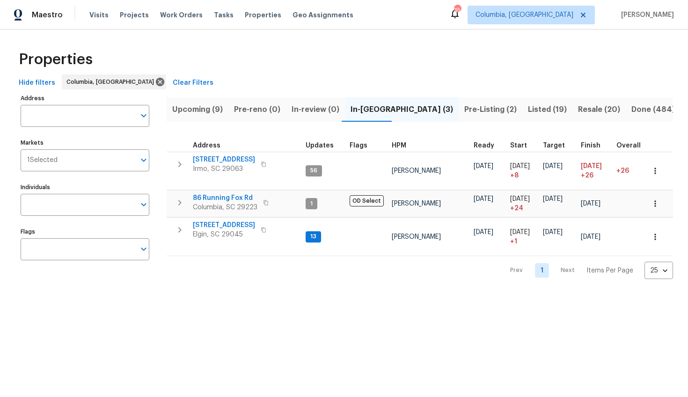
click at [464, 106] on span "Pre-Listing (2)" at bounding box center [490, 109] width 52 height 13
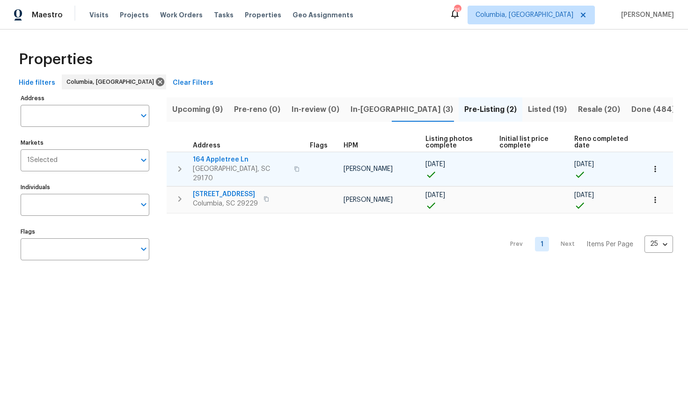
click at [227, 159] on span "164 Appletree Ln" at bounding box center [240, 159] width 95 height 9
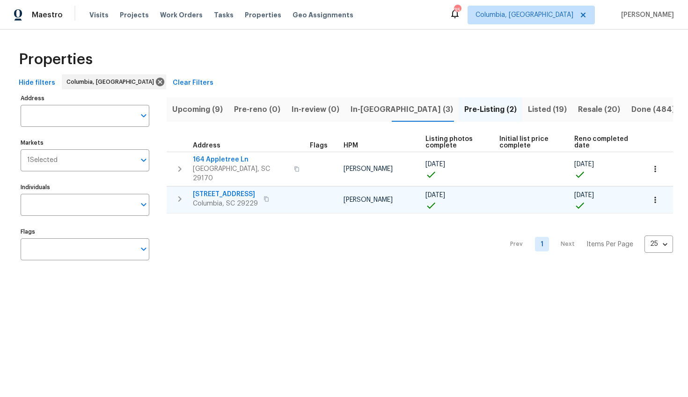
click at [219, 190] on span "[STREET_ADDRESS]" at bounding box center [225, 194] width 65 height 9
click at [360, 110] on span "In-[GEOGRAPHIC_DATA] (3)" at bounding box center [402, 109] width 103 height 13
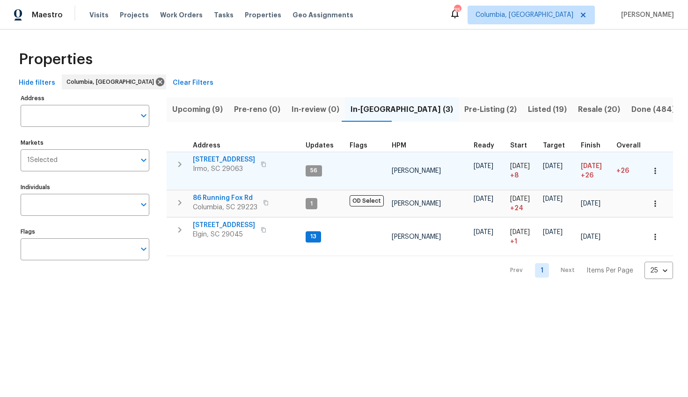
click at [217, 159] on span "105 Kenton Ct" at bounding box center [224, 159] width 62 height 9
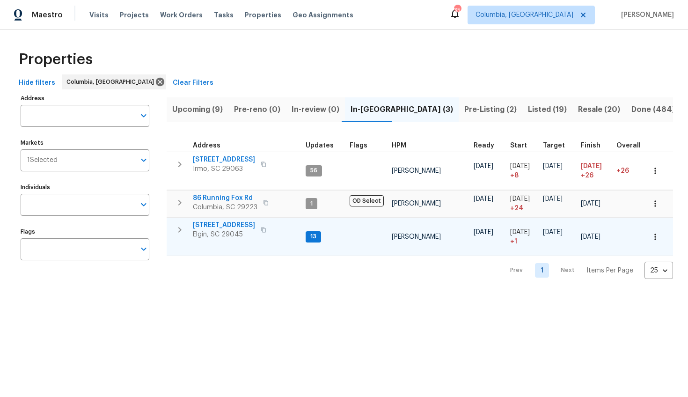
click at [217, 224] on span "1009 Cherry Ln" at bounding box center [224, 224] width 62 height 9
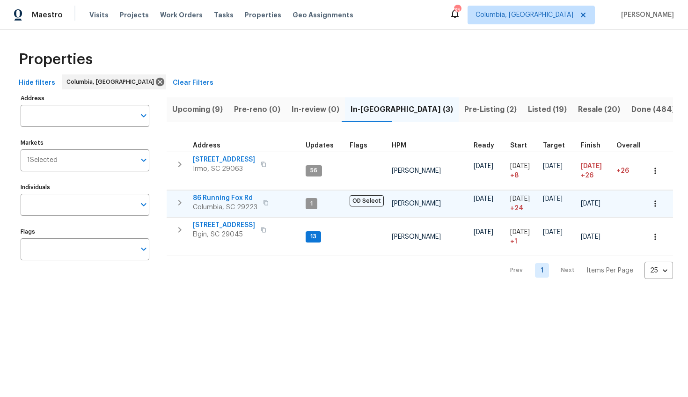
click at [243, 197] on span "86 Running Fox Rd" at bounding box center [225, 197] width 65 height 9
click at [528, 109] on span "Listed (19)" at bounding box center [547, 109] width 39 height 13
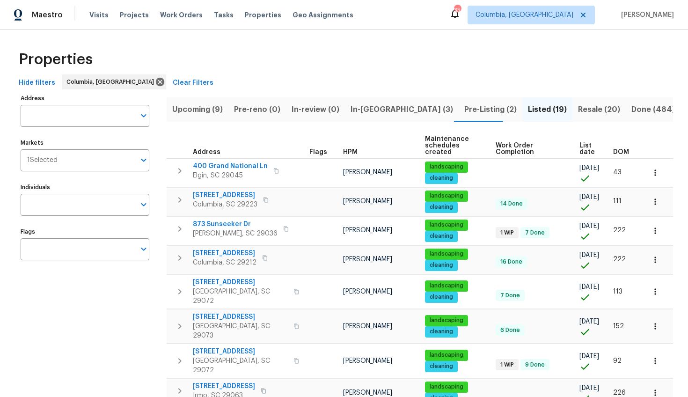
click at [618, 151] on span "DOM" at bounding box center [621, 152] width 16 height 7
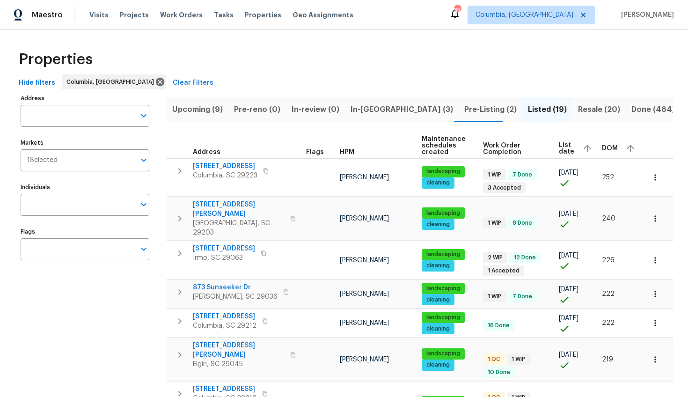
click at [602, 146] on span "DOM" at bounding box center [610, 148] width 16 height 7
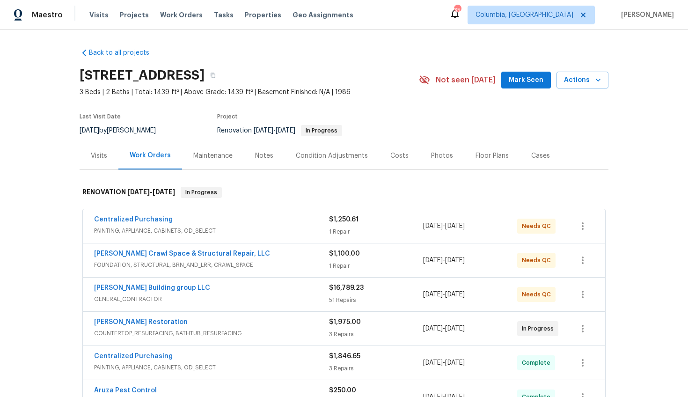
scroll to position [44, 0]
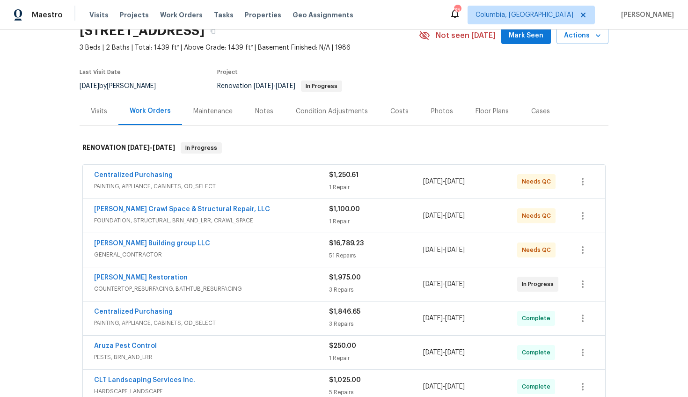
click at [270, 260] on div "Cobos Building group LLC GENERAL_CONTRACTOR" at bounding box center [211, 250] width 235 height 22
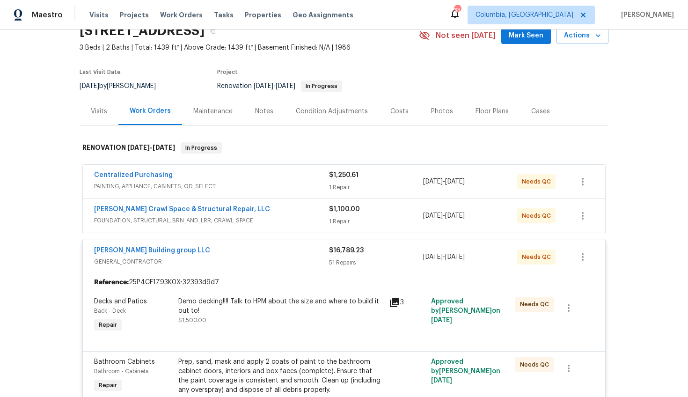
scroll to position [83, 0]
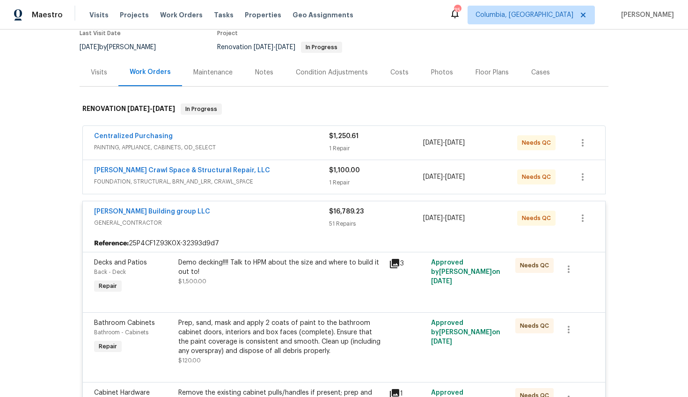
click at [390, 262] on icon at bounding box center [394, 263] width 9 height 9
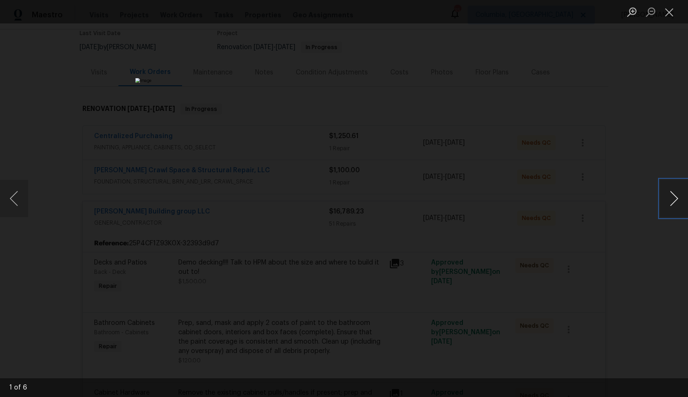
click at [667, 194] on button "Next image" at bounding box center [674, 198] width 28 height 37
click at [600, 243] on div "Lightbox" at bounding box center [344, 198] width 688 height 397
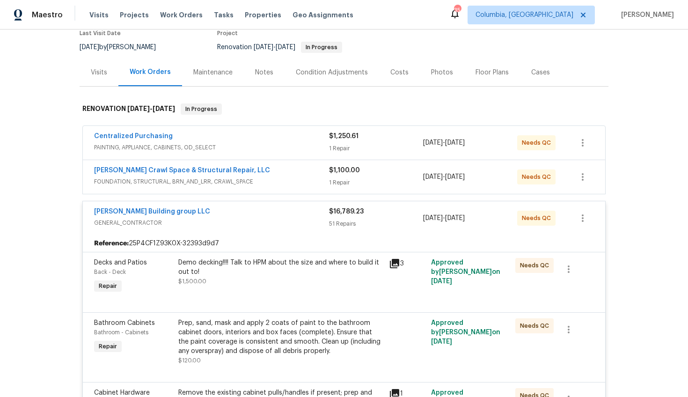
click at [275, 212] on div "Cobos Building group LLC" at bounding box center [211, 212] width 235 height 11
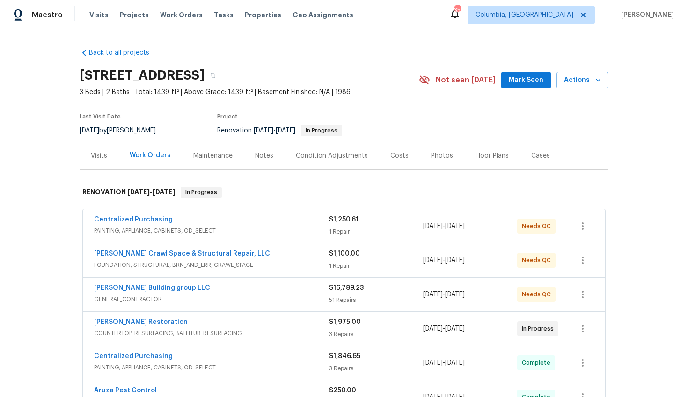
scroll to position [17, 0]
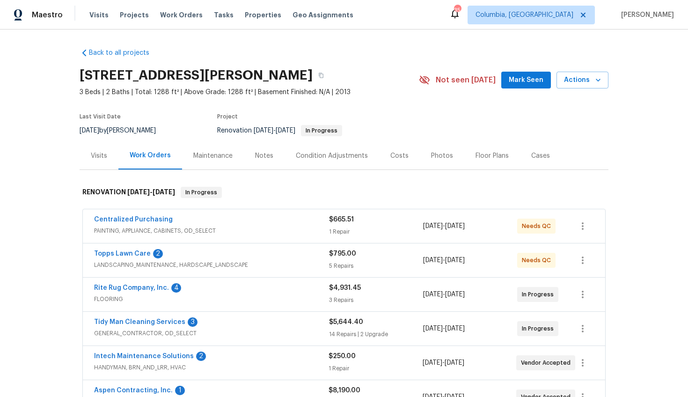
click at [255, 154] on div "Notes" at bounding box center [264, 155] width 18 height 9
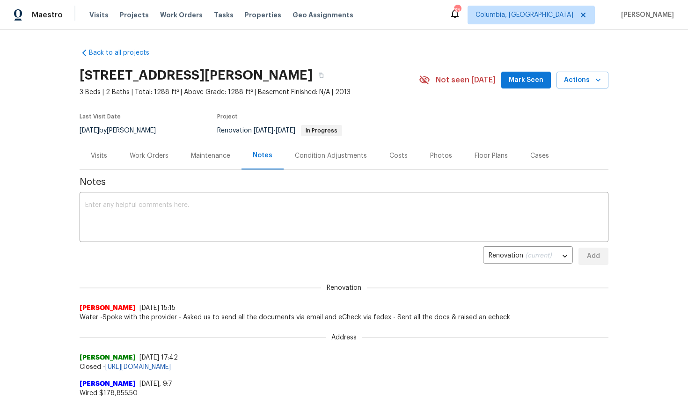
click at [165, 162] on div "Work Orders" at bounding box center [148, 156] width 61 height 28
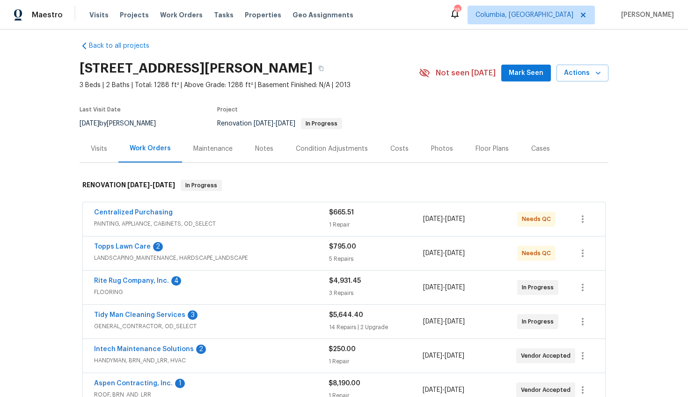
scroll to position [56, 0]
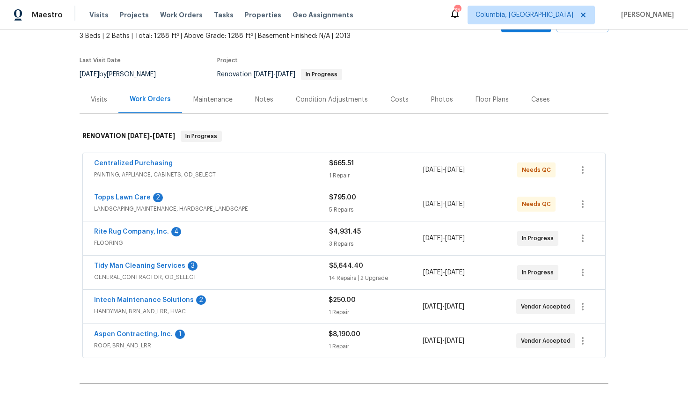
click at [187, 200] on div "Topps Lawn Care 2" at bounding box center [211, 198] width 235 height 11
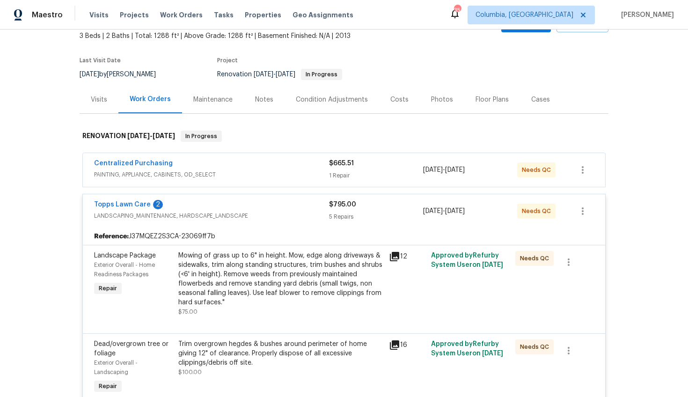
scroll to position [58, 0]
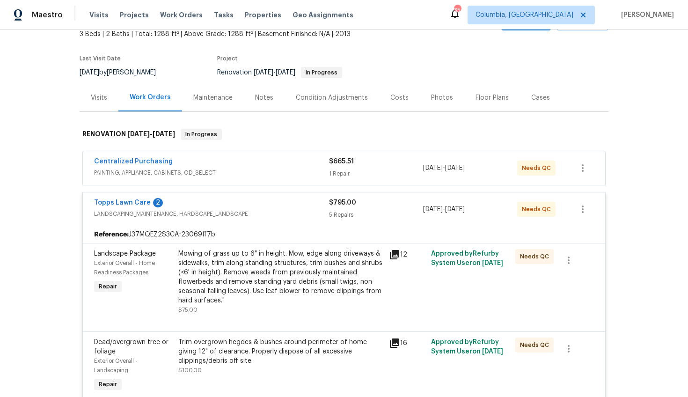
click at [390, 254] on icon at bounding box center [394, 254] width 9 height 9
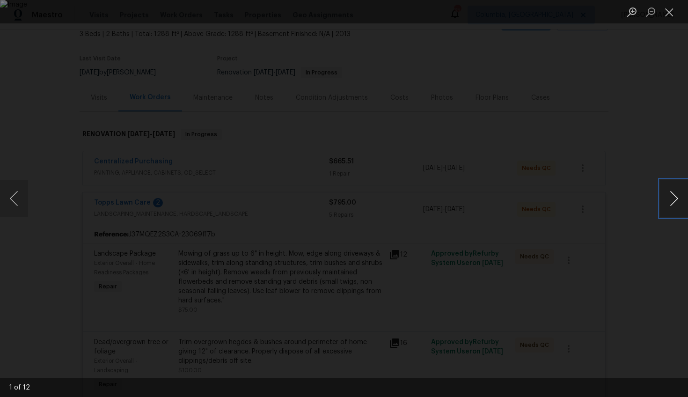
click at [668, 201] on button "Next image" at bounding box center [674, 198] width 28 height 37
click at [668, 202] on button "Next image" at bounding box center [674, 198] width 28 height 37
click at [649, 247] on div "Lightbox" at bounding box center [344, 198] width 688 height 397
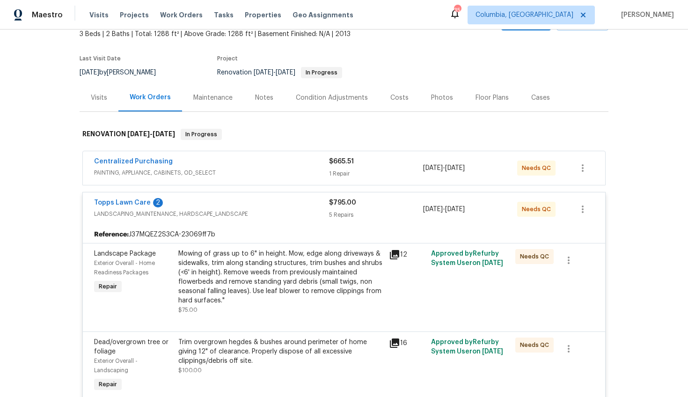
click at [225, 200] on div "Topps Lawn Care 2" at bounding box center [211, 203] width 235 height 11
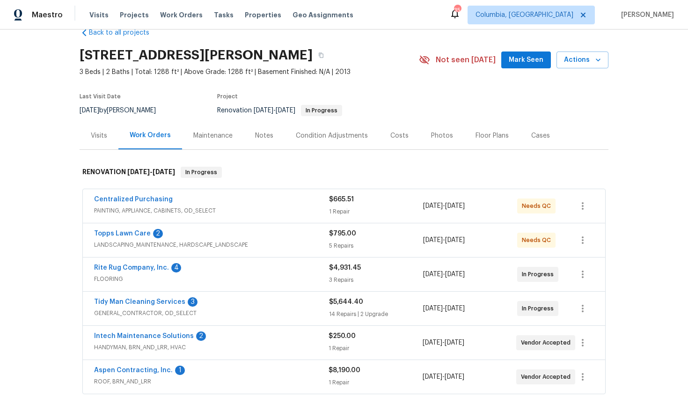
scroll to position [0, 0]
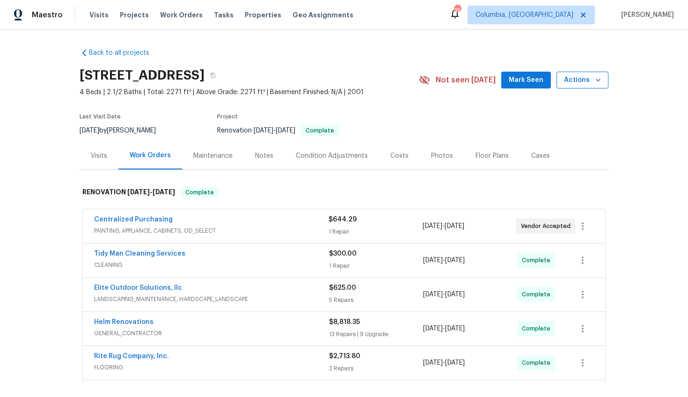
click at [571, 85] on span "Actions" at bounding box center [582, 80] width 37 height 12
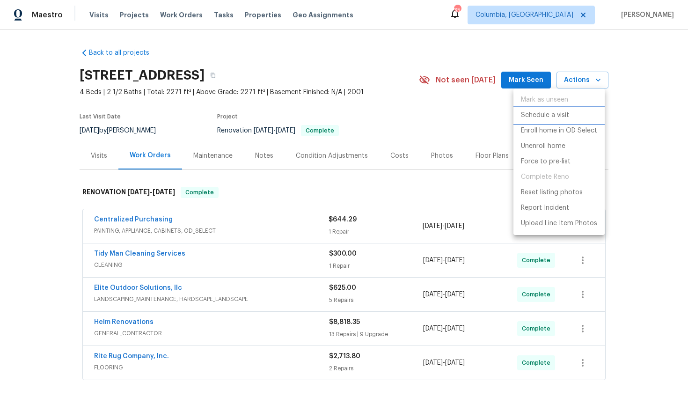
click at [557, 110] on p "Schedule a visit" at bounding box center [545, 115] width 48 height 10
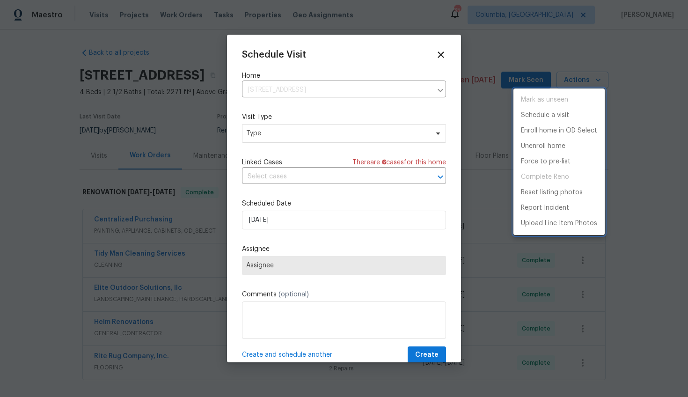
click at [266, 132] on div at bounding box center [344, 198] width 688 height 397
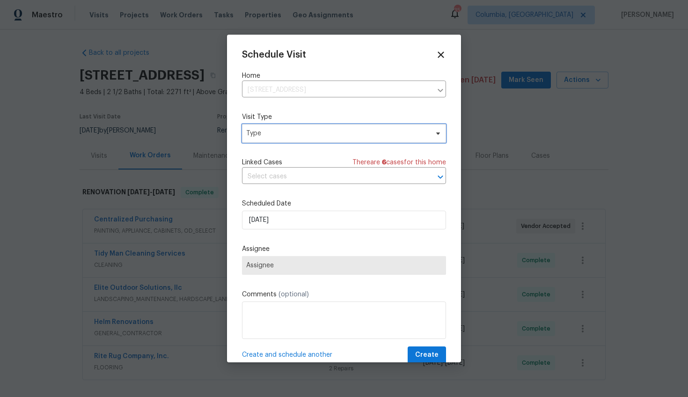
click at [267, 135] on span "Type" at bounding box center [337, 133] width 182 height 9
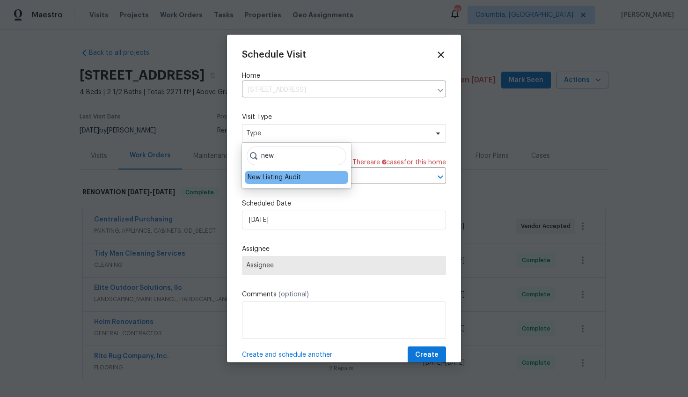
type input "new"
click at [260, 178] on div "New Listing Audit" at bounding box center [274, 177] width 53 height 9
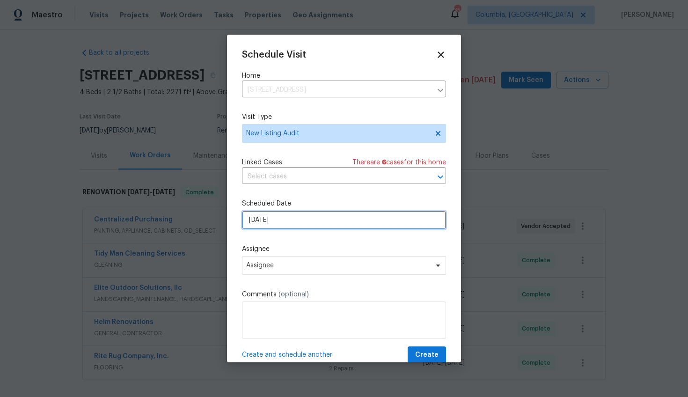
click at [261, 223] on input "[DATE]" at bounding box center [344, 220] width 204 height 19
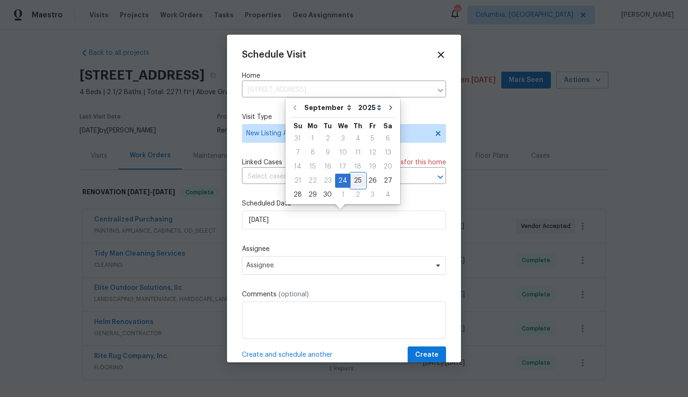
click at [355, 183] on div "25" at bounding box center [358, 180] width 15 height 13
type input "[DATE]"
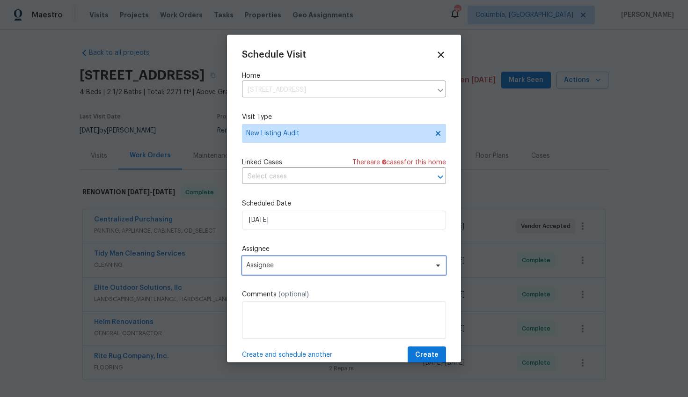
click at [308, 261] on span "Assignee" at bounding box center [344, 265] width 204 height 19
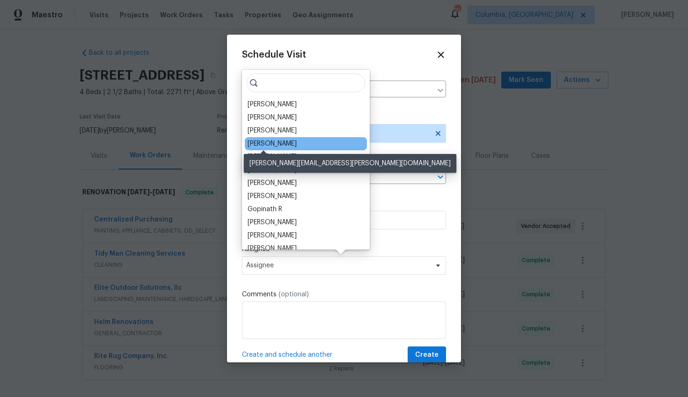
click at [264, 141] on div "[PERSON_NAME]" at bounding box center [272, 143] width 49 height 9
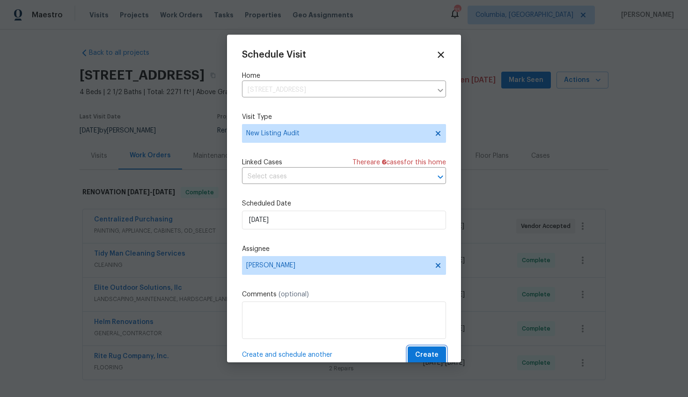
click at [415, 352] on span "Create" at bounding box center [426, 355] width 23 height 12
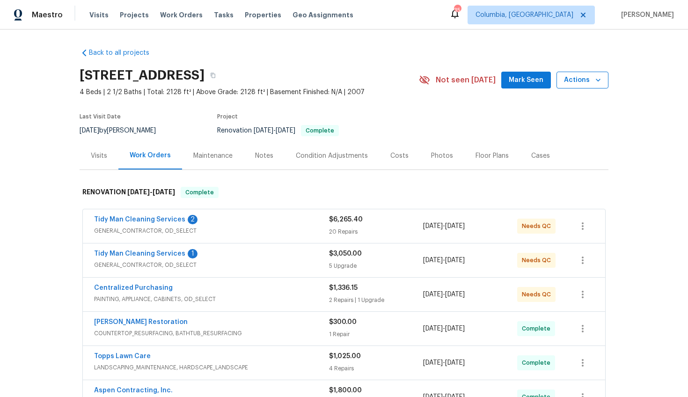
click at [599, 80] on button "Actions" at bounding box center [583, 80] width 52 height 17
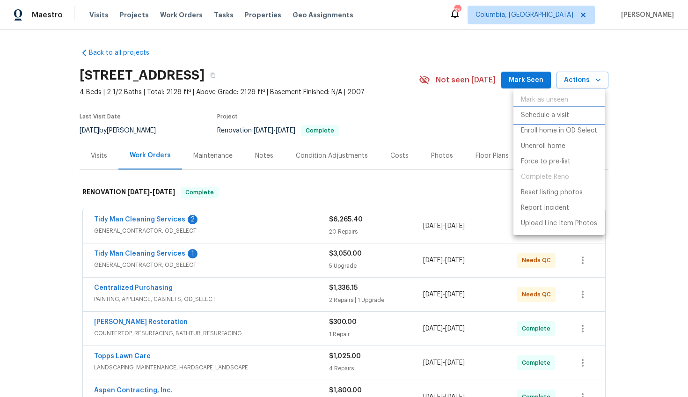
click at [552, 118] on p "Schedule a visit" at bounding box center [545, 115] width 48 height 10
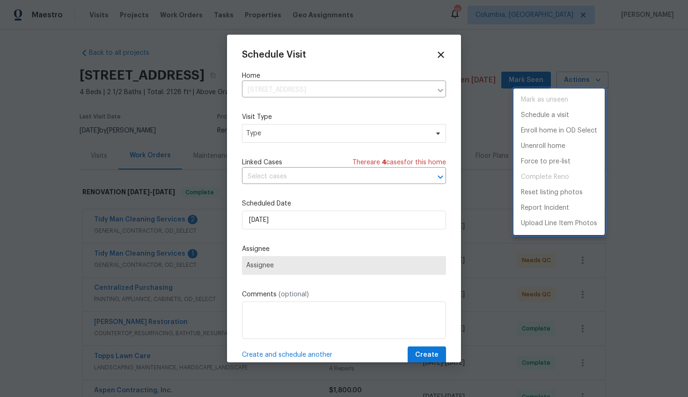
click at [272, 134] on div at bounding box center [344, 198] width 688 height 397
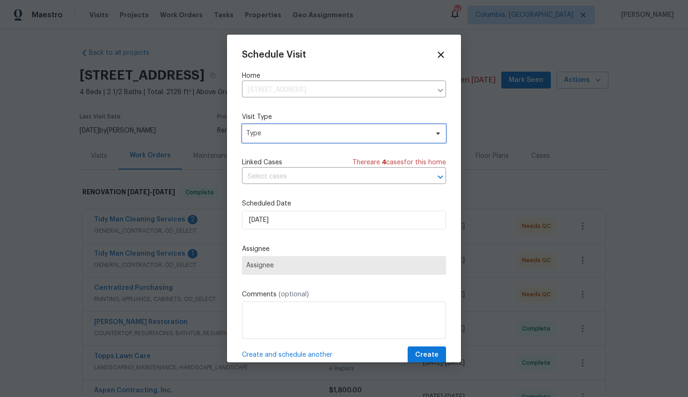
click at [265, 134] on span "Type" at bounding box center [337, 133] width 182 height 9
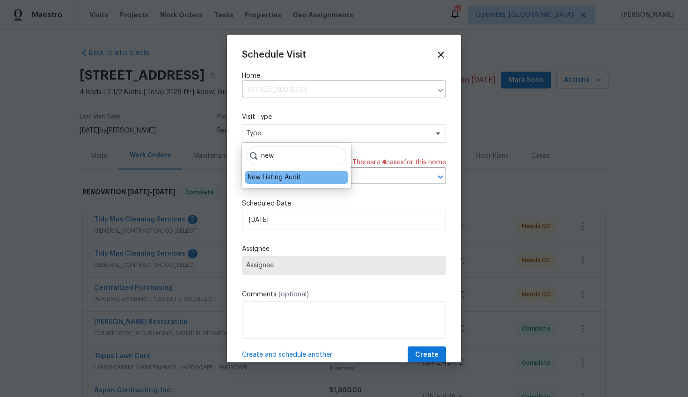
type input "new"
click at [276, 176] on div "New Listing Audit" at bounding box center [274, 177] width 53 height 9
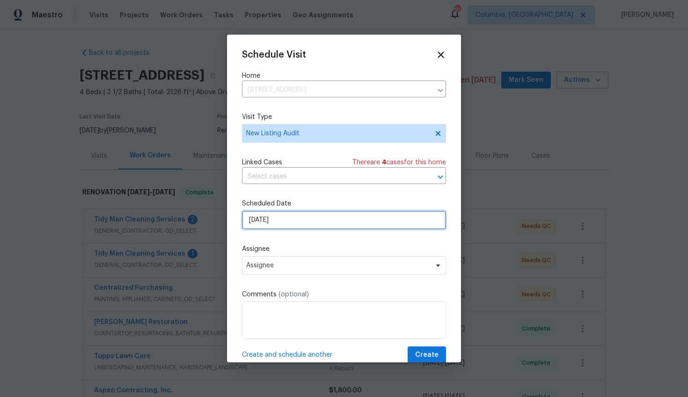
click at [260, 221] on input "9/24/2025" at bounding box center [344, 220] width 204 height 19
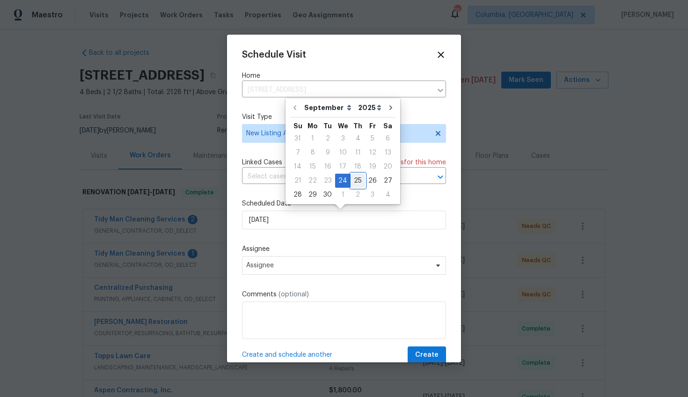
click at [355, 182] on div "25" at bounding box center [358, 180] width 15 height 13
type input "9/25/2025"
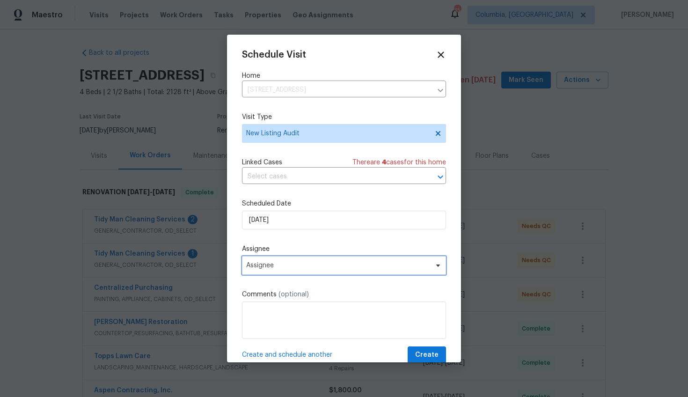
click at [279, 270] on span "Assignee" at bounding box center [344, 265] width 204 height 19
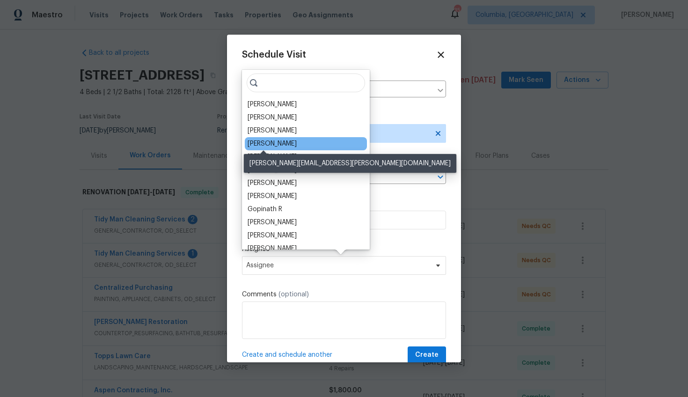
click at [270, 143] on div "[PERSON_NAME]" at bounding box center [272, 143] width 49 height 9
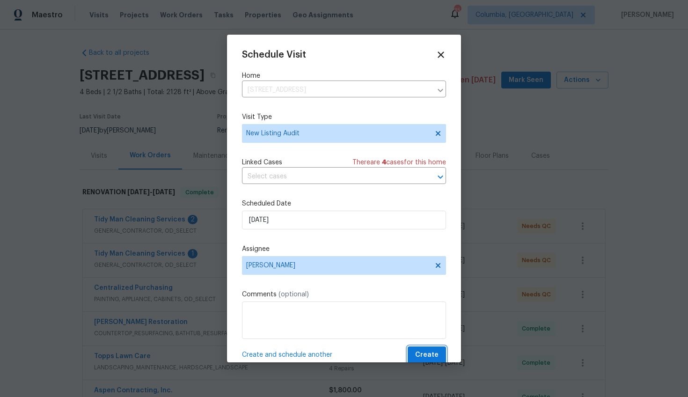
click at [418, 352] on span "Create" at bounding box center [426, 355] width 23 height 12
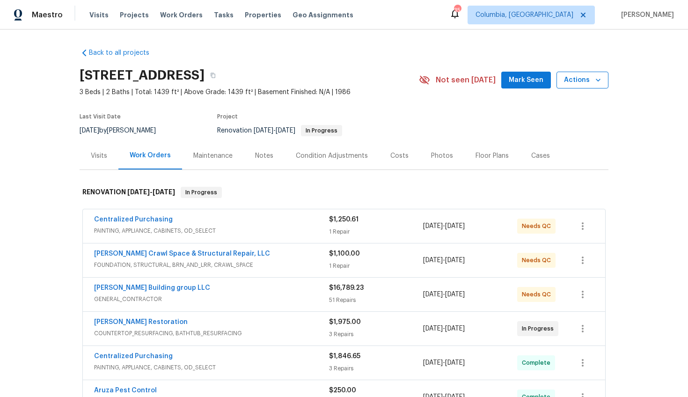
click at [590, 87] on button "Actions" at bounding box center [583, 80] width 52 height 17
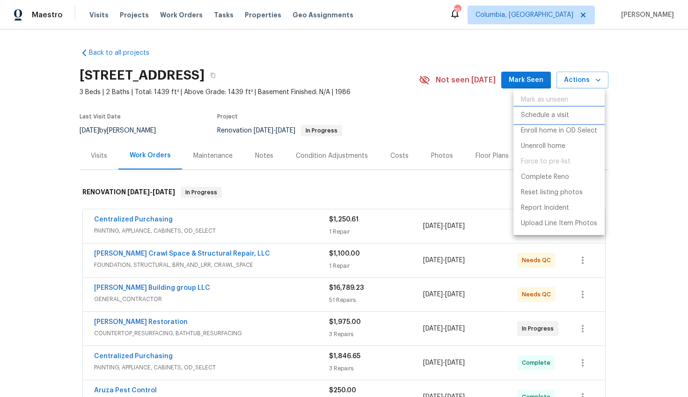
click at [566, 112] on p "Schedule a visit" at bounding box center [545, 115] width 48 height 10
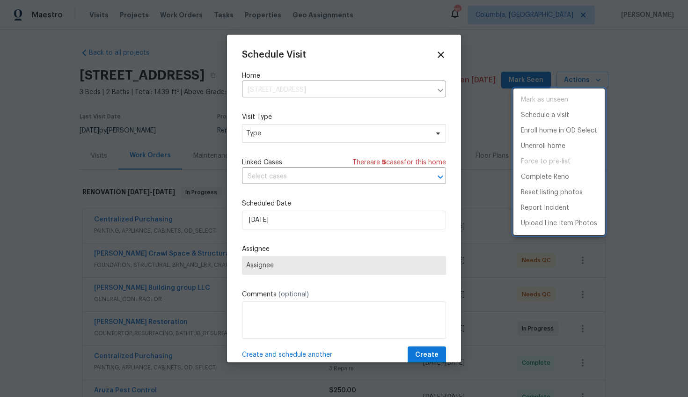
click at [253, 129] on div at bounding box center [344, 198] width 688 height 397
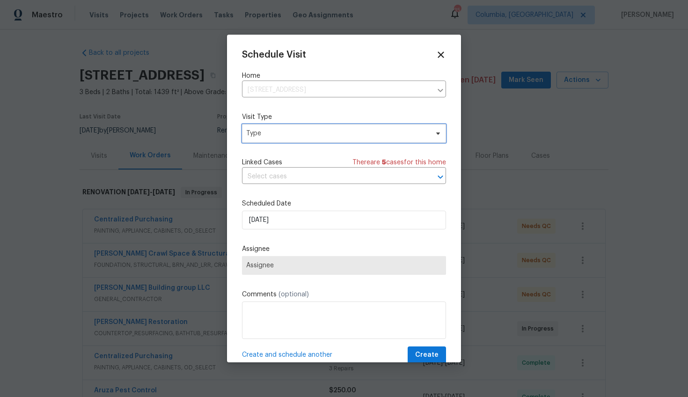
click at [260, 134] on span "Type" at bounding box center [337, 133] width 182 height 9
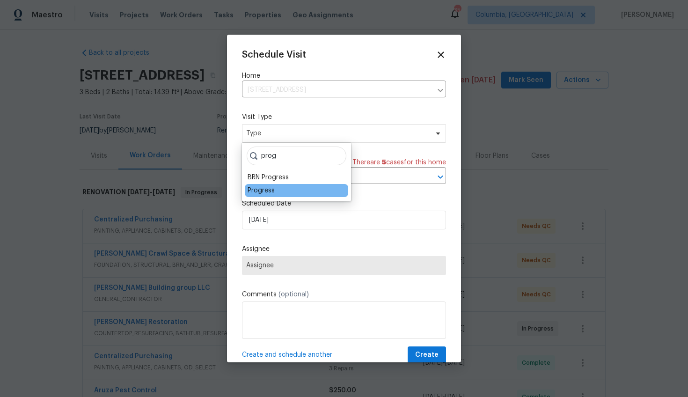
type input "prog"
click at [261, 187] on div "Progress" at bounding box center [261, 190] width 27 height 9
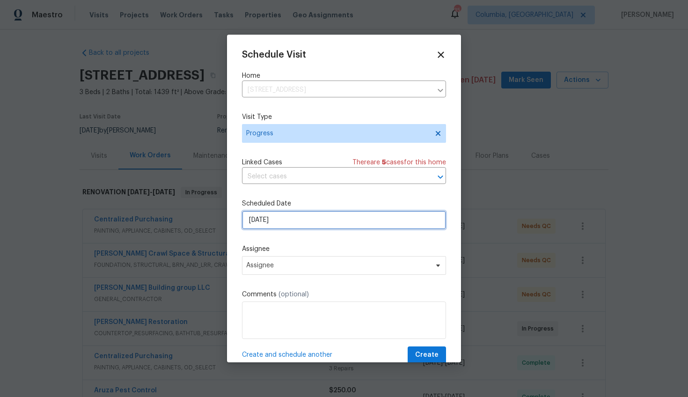
click at [260, 224] on input "[DATE]" at bounding box center [344, 220] width 204 height 19
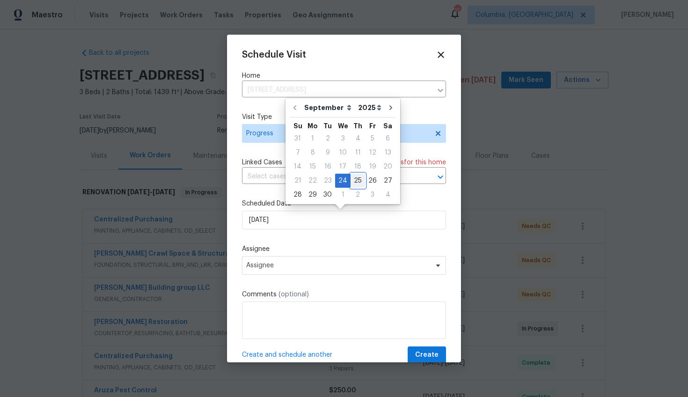
click at [352, 179] on div "25" at bounding box center [358, 180] width 15 height 13
type input "[DATE]"
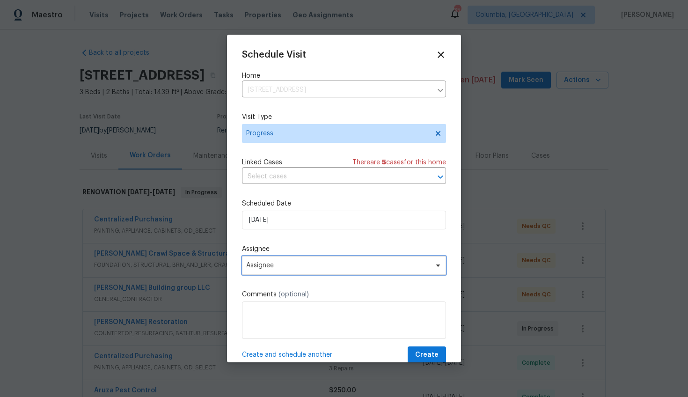
click at [290, 260] on span "Assignee" at bounding box center [344, 265] width 204 height 19
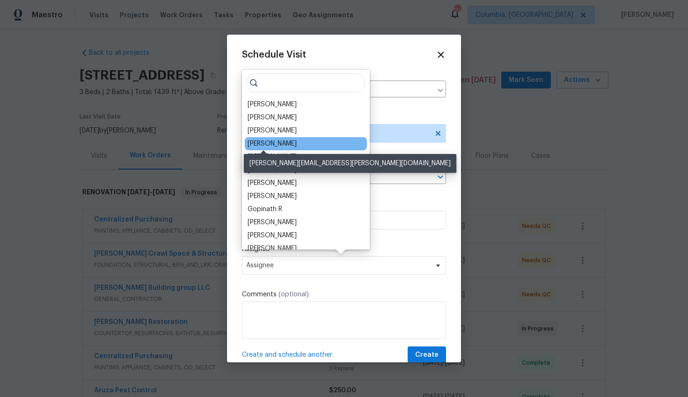
click at [271, 143] on div "[PERSON_NAME]" at bounding box center [272, 143] width 49 height 9
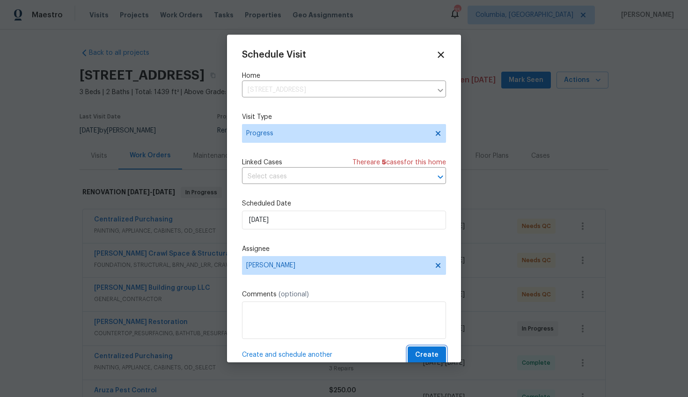
click at [419, 355] on span "Create" at bounding box center [426, 355] width 23 height 12
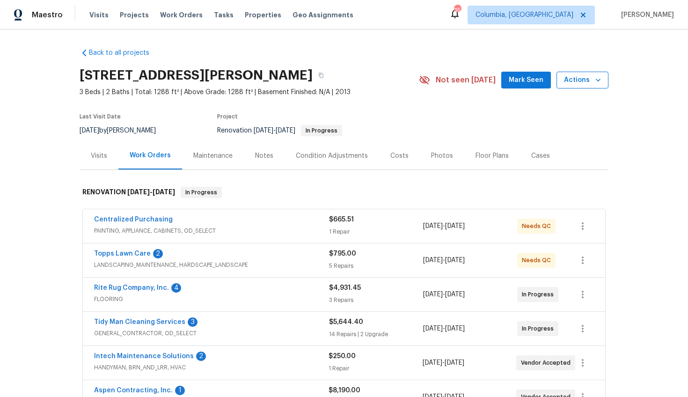
click at [579, 81] on span "Actions" at bounding box center [582, 80] width 37 height 12
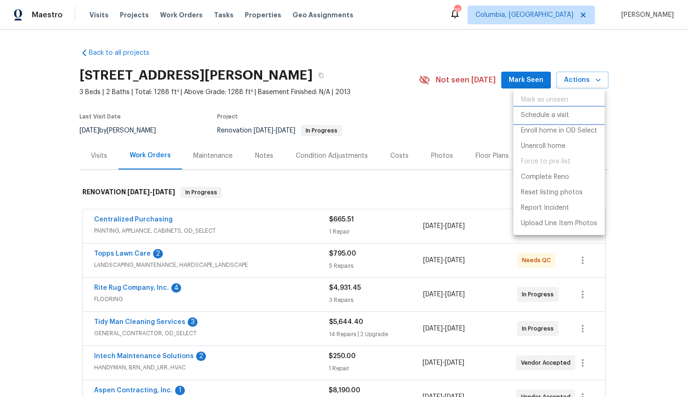
click at [565, 113] on p "Schedule a visit" at bounding box center [545, 115] width 48 height 10
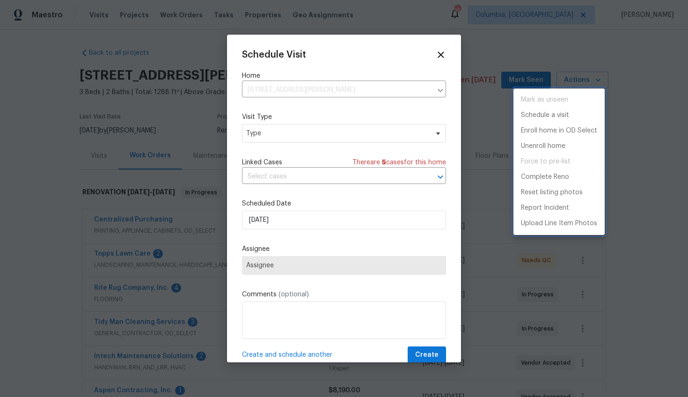
click at [272, 137] on div at bounding box center [344, 198] width 688 height 397
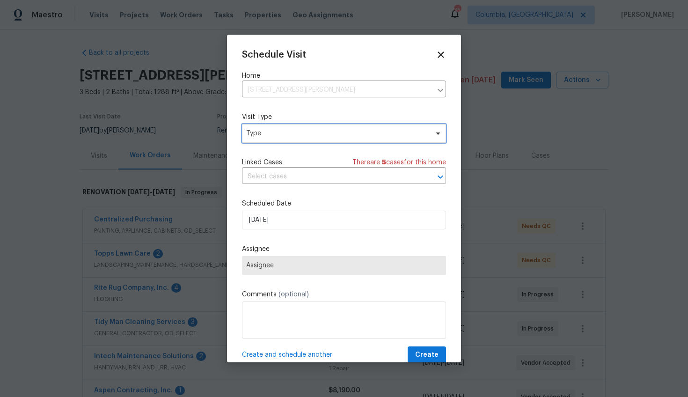
click at [272, 132] on span "Type" at bounding box center [337, 133] width 182 height 9
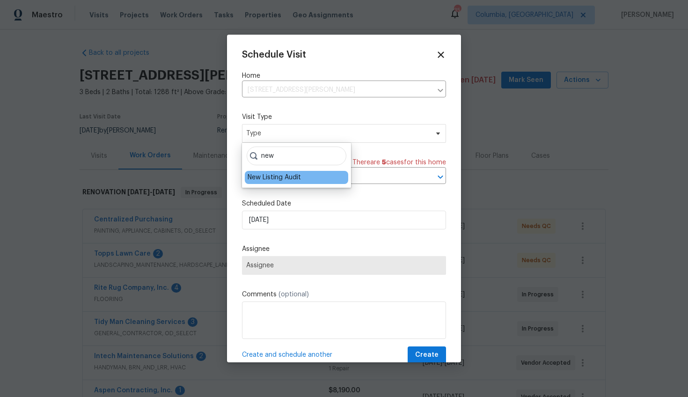
type input "new"
click at [273, 176] on div "New Listing Audit" at bounding box center [274, 177] width 53 height 9
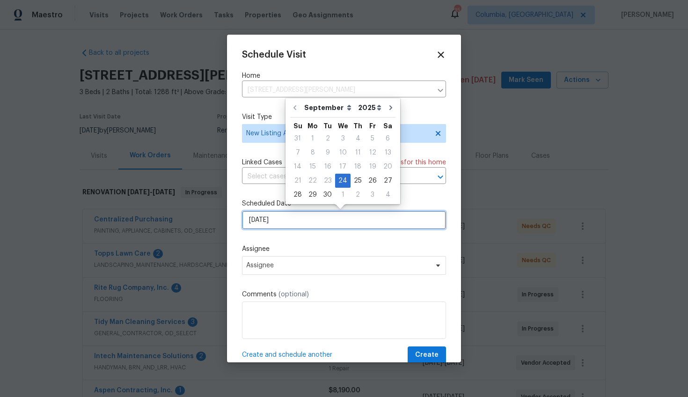
click at [258, 224] on input "[DATE]" at bounding box center [344, 220] width 204 height 19
click at [351, 180] on div "25" at bounding box center [358, 180] width 15 height 13
type input "[DATE]"
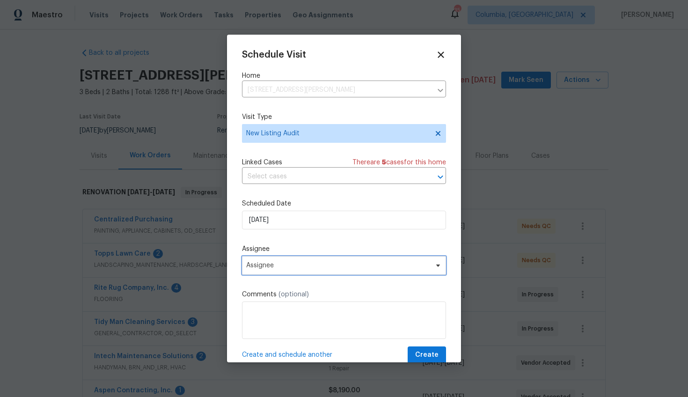
click at [276, 264] on span "Assignee" at bounding box center [337, 265] width 183 height 7
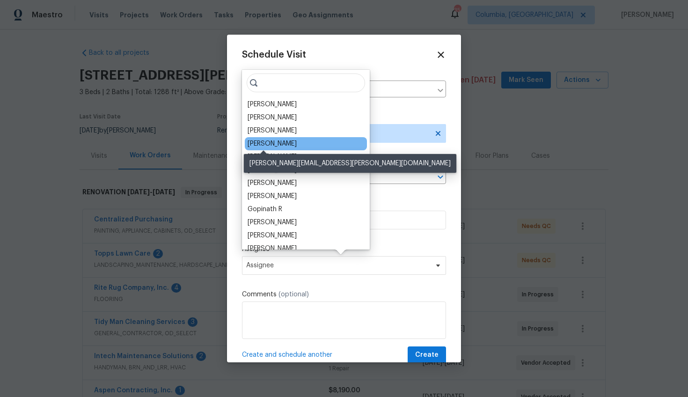
click at [263, 145] on div "[PERSON_NAME]" at bounding box center [272, 143] width 49 height 9
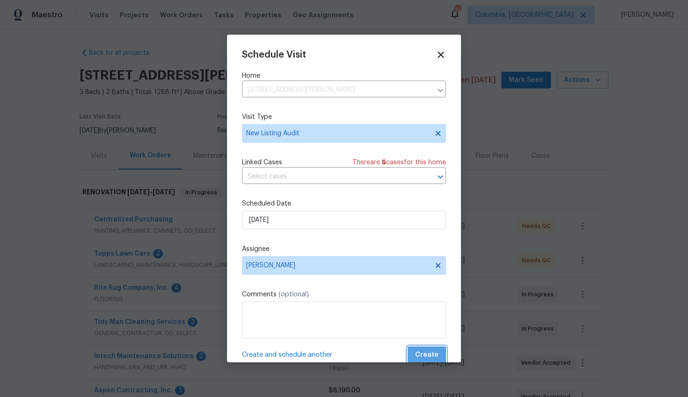
click at [421, 352] on span "Create" at bounding box center [426, 355] width 23 height 12
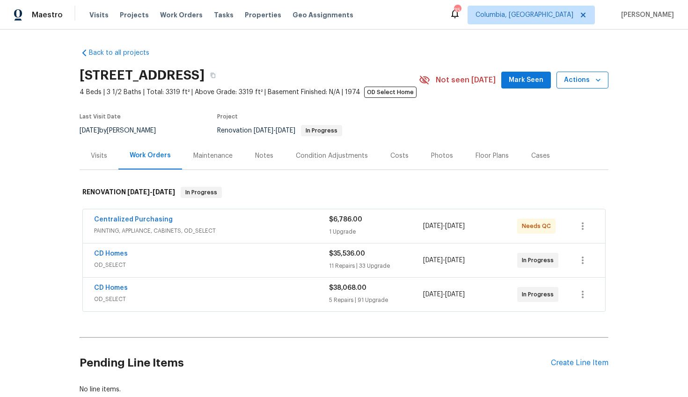
click at [573, 82] on span "Actions" at bounding box center [582, 80] width 37 height 12
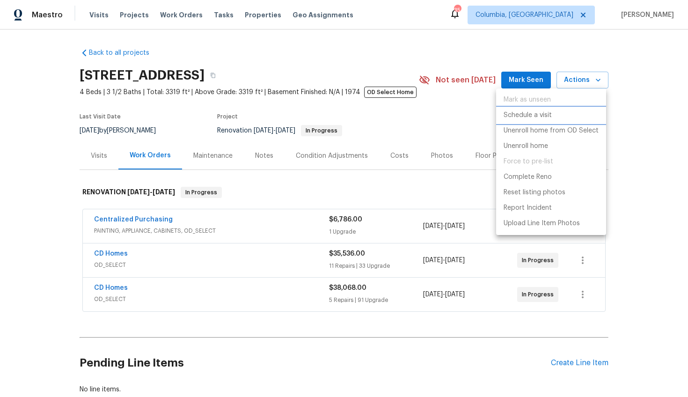
click at [548, 112] on p "Schedule a visit" at bounding box center [528, 115] width 48 height 10
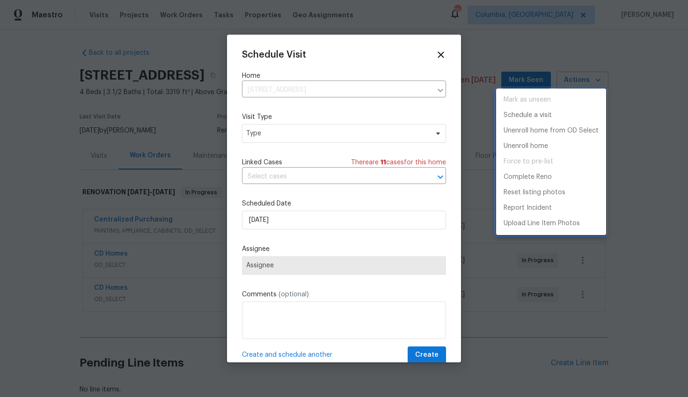
click at [267, 132] on div at bounding box center [344, 198] width 688 height 397
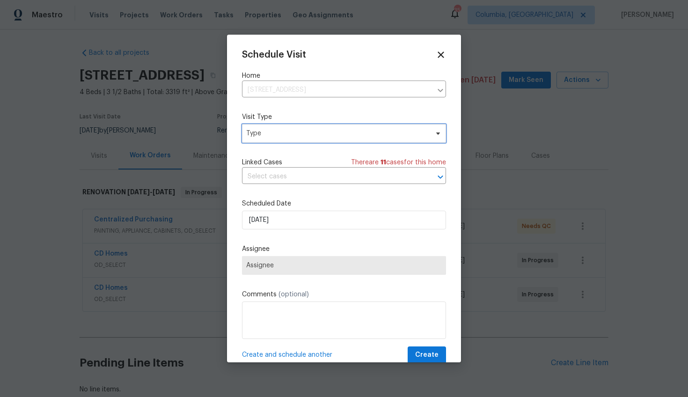
click at [264, 136] on span "Type" at bounding box center [337, 133] width 182 height 9
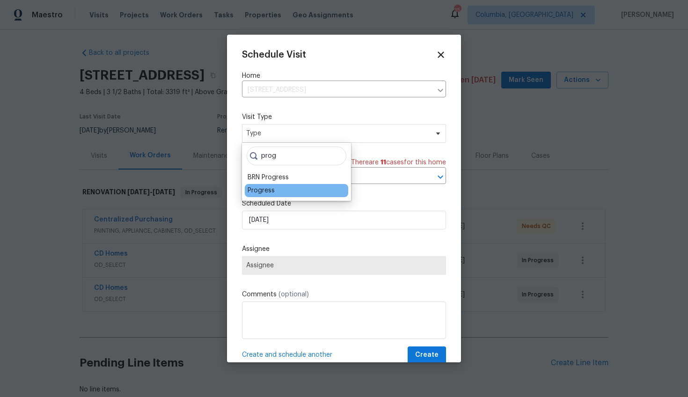
type input "prog"
click at [259, 188] on div "Progress" at bounding box center [261, 190] width 27 height 9
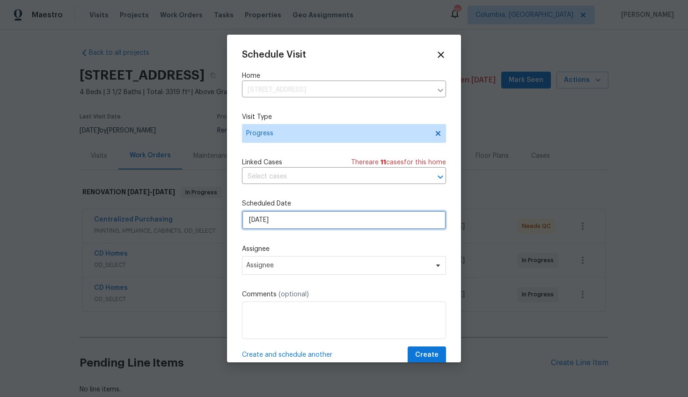
click at [259, 220] on input "9/24/2025" at bounding box center [344, 220] width 204 height 19
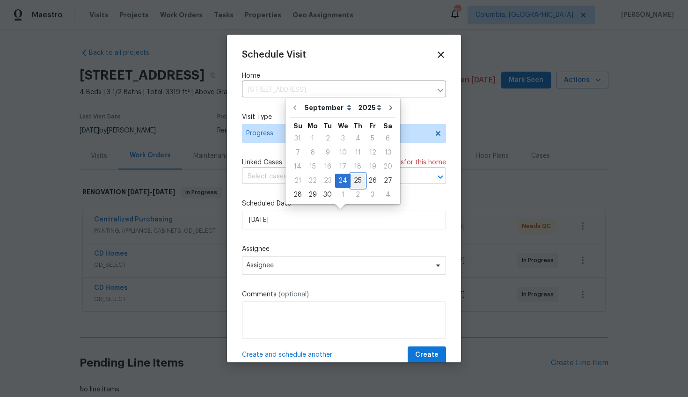
click at [354, 180] on div "25" at bounding box center [358, 180] width 15 height 13
type input "[DATE]"
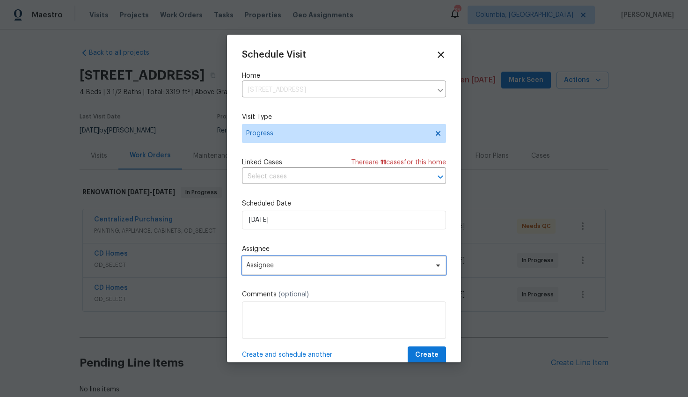
click at [286, 264] on span "Assignee" at bounding box center [337, 265] width 183 height 7
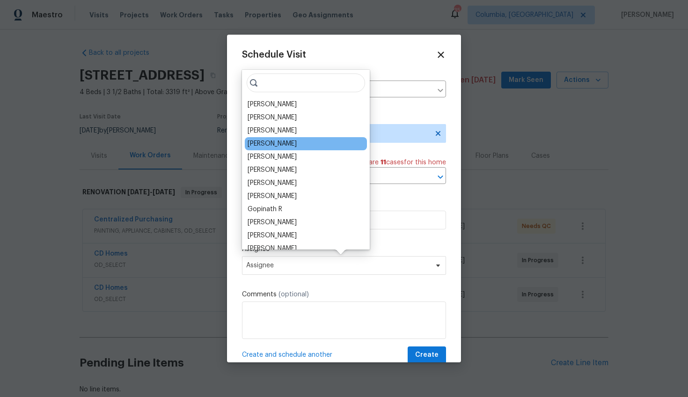
click at [266, 143] on div "[PERSON_NAME]" at bounding box center [272, 143] width 49 height 9
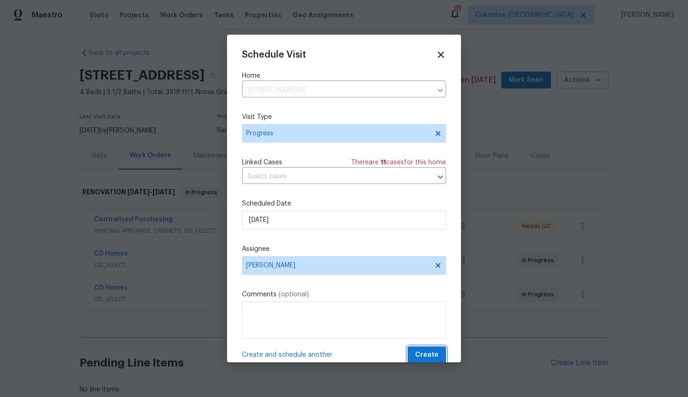
click at [415, 351] on span "Create" at bounding box center [426, 355] width 23 height 12
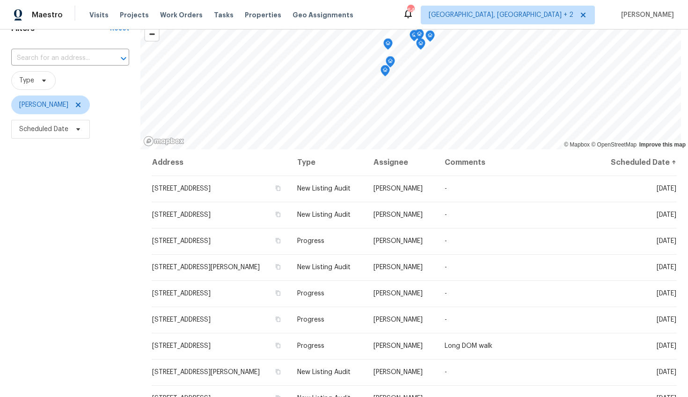
scroll to position [125, 0]
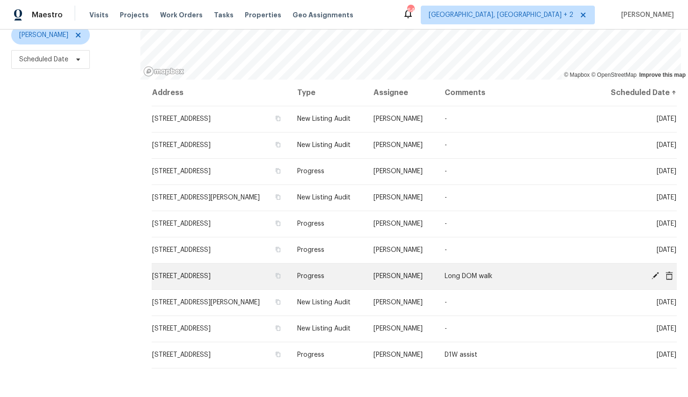
click at [652, 272] on icon at bounding box center [655, 275] width 7 height 7
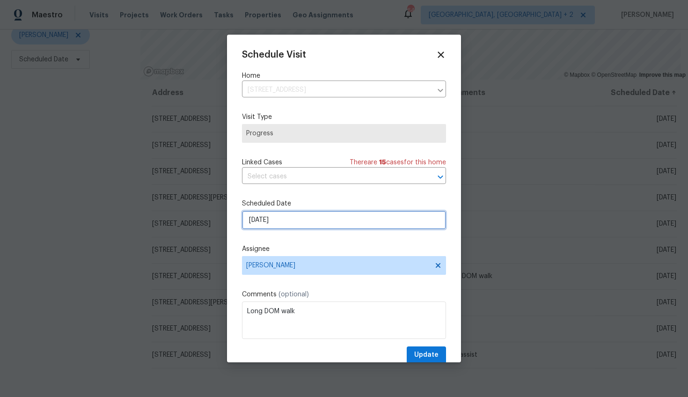
click at [256, 216] on input "9/30/2025" at bounding box center [344, 220] width 204 height 19
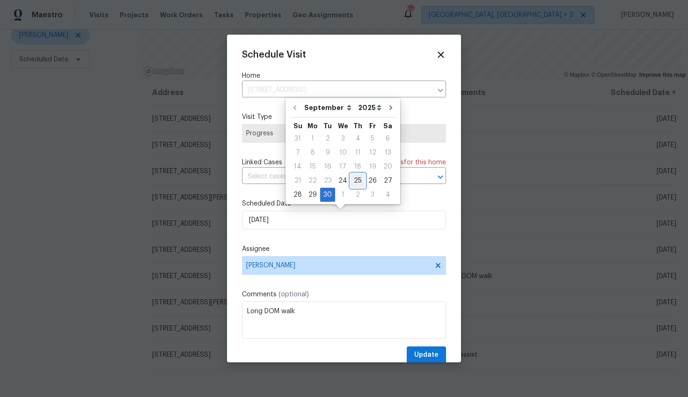
click at [358, 178] on div "25" at bounding box center [358, 180] width 15 height 13
type input "9/25/2025"
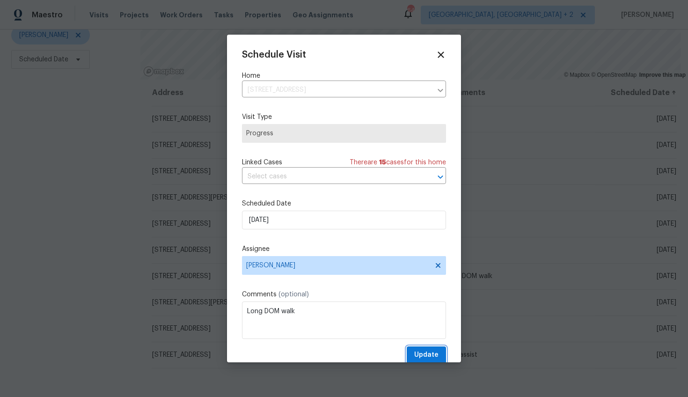
click at [418, 355] on span "Update" at bounding box center [426, 355] width 24 height 12
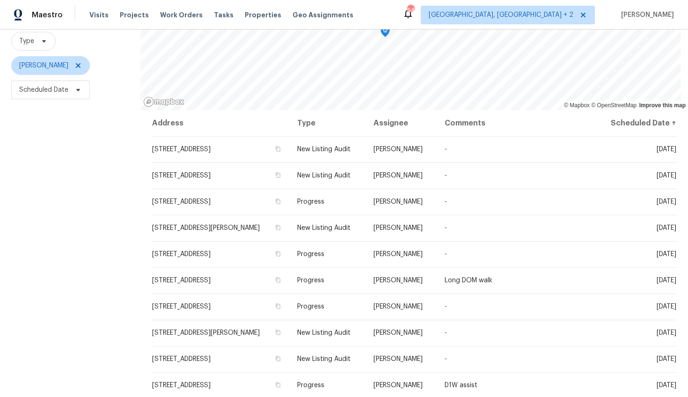
scroll to position [78, 0]
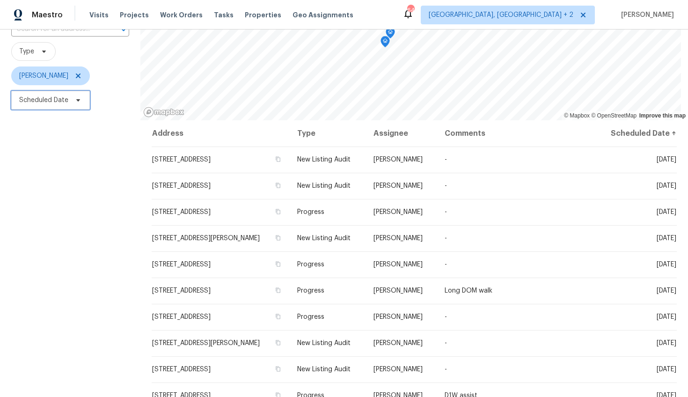
click at [61, 103] on span "Scheduled Date" at bounding box center [43, 99] width 49 height 9
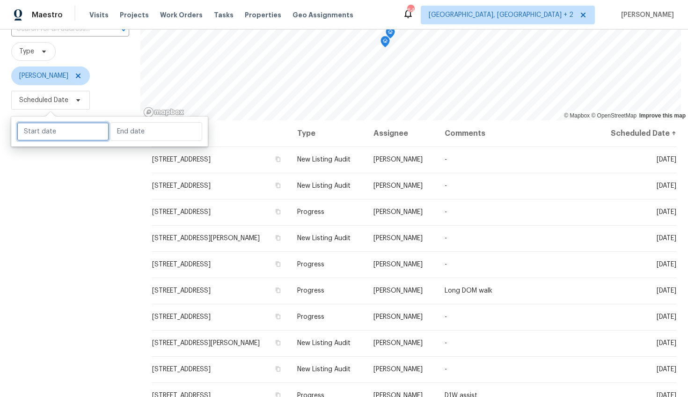
select select "8"
select select "2025"
select select "9"
select select "2025"
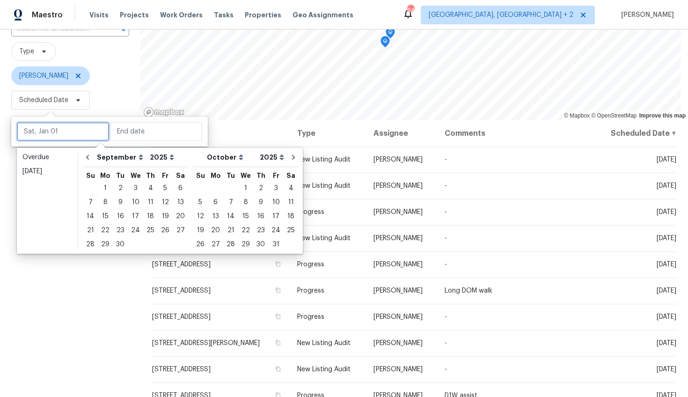
click at [63, 124] on input "text" at bounding box center [63, 131] width 92 height 19
type input "Wed, Sep 24"
type input "Tue, Sep 30"
click at [149, 231] on div "25" at bounding box center [150, 230] width 15 height 13
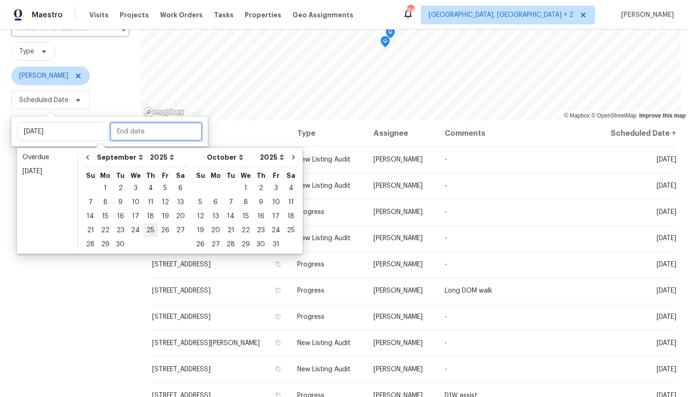
type input "Thu, Sep 25"
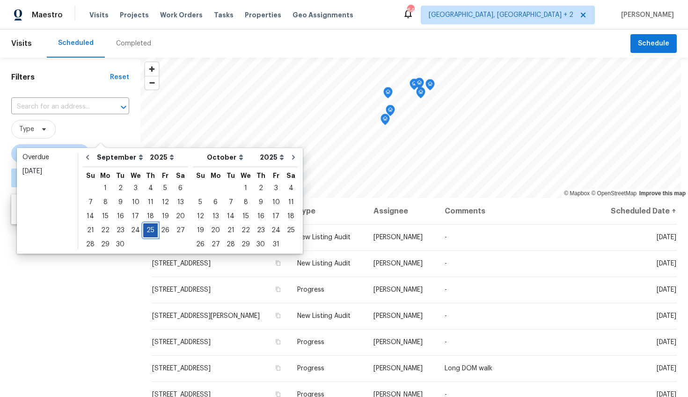
click at [149, 231] on div "25" at bounding box center [150, 230] width 15 height 13
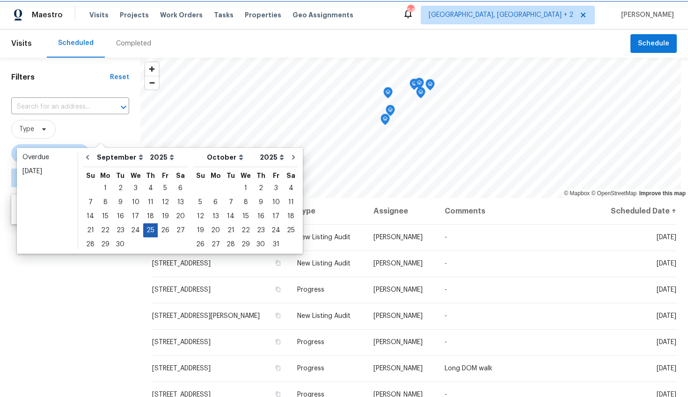
type input "Thu, Sep 25"
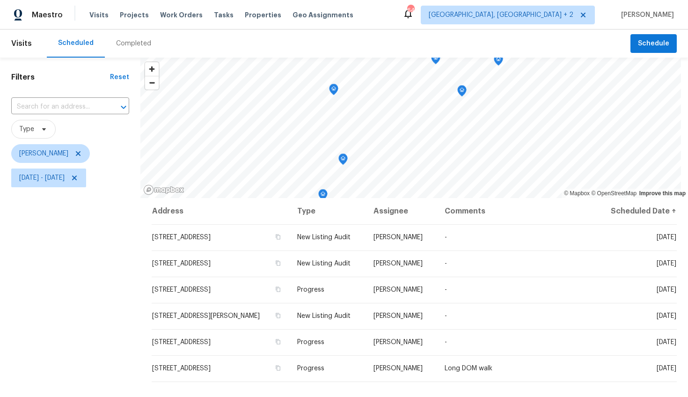
click at [105, 260] on div "Filters Reset ​ Type Alex Baum Thu, Sep 25 - Thu, Sep 25" at bounding box center [70, 287] width 140 height 458
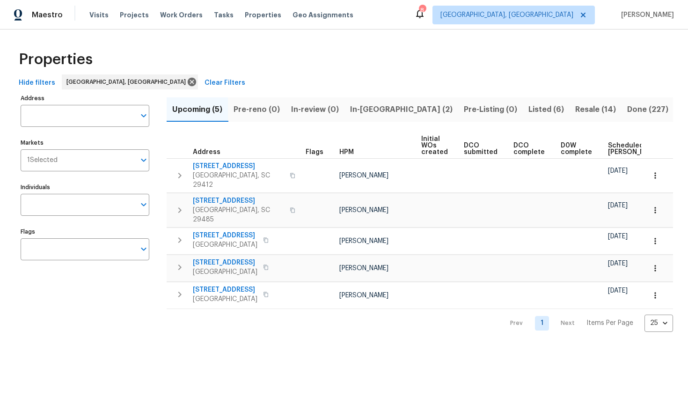
click at [373, 110] on span "In-reno (2)" at bounding box center [401, 109] width 103 height 13
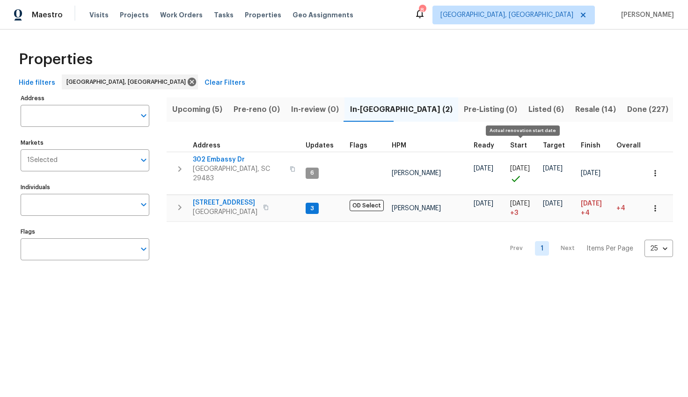
click at [510, 146] on span "Start" at bounding box center [518, 145] width 17 height 7
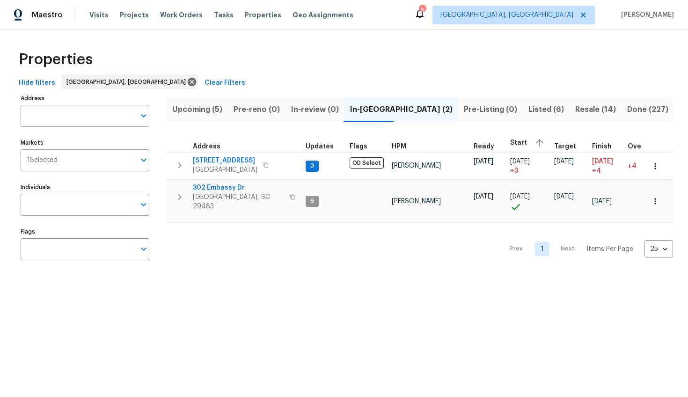
click at [528, 111] on span "Listed (6)" at bounding box center [546, 109] width 36 height 13
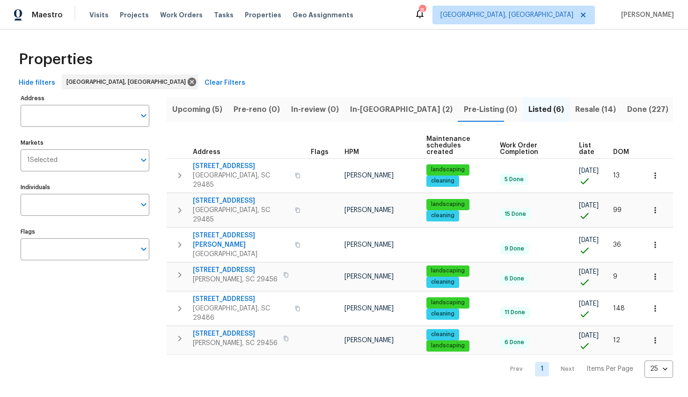
click at [575, 107] on span "Resale (14)" at bounding box center [595, 109] width 41 height 13
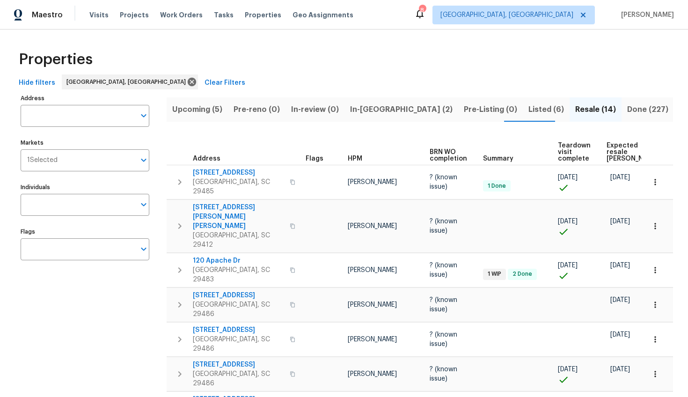
click at [619, 147] on span "Expected resale COE" at bounding box center [633, 152] width 53 height 20
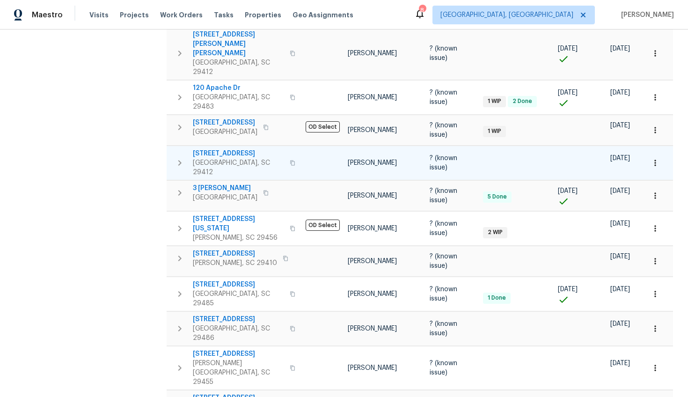
scroll to position [252, 0]
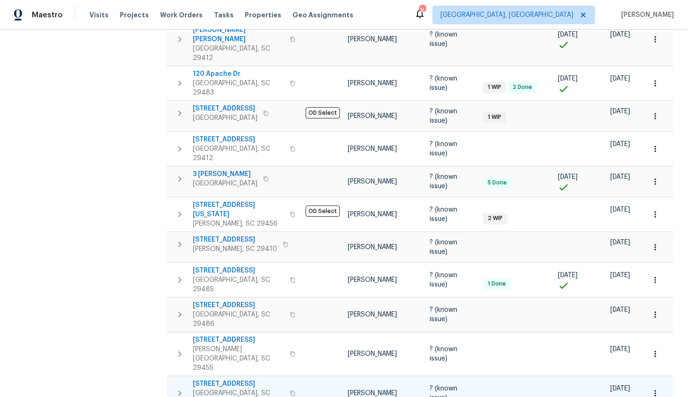
click at [236, 379] on span "253 Palmetto Walk Dr" at bounding box center [238, 383] width 91 height 9
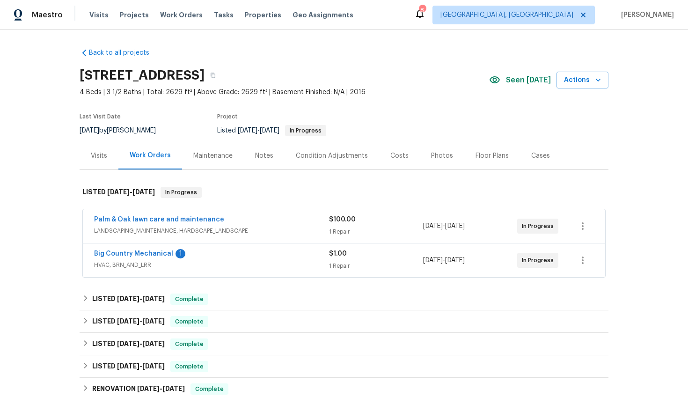
click at [287, 229] on span "LANDSCAPING_MAINTENANCE, HARDSCAPE_LANDSCAPE" at bounding box center [211, 230] width 235 height 9
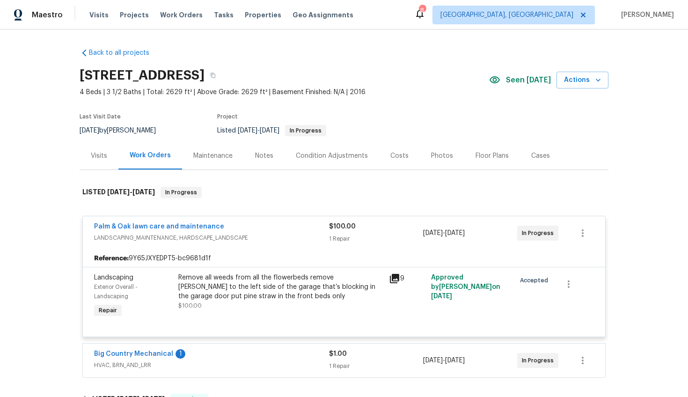
click at [287, 229] on div "Palm & Oak lawn care and maintenance" at bounding box center [211, 227] width 235 height 11
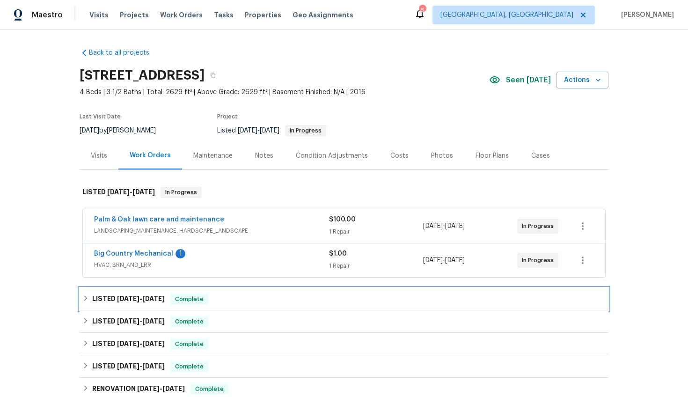
click at [240, 306] on div "LISTED [DATE] - [DATE] Complete" at bounding box center [344, 299] width 529 height 22
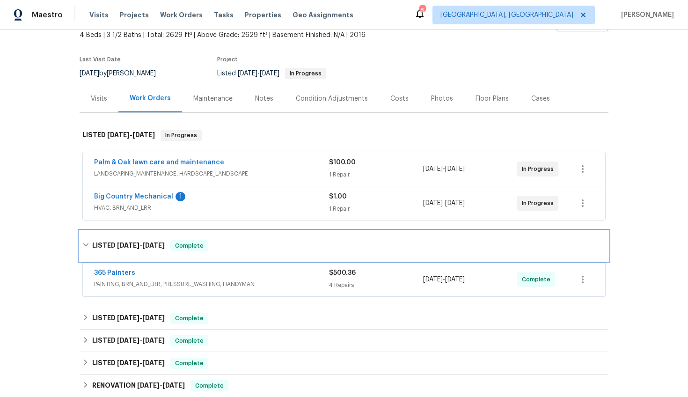
scroll to position [40, 0]
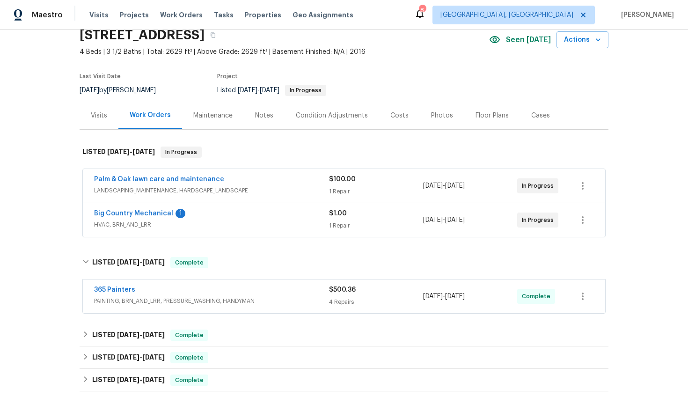
click at [250, 290] on div "365 Painters" at bounding box center [211, 290] width 235 height 11
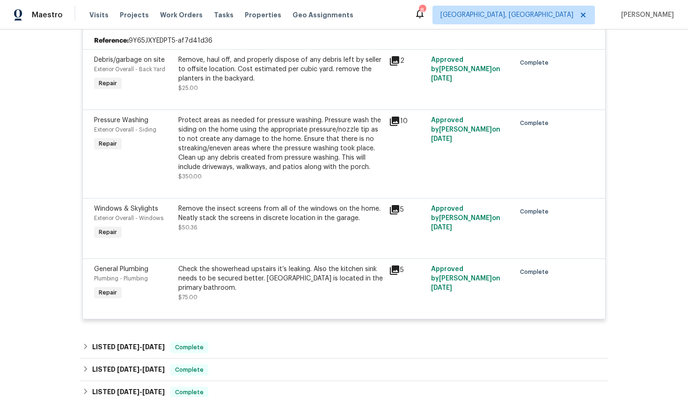
scroll to position [139, 0]
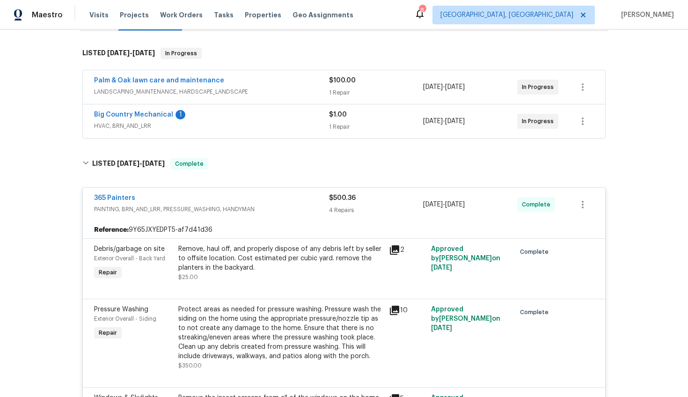
click at [184, 206] on span "PAINTING, BRN_AND_LRR, PRESSURE_WASHING, HANDYMAN" at bounding box center [211, 209] width 235 height 9
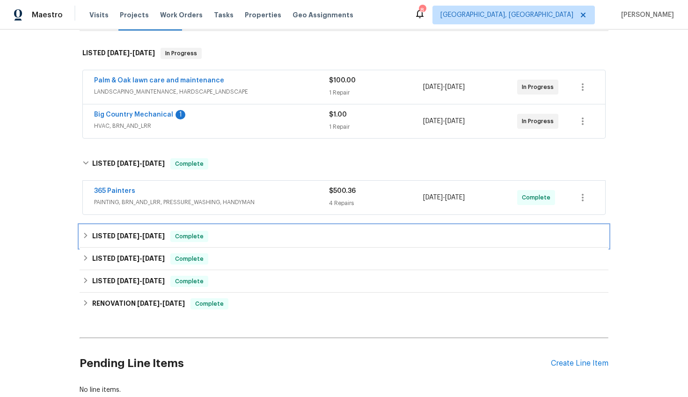
click at [154, 235] on span "9/2/25" at bounding box center [153, 236] width 22 height 7
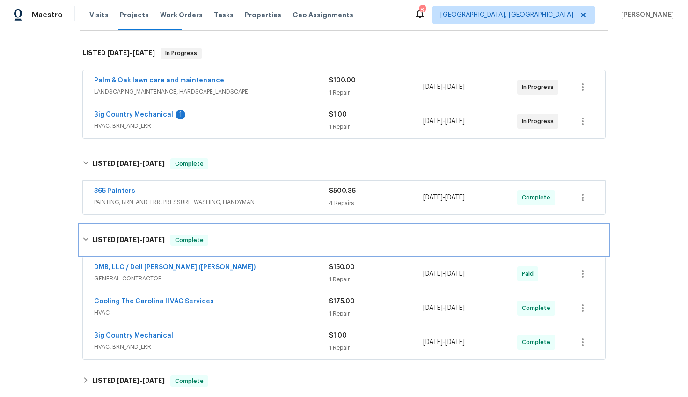
scroll to position [0, 0]
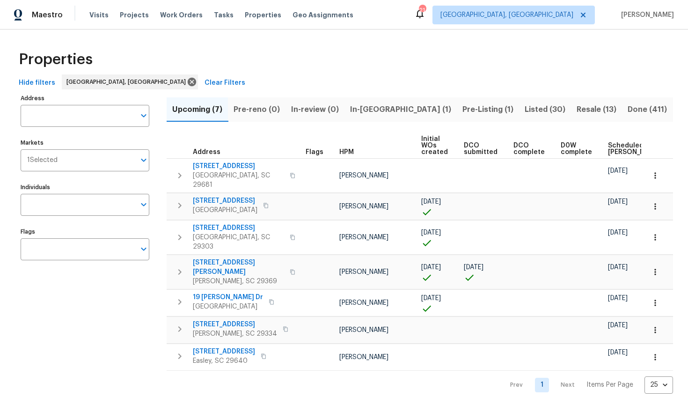
click at [608, 150] on span "Scheduled COE" at bounding box center [634, 148] width 53 height 13
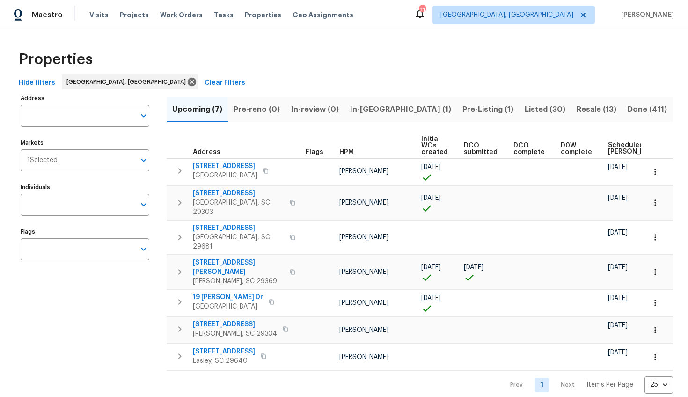
click at [372, 109] on span "In-reno (1)" at bounding box center [400, 109] width 101 height 13
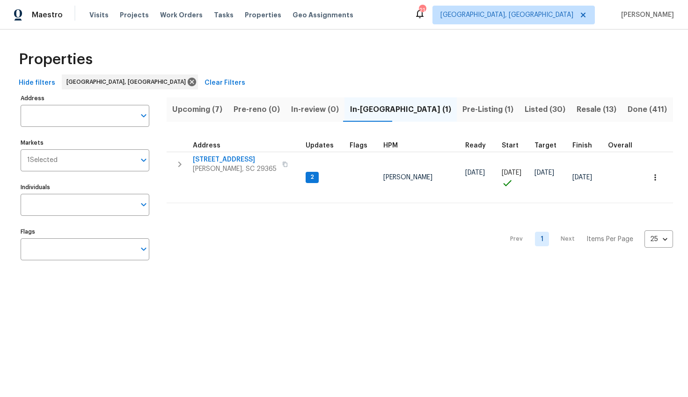
click at [462, 104] on span "Pre-Listing (1)" at bounding box center [487, 109] width 51 height 13
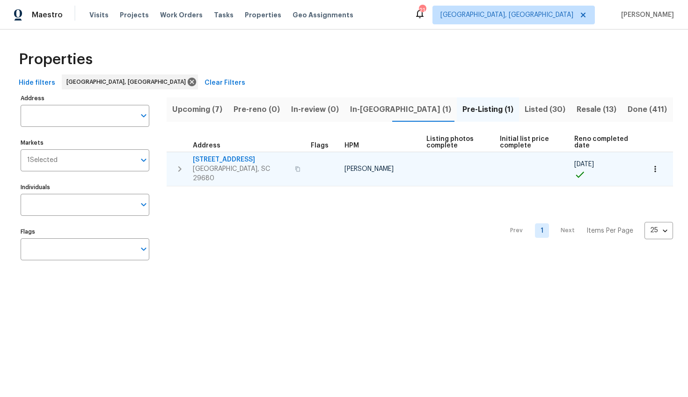
click at [217, 158] on span "126 Blue Springs Way" at bounding box center [241, 159] width 96 height 9
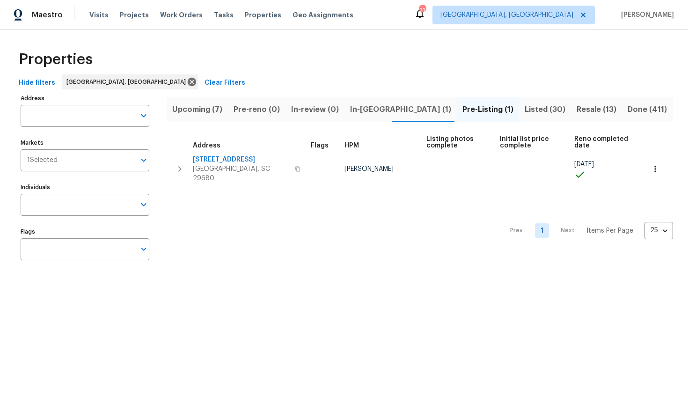
click at [525, 110] on span "Listed (30)" at bounding box center [545, 109] width 41 height 13
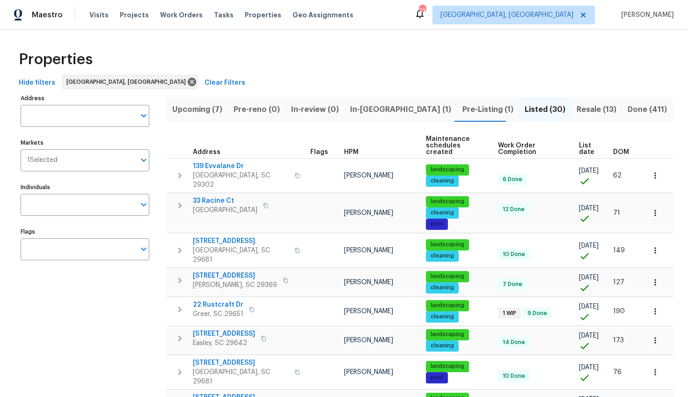
click at [613, 150] on span "DOM" at bounding box center [621, 152] width 16 height 7
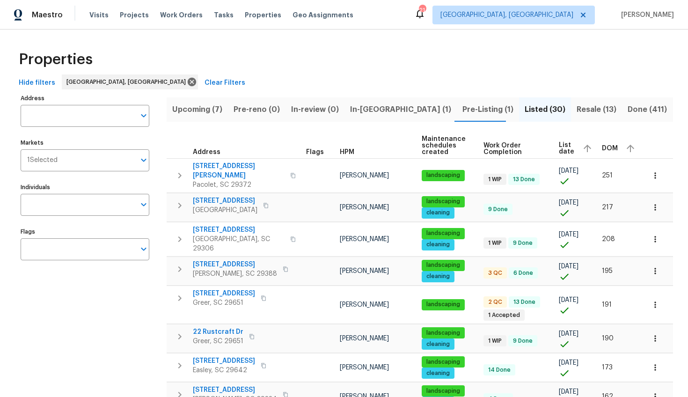
click at [609, 146] on span "DOM" at bounding box center [610, 148] width 16 height 7
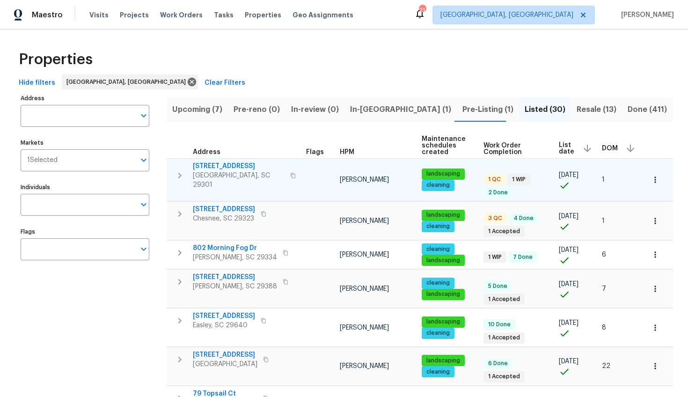
click at [240, 165] on span "710 Mosswood Ln" at bounding box center [239, 165] width 92 height 9
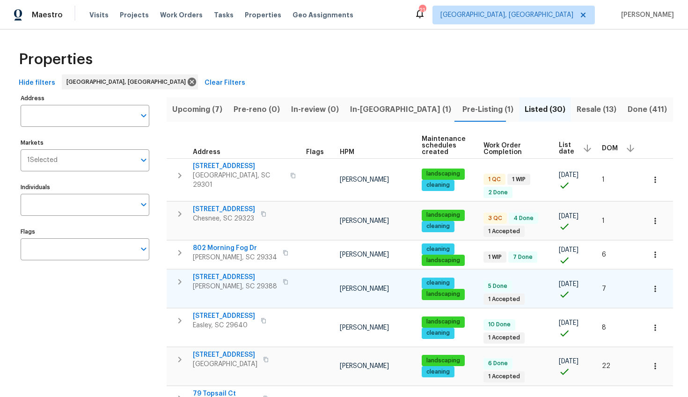
click at [234, 273] on span "353 Timberwood Dr" at bounding box center [235, 276] width 84 height 9
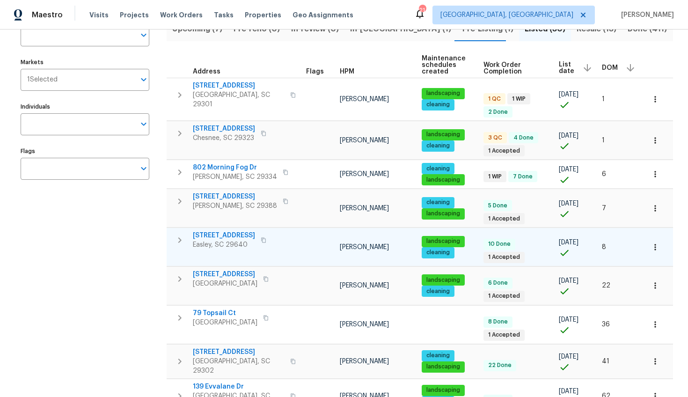
scroll to position [86, 0]
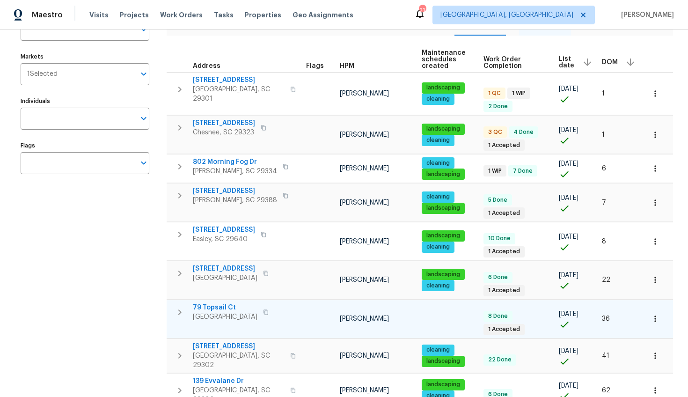
click at [226, 303] on span "79 Topsail Ct" at bounding box center [225, 307] width 65 height 9
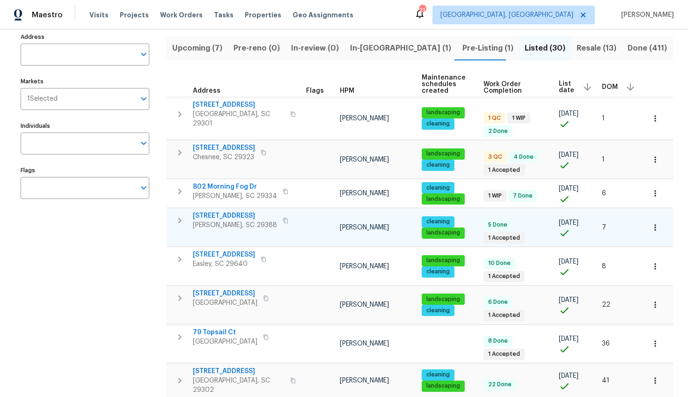
scroll to position [0, 0]
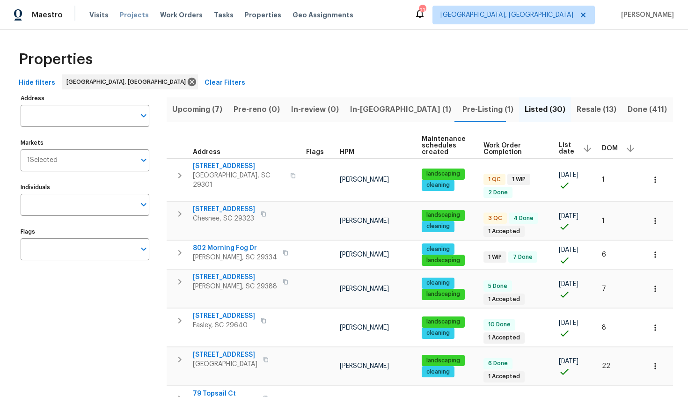
click at [135, 13] on span "Projects" at bounding box center [134, 14] width 29 height 9
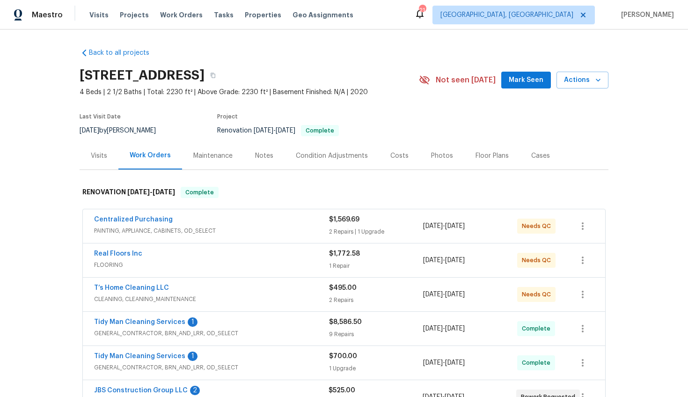
click at [97, 165] on div "Visits" at bounding box center [99, 156] width 39 height 28
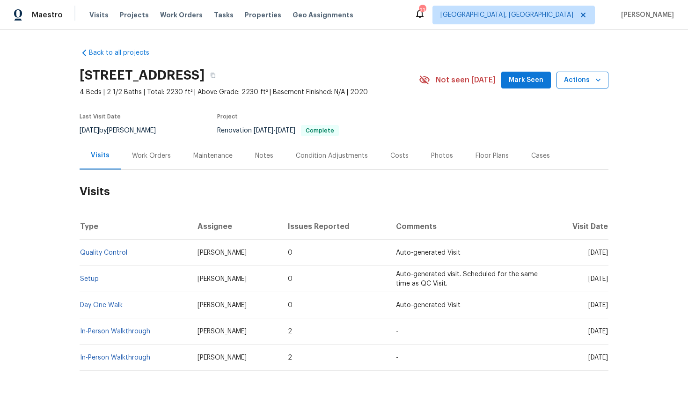
click at [581, 79] on span "Actions" at bounding box center [582, 80] width 37 height 12
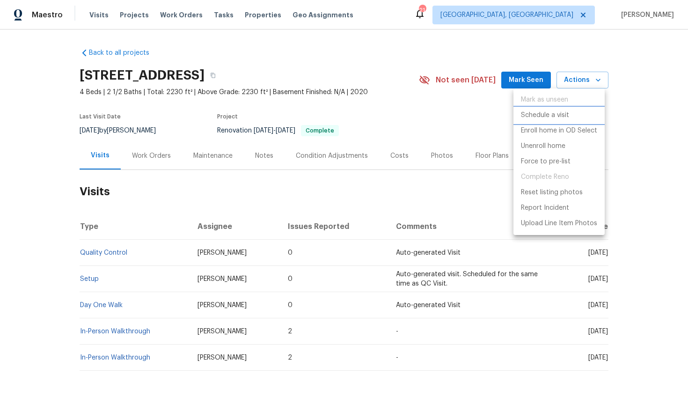
click at [560, 114] on p "Schedule a visit" at bounding box center [545, 115] width 48 height 10
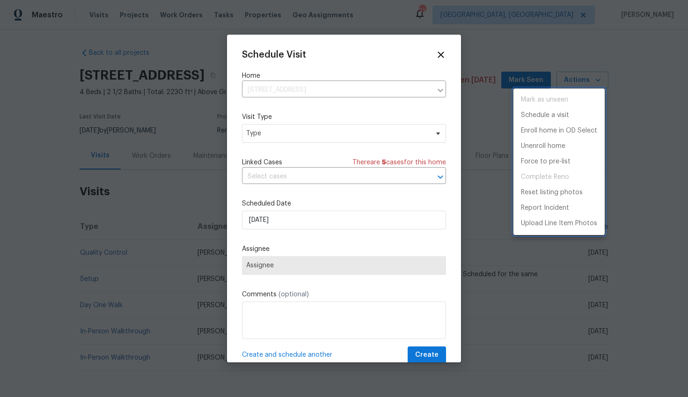
click at [264, 130] on div at bounding box center [344, 198] width 688 height 397
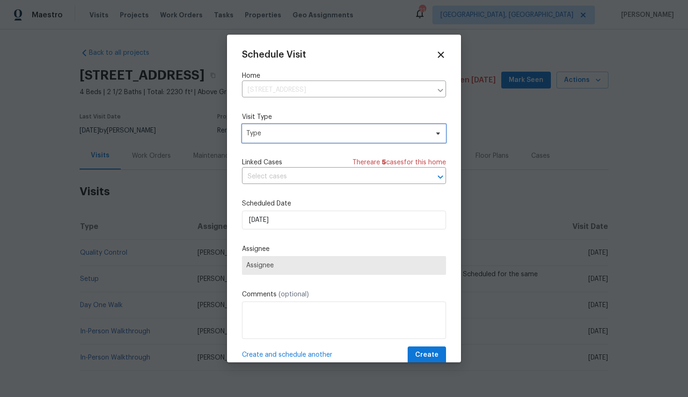
click at [263, 135] on span "Type" at bounding box center [337, 133] width 182 height 9
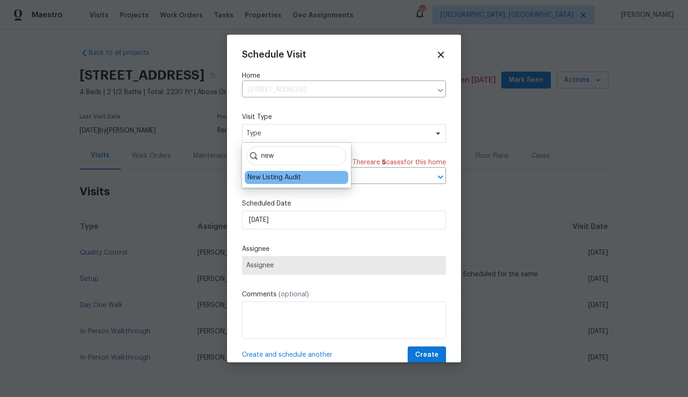
type input "new"
click at [269, 175] on div "New Listing Audit" at bounding box center [274, 177] width 53 height 9
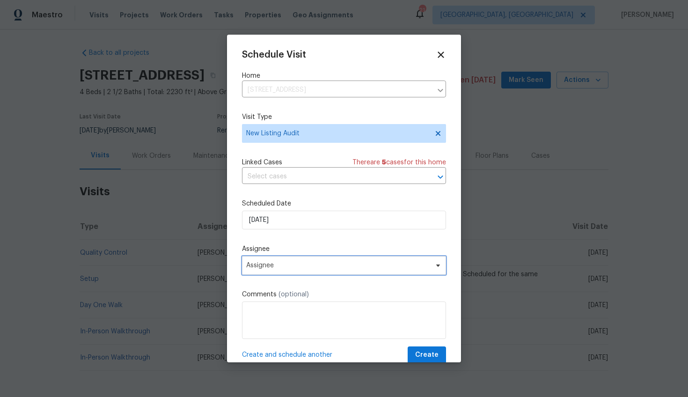
click at [264, 264] on span "Assignee" at bounding box center [337, 265] width 183 height 7
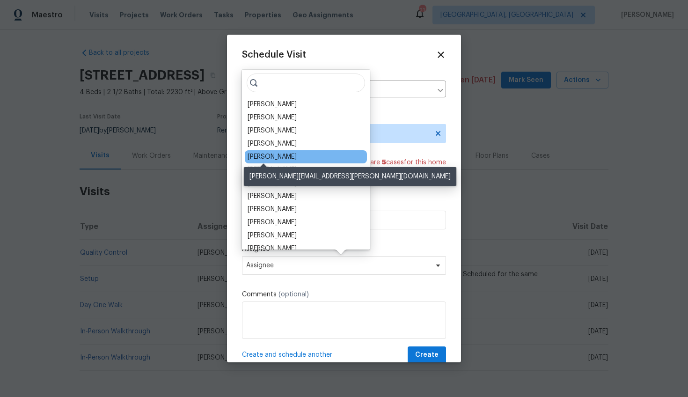
click at [269, 156] on div "[PERSON_NAME]" at bounding box center [272, 156] width 49 height 9
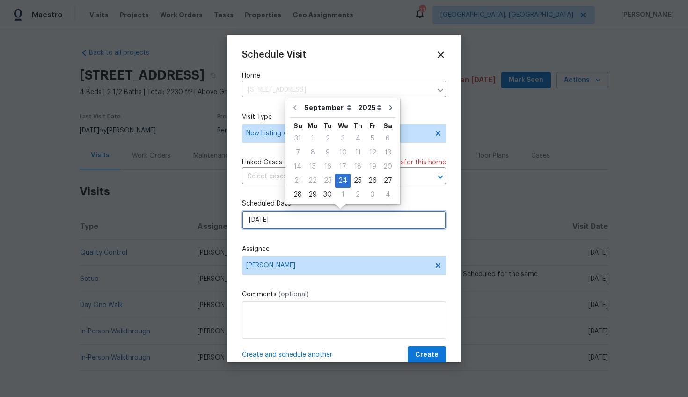
click at [259, 220] on input "[DATE]" at bounding box center [344, 220] width 204 height 19
click at [359, 194] on div "2" at bounding box center [358, 194] width 15 height 13
type input "[DATE]"
select select "9"
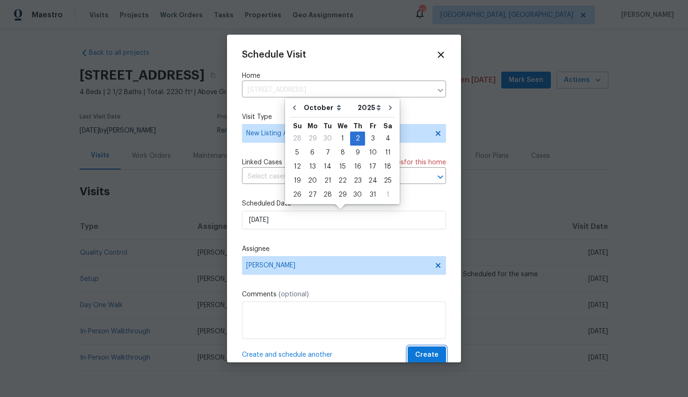
click at [423, 351] on span "Create" at bounding box center [426, 355] width 23 height 12
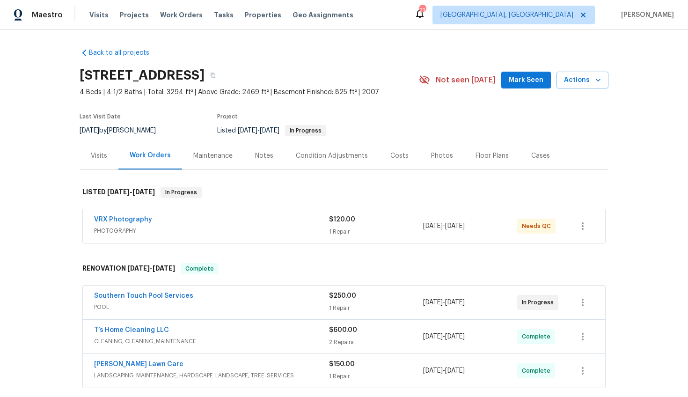
click at [92, 160] on div "Visits" at bounding box center [99, 155] width 16 height 9
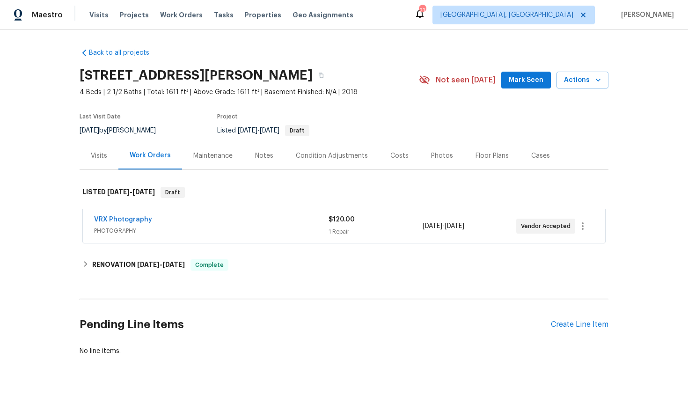
click at [97, 153] on div "Visits" at bounding box center [99, 155] width 16 height 9
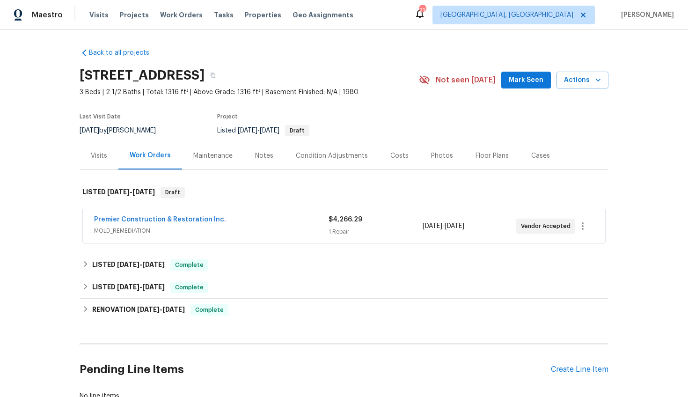
click at [98, 156] on div "Visits" at bounding box center [99, 155] width 16 height 9
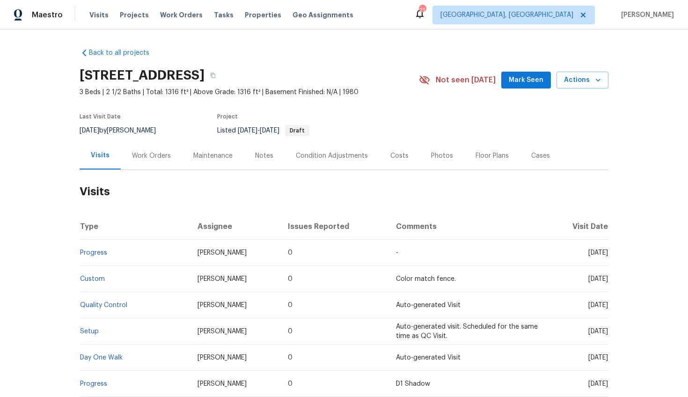
click at [136, 154] on div "Work Orders" at bounding box center [151, 155] width 39 height 9
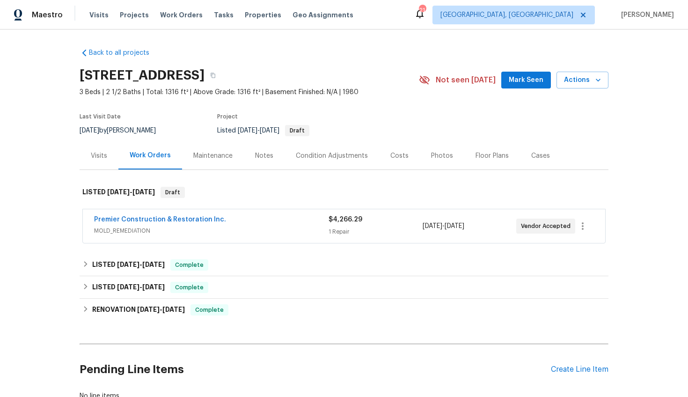
click at [183, 230] on span "MOLD_REMEDIATION" at bounding box center [211, 230] width 235 height 9
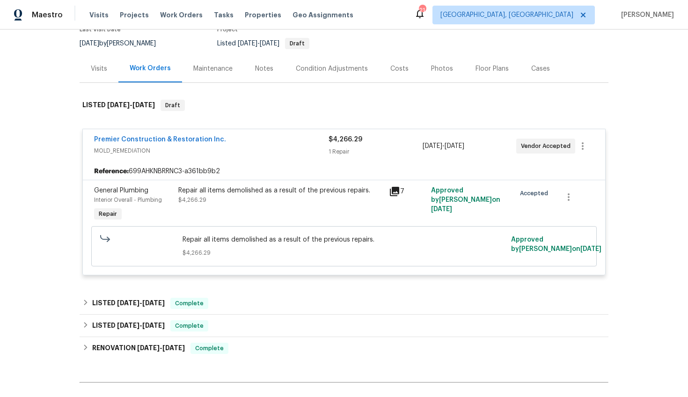
scroll to position [94, 0]
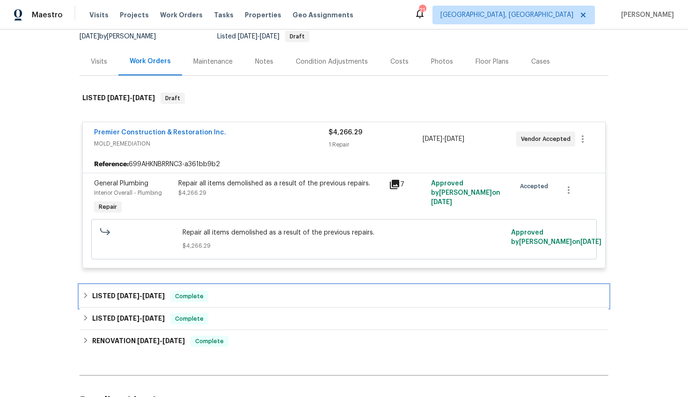
click at [130, 297] on span "8/25/25" at bounding box center [128, 296] width 22 height 7
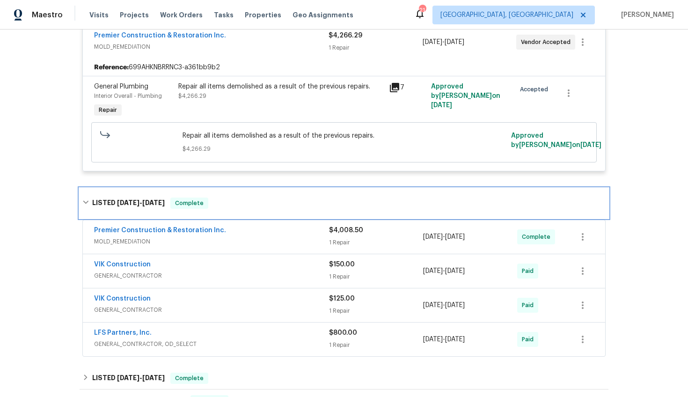
scroll to position [198, 0]
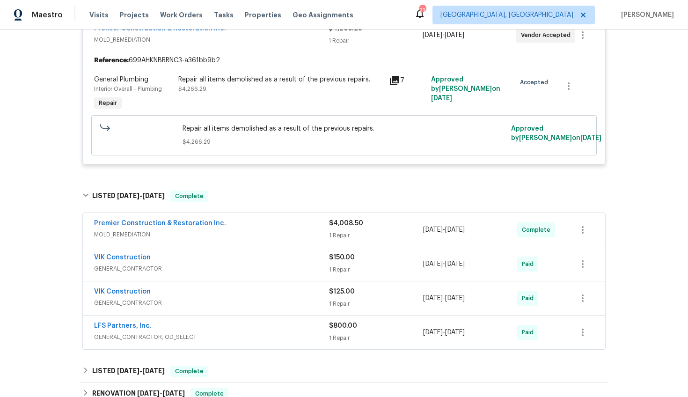
click at [273, 231] on span "MOLD_REMEDIATION" at bounding box center [211, 234] width 235 height 9
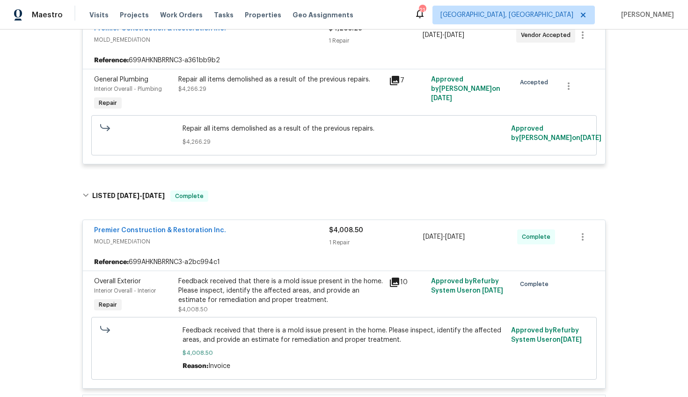
click at [273, 231] on div "Premier Construction & Restoration Inc." at bounding box center [211, 231] width 235 height 11
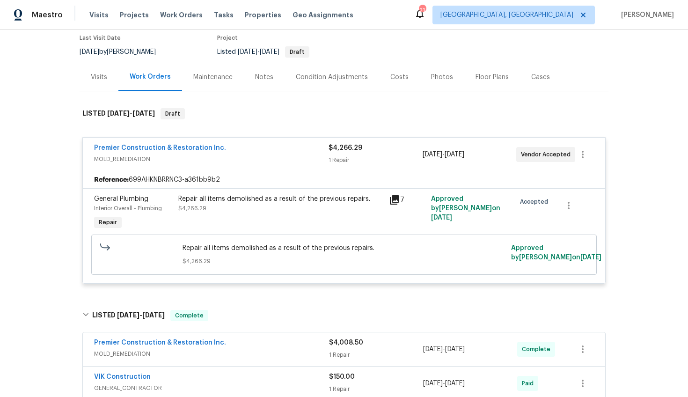
scroll to position [48, 0]
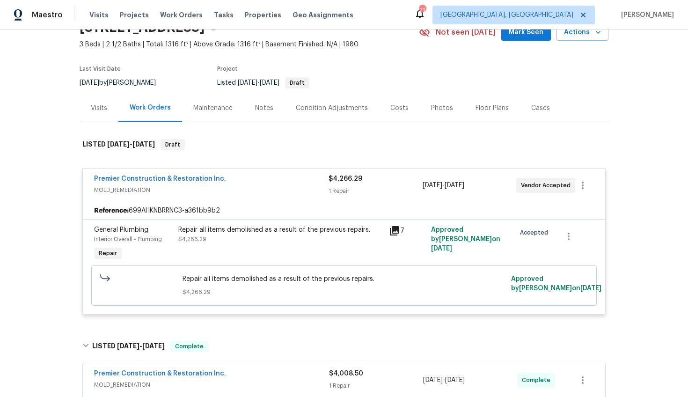
click at [390, 228] on icon at bounding box center [394, 230] width 9 height 9
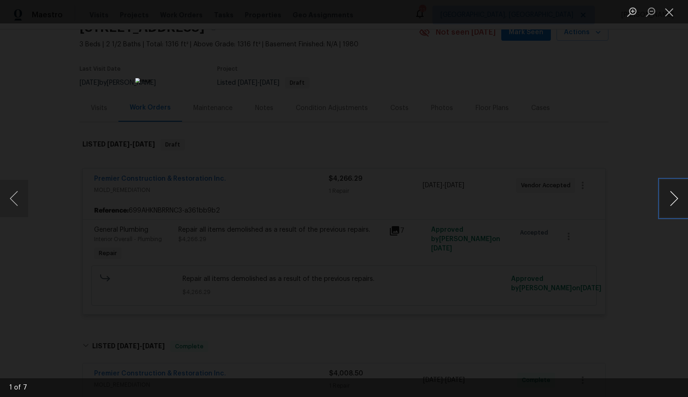
click at [672, 197] on button "Next image" at bounding box center [674, 198] width 28 height 37
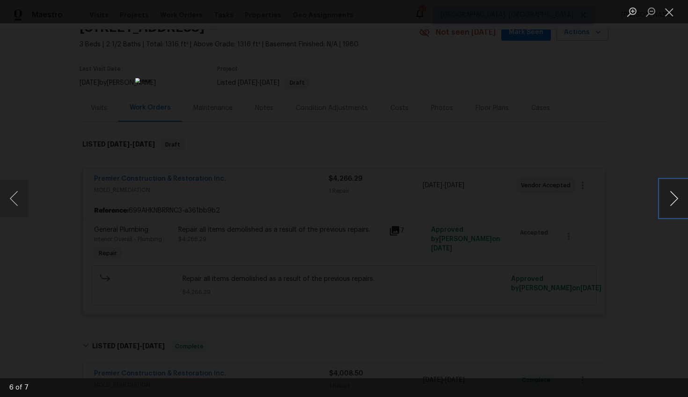
click at [672, 197] on button "Next image" at bounding box center [674, 198] width 28 height 37
click at [671, 197] on button "Next image" at bounding box center [674, 198] width 28 height 37
click at [569, 250] on div "Lightbox" at bounding box center [344, 198] width 688 height 397
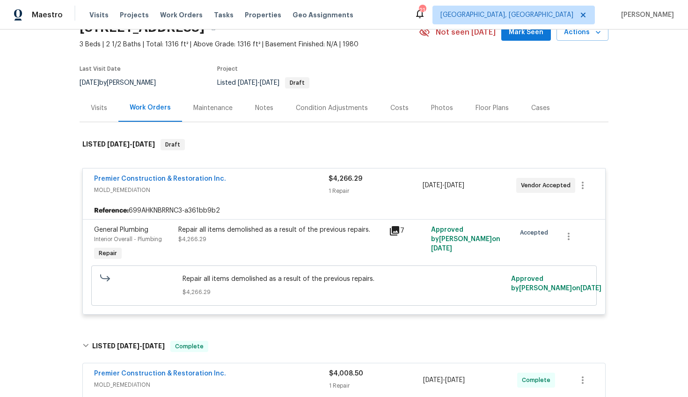
click at [283, 192] on span "MOLD_REMEDIATION" at bounding box center [211, 189] width 235 height 9
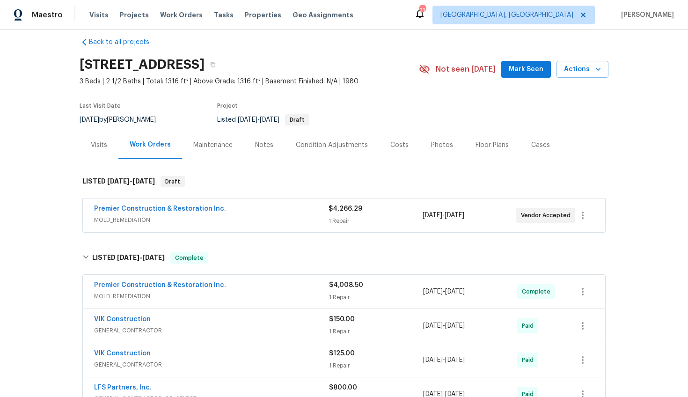
scroll to position [0, 0]
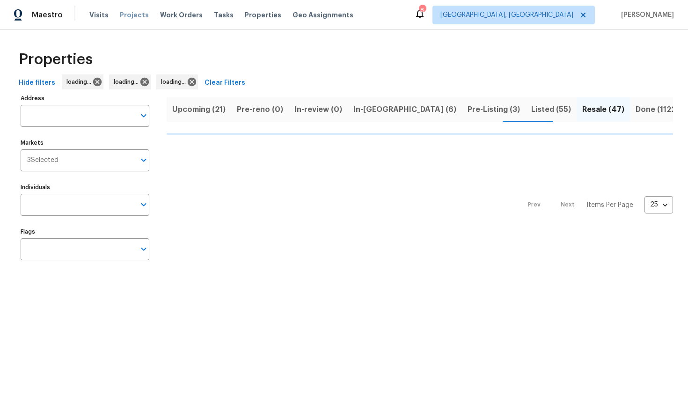
click at [125, 13] on span "Projects" at bounding box center [134, 14] width 29 height 9
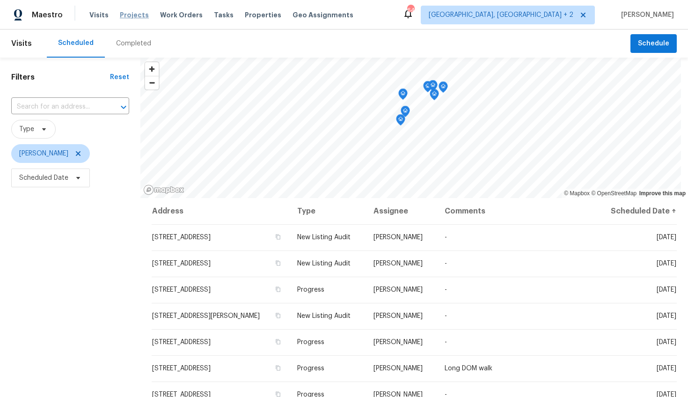
click at [129, 12] on span "Projects" at bounding box center [134, 14] width 29 height 9
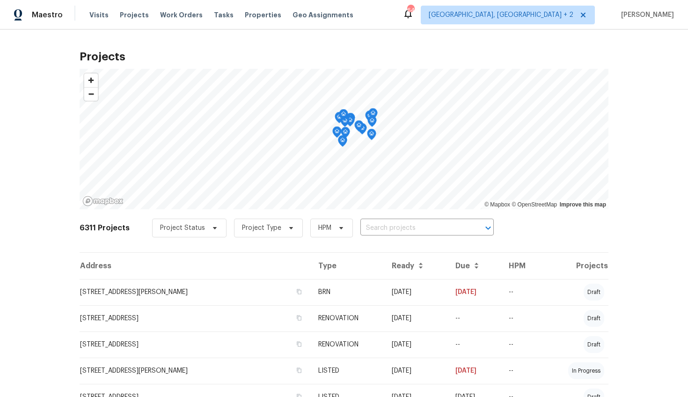
click at [383, 228] on input "text" at bounding box center [413, 228] width 107 height 15
type input "457 kingshe"
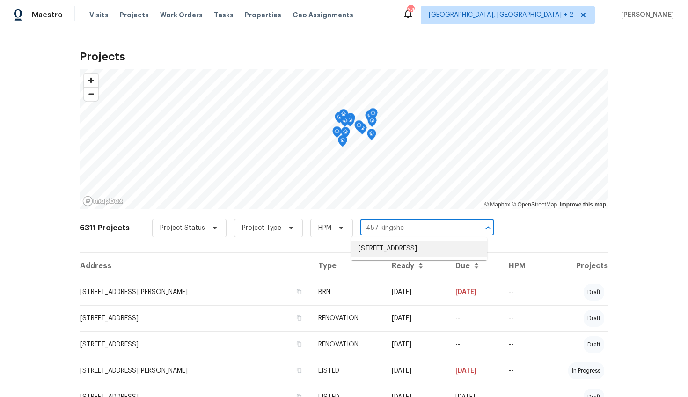
click at [388, 246] on li "[STREET_ADDRESS]" at bounding box center [419, 248] width 136 height 15
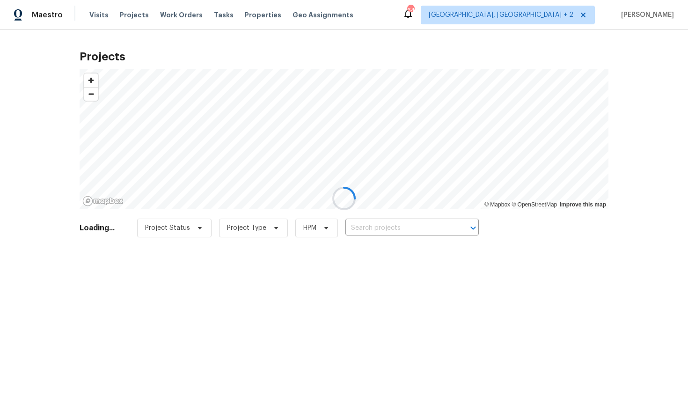
type input "[STREET_ADDRESS]"
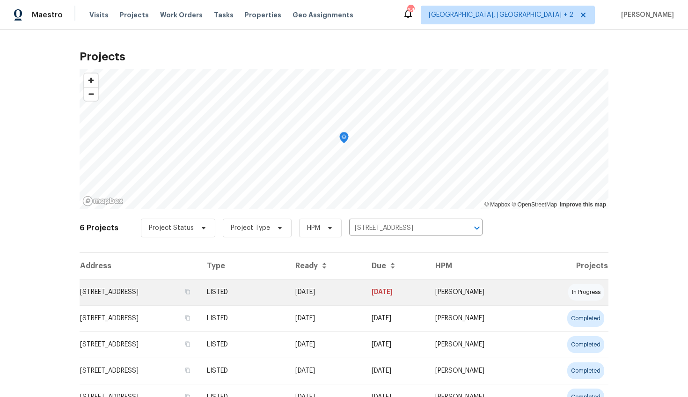
click at [178, 284] on td "[STREET_ADDRESS]" at bounding box center [140, 292] width 120 height 26
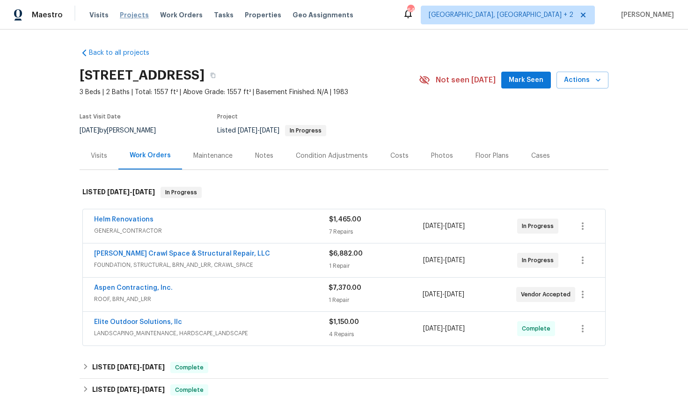
click at [126, 14] on span "Projects" at bounding box center [134, 14] width 29 height 9
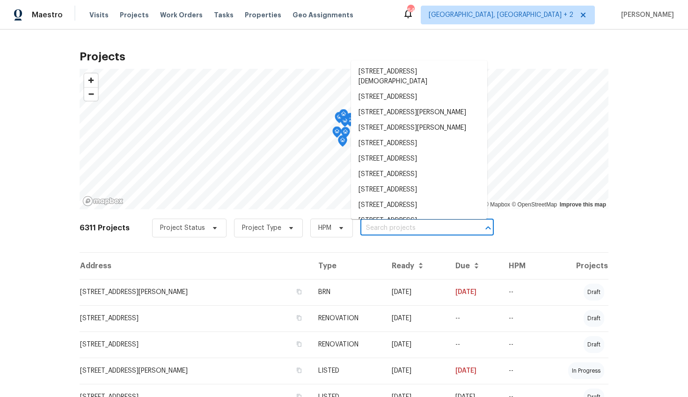
click at [427, 231] on input "text" at bounding box center [413, 228] width 107 height 15
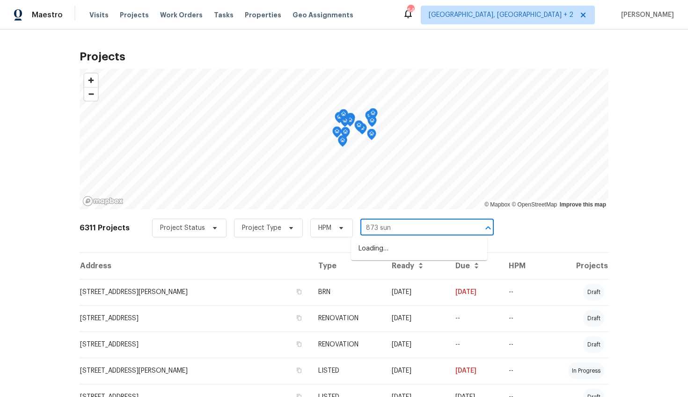
type input "873 suns"
click at [428, 246] on li "[STREET_ADDRESS][PERSON_NAME]" at bounding box center [419, 248] width 136 height 15
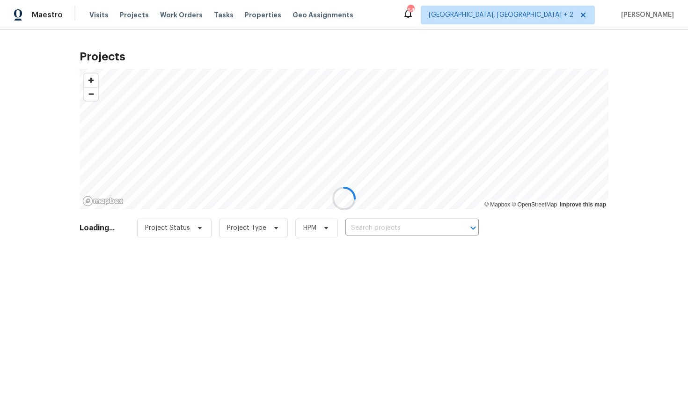
type input "[STREET_ADDRESS][PERSON_NAME]"
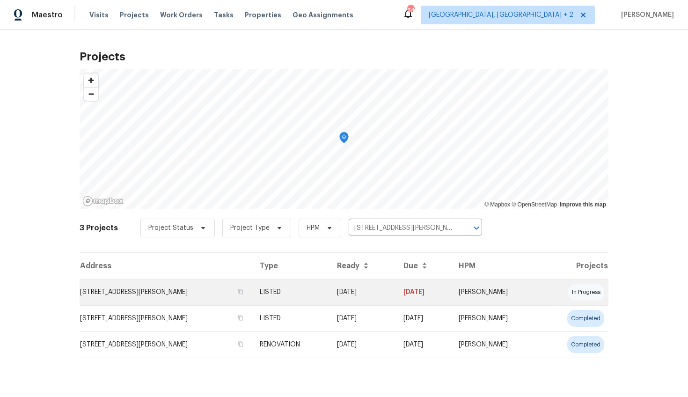
click at [152, 287] on td "[STREET_ADDRESS][PERSON_NAME]" at bounding box center [166, 292] width 173 height 26
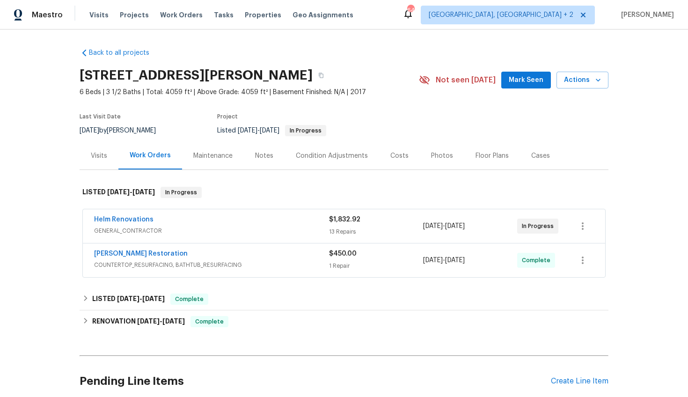
click at [207, 224] on div "Helm Renovations" at bounding box center [211, 220] width 235 height 11
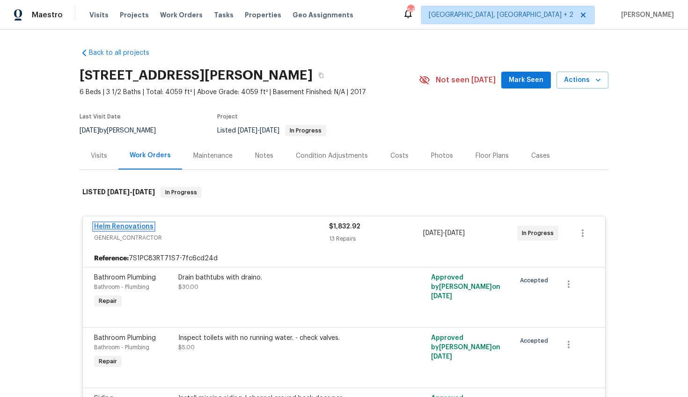
click at [132, 227] on link "Helm Renovations" at bounding box center [123, 226] width 59 height 7
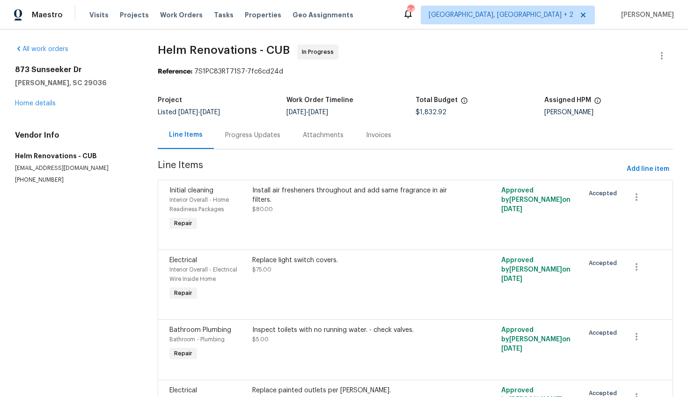
click at [250, 139] on div "Progress Updates" at bounding box center [252, 135] width 55 height 9
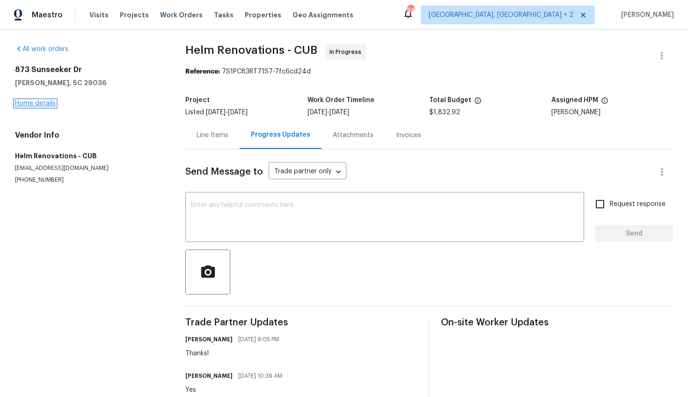
click at [27, 101] on link "Home details" at bounding box center [35, 103] width 41 height 7
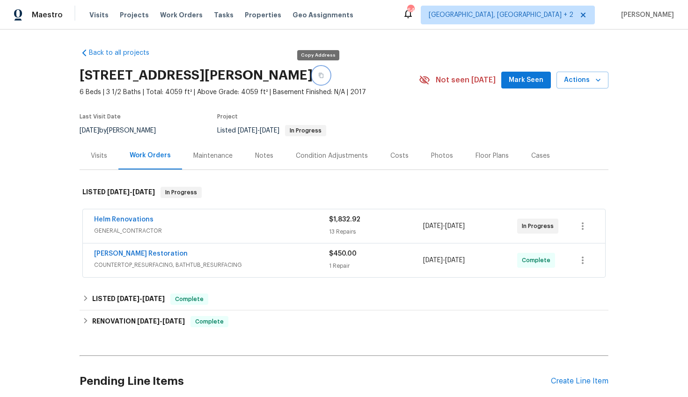
click at [319, 76] on icon "button" at bounding box center [321, 75] width 5 height 5
click at [142, 12] on span "Projects" at bounding box center [134, 14] width 29 height 9
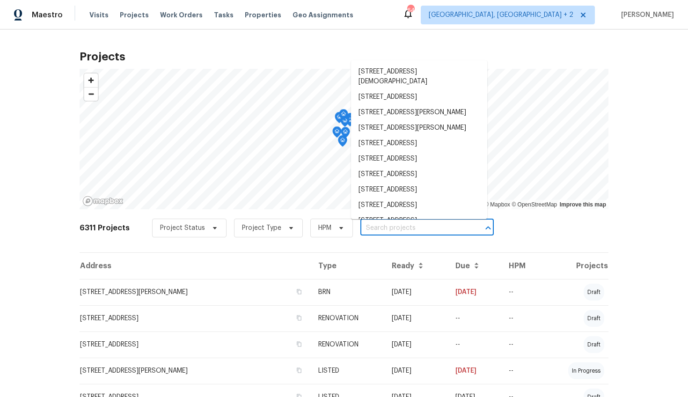
click at [411, 227] on input "text" at bounding box center [413, 228] width 107 height 15
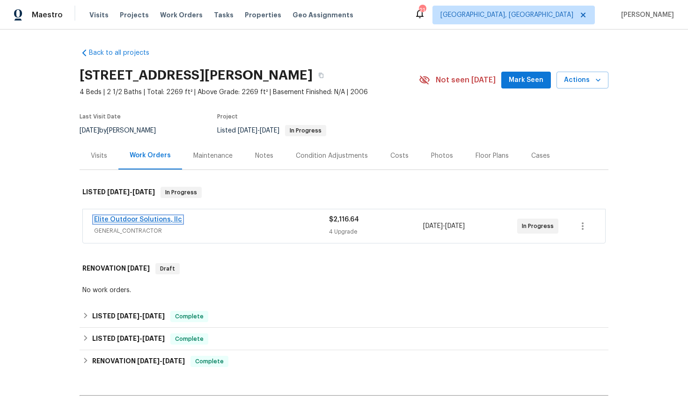
click at [144, 220] on link "Elite Outdoor Solutions, llc" at bounding box center [138, 219] width 88 height 7
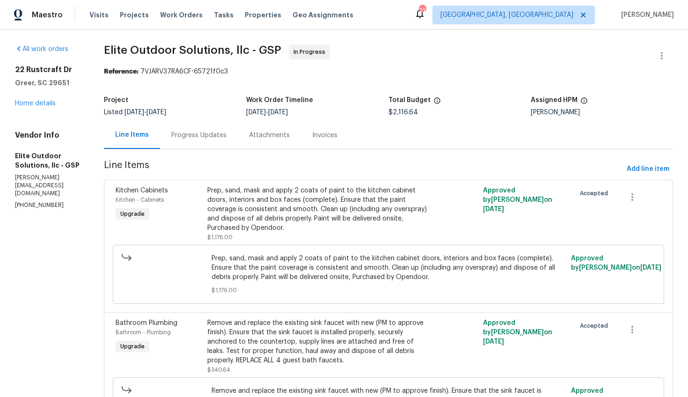
click at [215, 142] on div "Progress Updates" at bounding box center [199, 135] width 78 height 28
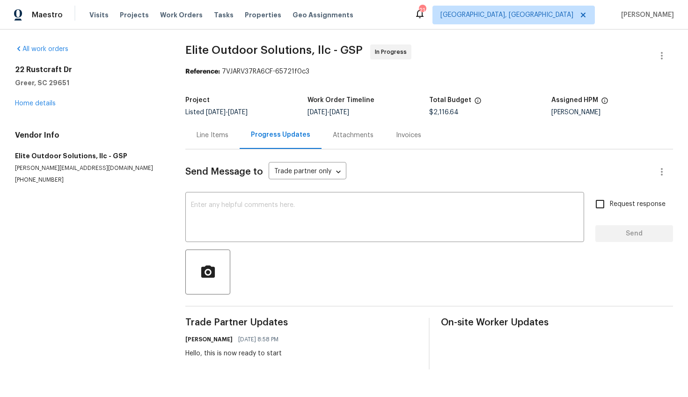
click at [194, 138] on div "Line Items" at bounding box center [212, 135] width 54 height 28
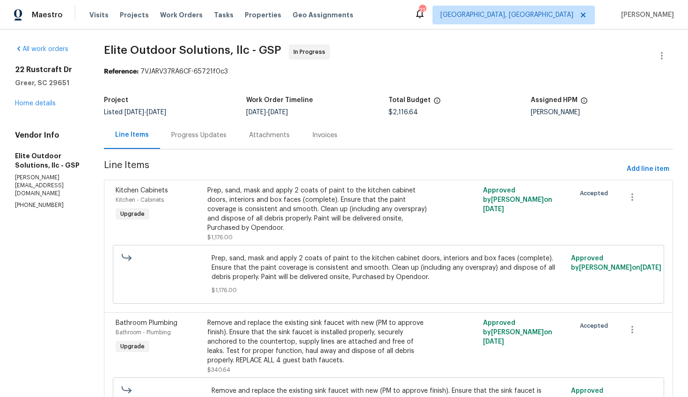
click at [201, 134] on div "Progress Updates" at bounding box center [198, 135] width 55 height 9
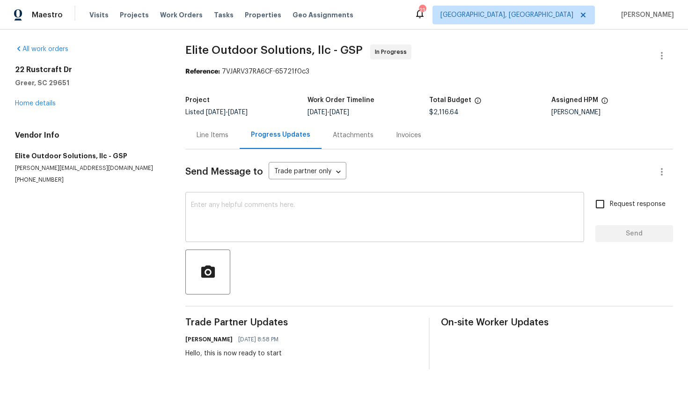
click at [240, 226] on textarea at bounding box center [385, 218] width 388 height 33
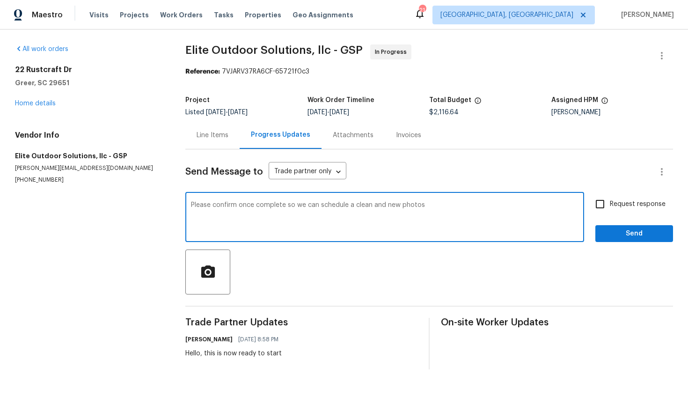
type textarea "Please confirm once complete so we can schedule a clean and new photos"
click at [637, 207] on span "Request response" at bounding box center [638, 204] width 56 height 10
click at [610, 207] on input "Request response" at bounding box center [600, 204] width 20 height 20
checkbox input "true"
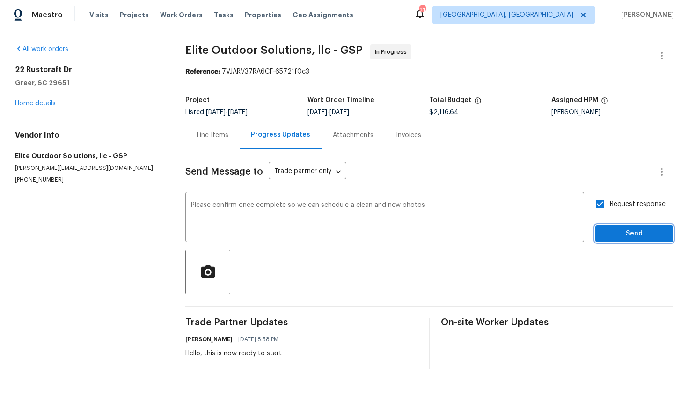
click at [628, 228] on span "Send" at bounding box center [634, 234] width 63 height 12
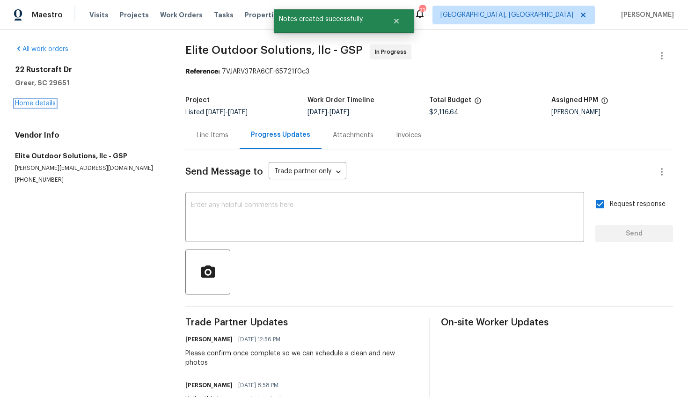
click at [37, 106] on link "Home details" at bounding box center [35, 103] width 41 height 7
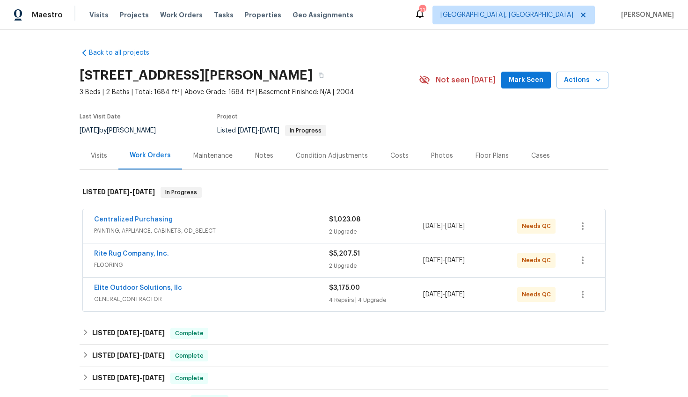
click at [106, 164] on div "Visits" at bounding box center [99, 156] width 39 height 28
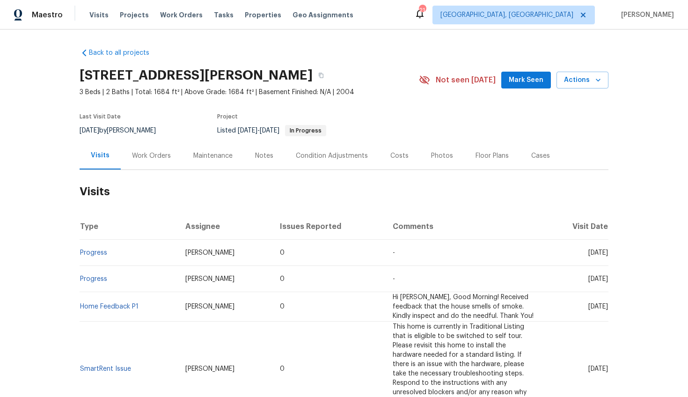
click at [132, 159] on div "Work Orders" at bounding box center [151, 155] width 39 height 9
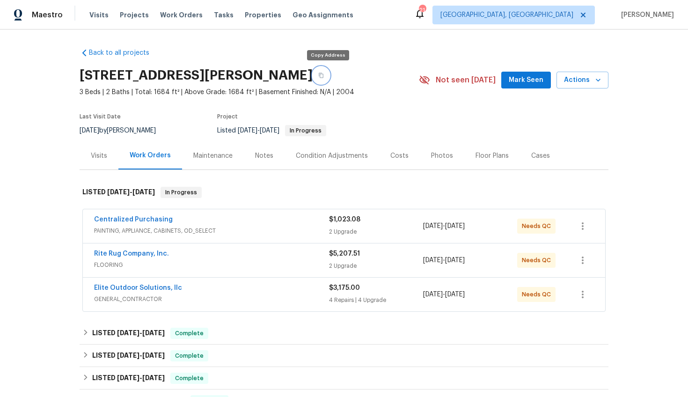
click at [324, 73] on icon "button" at bounding box center [321, 76] width 6 height 6
click at [610, 76] on div "Back to all projects [STREET_ADDRESS][PERSON_NAME] 3 Beds | 2 Baths | Total: 16…" at bounding box center [344, 212] width 688 height 367
click at [594, 78] on icon "button" at bounding box center [598, 79] width 9 height 9
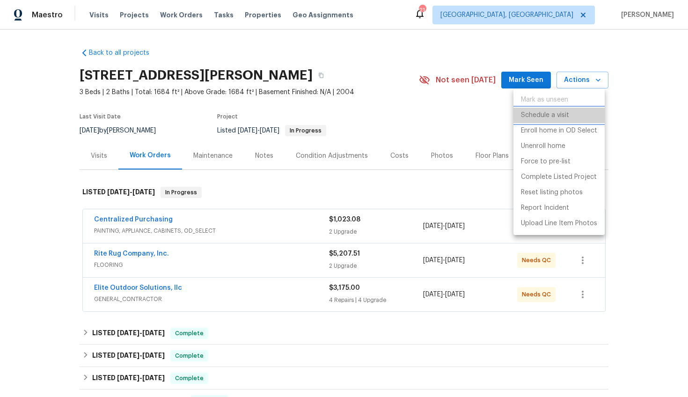
click at [565, 117] on p "Schedule a visit" at bounding box center [545, 115] width 48 height 10
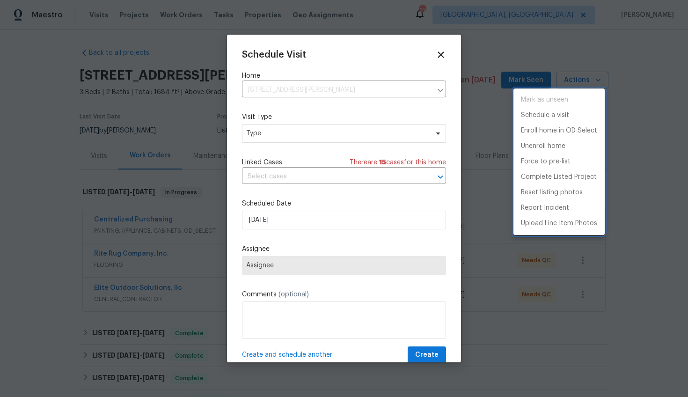
click at [269, 136] on div at bounding box center [344, 198] width 688 height 397
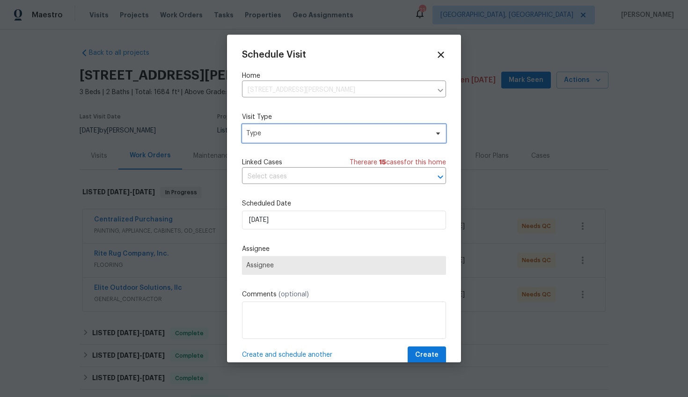
click at [266, 133] on span "Type" at bounding box center [337, 133] width 182 height 9
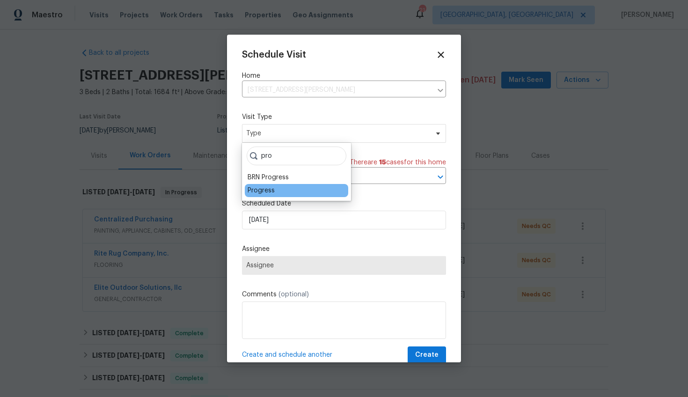
type input "pro"
click at [256, 192] on div "Progress" at bounding box center [261, 190] width 27 height 9
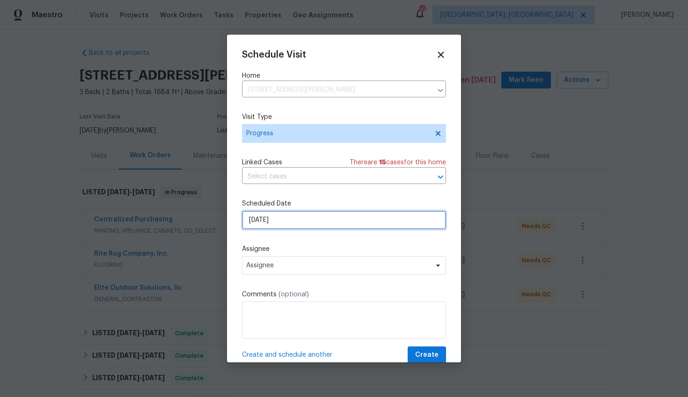
click at [261, 222] on input "[DATE]" at bounding box center [344, 220] width 204 height 19
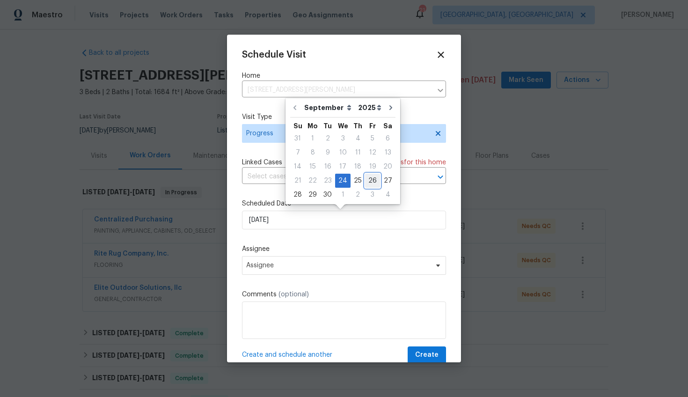
click at [372, 181] on div "26" at bounding box center [372, 180] width 15 height 13
type input "[DATE]"
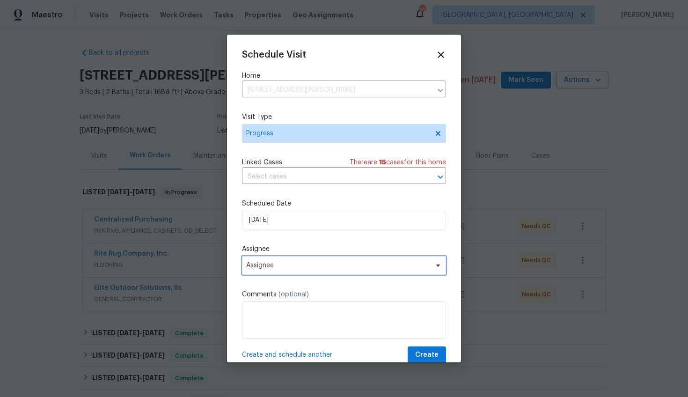
click at [295, 260] on span "Assignee" at bounding box center [344, 265] width 204 height 19
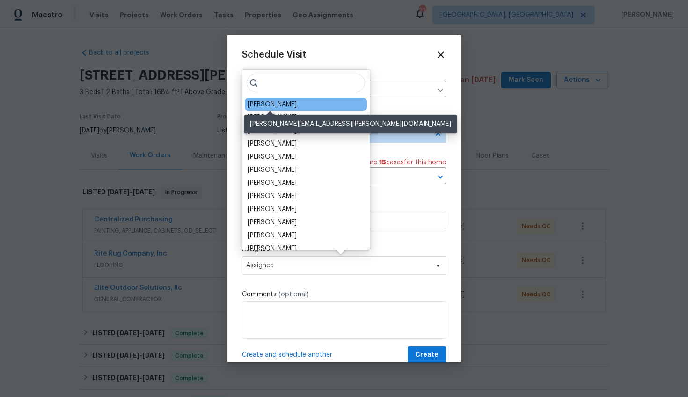
click at [277, 106] on div "[PERSON_NAME]" at bounding box center [272, 104] width 49 height 9
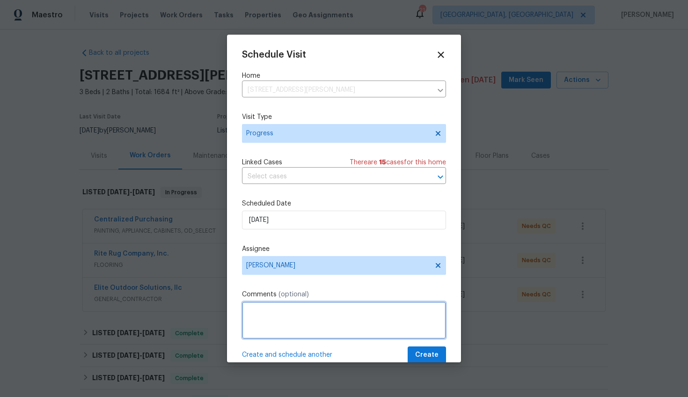
click at [265, 316] on textarea at bounding box center [344, 319] width 204 height 37
type textarea "Capture new photos"
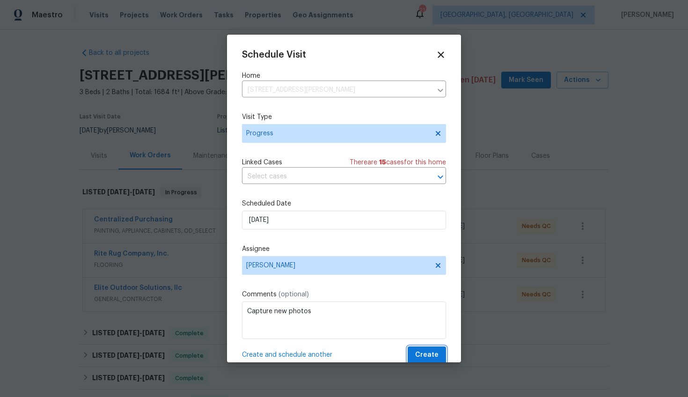
click at [418, 351] on span "Create" at bounding box center [426, 355] width 23 height 12
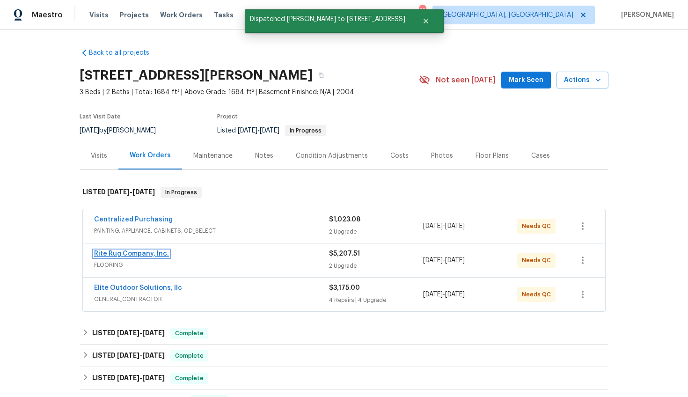
click at [136, 253] on link "Rite Rug Company, Inc." at bounding box center [131, 253] width 75 height 7
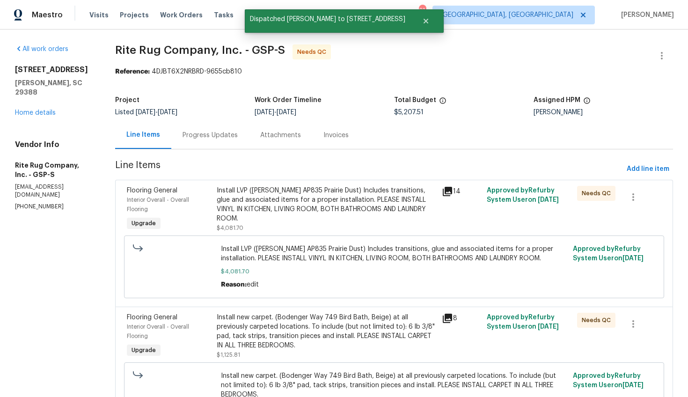
click at [281, 206] on div "Install LVP ([PERSON_NAME] AP835 Prairie Dust) Includes transitions, glue and a…" at bounding box center [327, 204] width 220 height 37
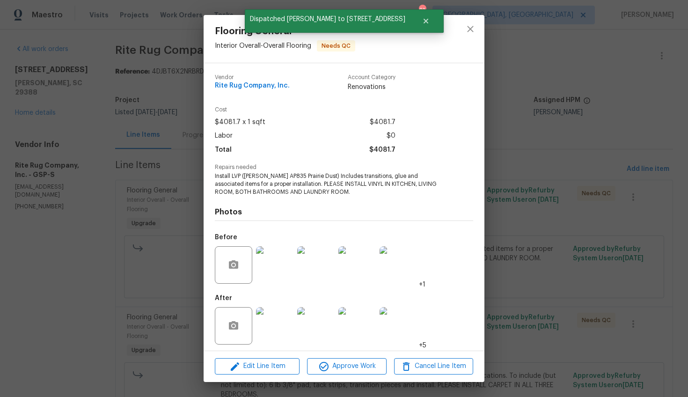
click at [264, 334] on img at bounding box center [274, 325] width 37 height 37
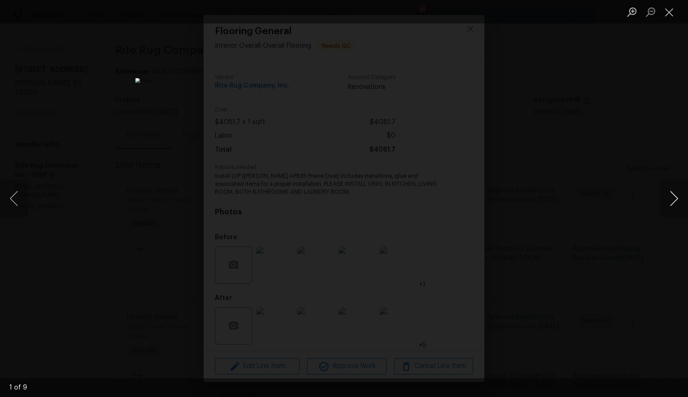
click at [672, 198] on button "Next image" at bounding box center [674, 198] width 28 height 37
click at [679, 194] on button "Next image" at bounding box center [674, 198] width 28 height 37
click at [679, 193] on button "Next image" at bounding box center [674, 198] width 28 height 37
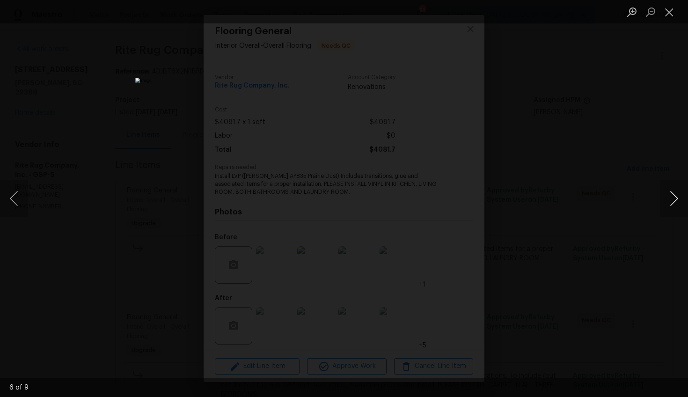
click at [679, 193] on button "Next image" at bounding box center [674, 198] width 28 height 37
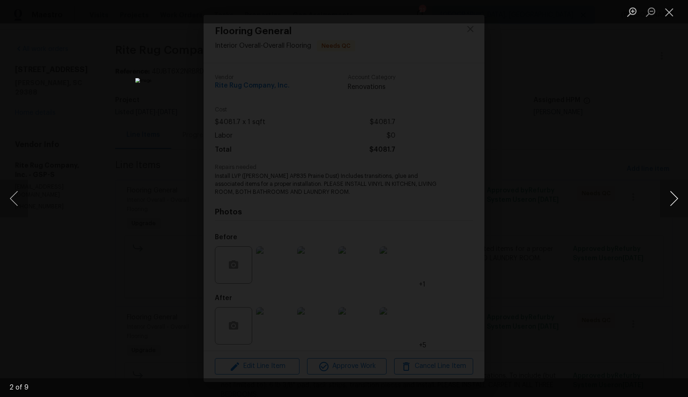
click at [679, 193] on button "Next image" at bounding box center [674, 198] width 28 height 37
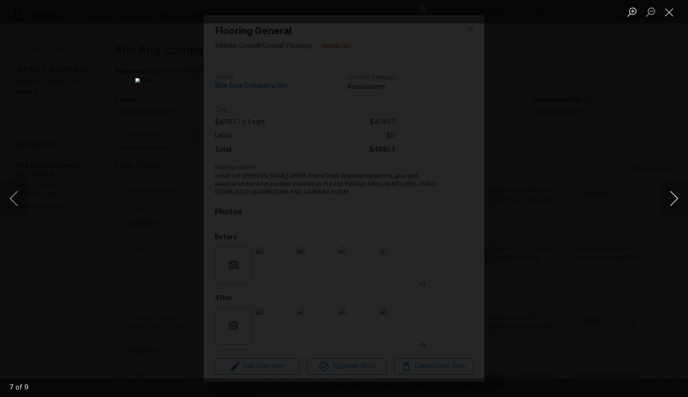
click at [679, 193] on button "Next image" at bounding box center [674, 198] width 28 height 37
click at [620, 182] on div "Lightbox" at bounding box center [344, 198] width 688 height 397
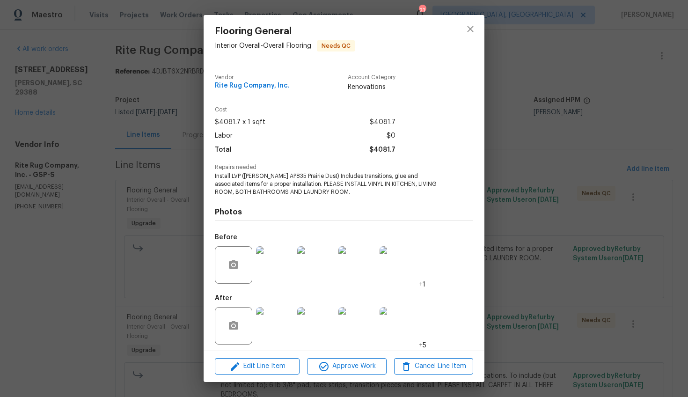
scroll to position [0, 0]
click at [539, 201] on div "Flooring General Interior Overall - Overall Flooring Needs QC Vendor Rite Rug C…" at bounding box center [344, 198] width 688 height 397
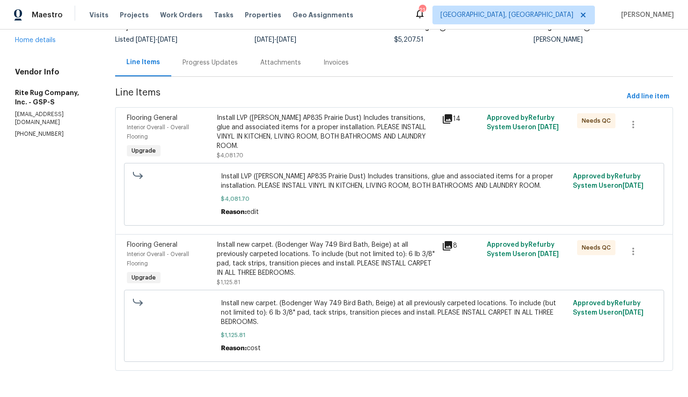
scroll to position [81, 0]
click at [291, 243] on div "Install new carpet. (Bodenger Way 749 Bird Bath, Beige) at all previously carpe…" at bounding box center [327, 258] width 220 height 37
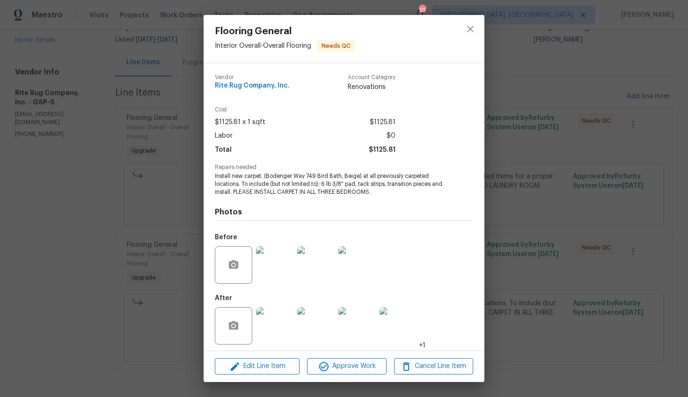
scroll to position [3, 0]
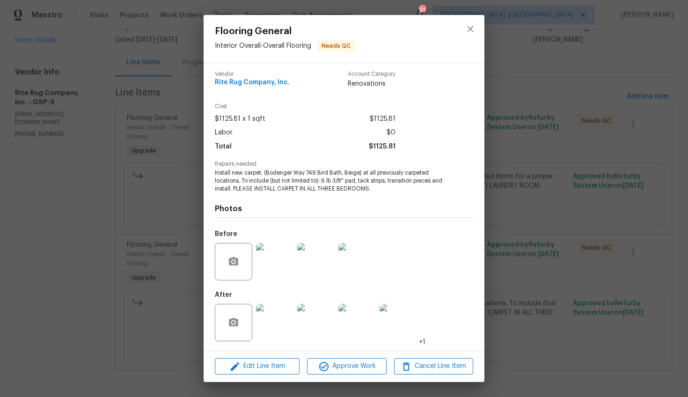
click at [281, 318] on img at bounding box center [274, 322] width 37 height 37
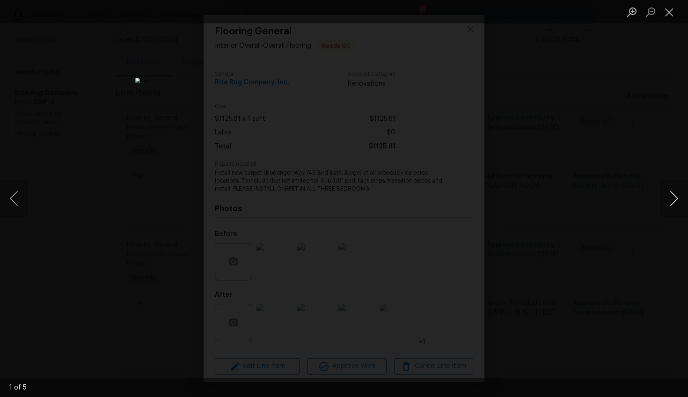
click at [673, 199] on button "Next image" at bounding box center [674, 198] width 28 height 37
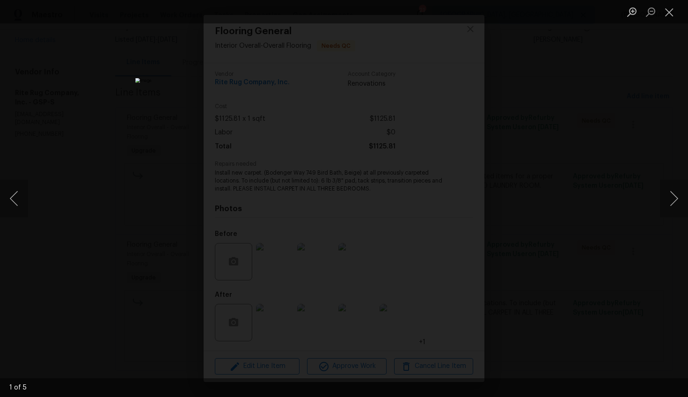
click at [627, 250] on div "Lightbox" at bounding box center [344, 198] width 688 height 397
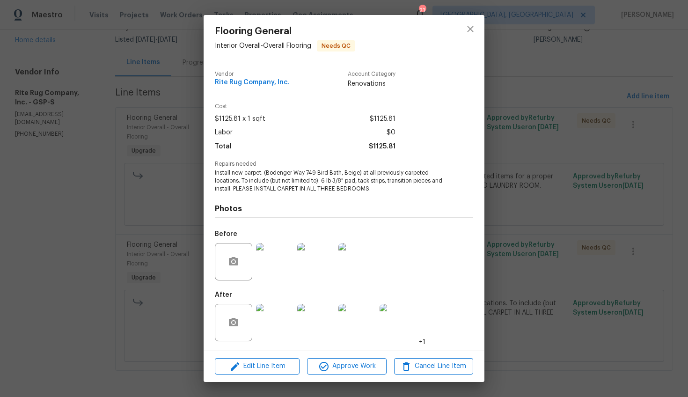
click at [545, 148] on div "Flooring General Interior Overall - Overall Flooring Needs QC Vendor Rite Rug C…" at bounding box center [344, 198] width 688 height 397
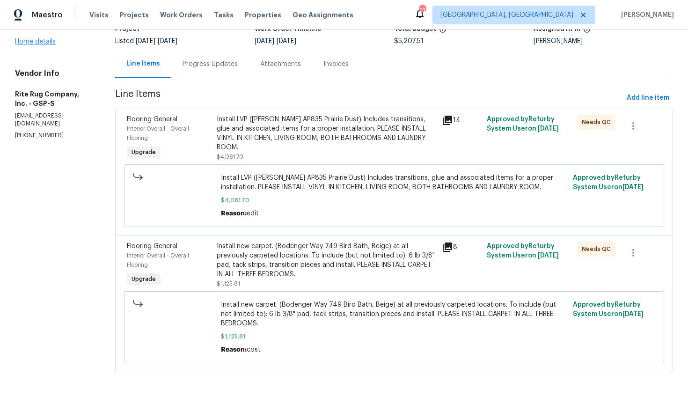
scroll to position [0, 0]
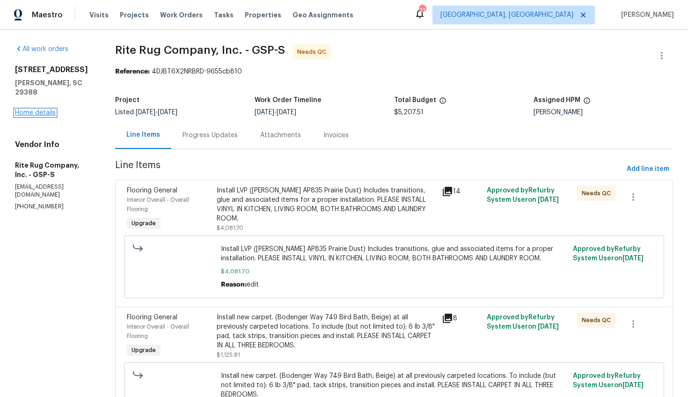
click at [41, 110] on link "Home details" at bounding box center [35, 113] width 41 height 7
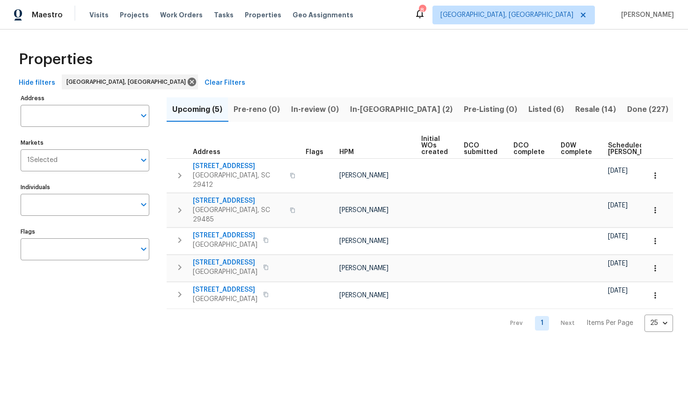
click at [575, 109] on span "Resale (14)" at bounding box center [595, 109] width 41 height 13
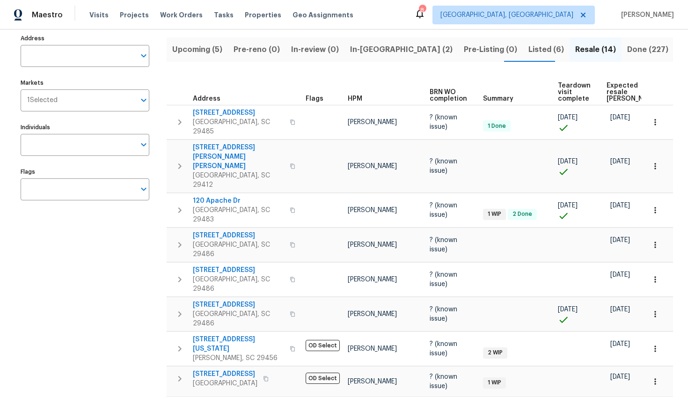
scroll to position [58, 0]
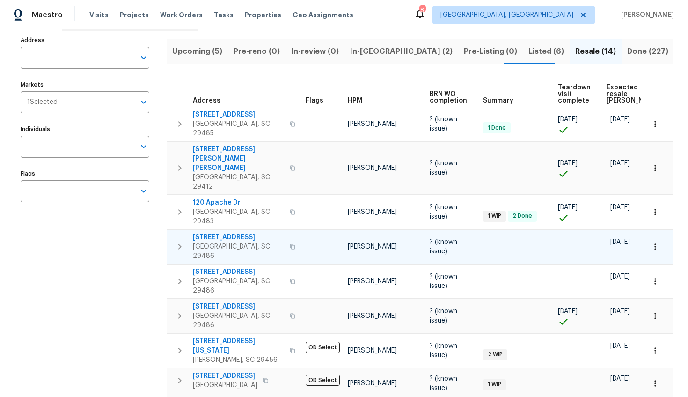
click at [221, 233] on span "[STREET_ADDRESS]" at bounding box center [238, 237] width 91 height 9
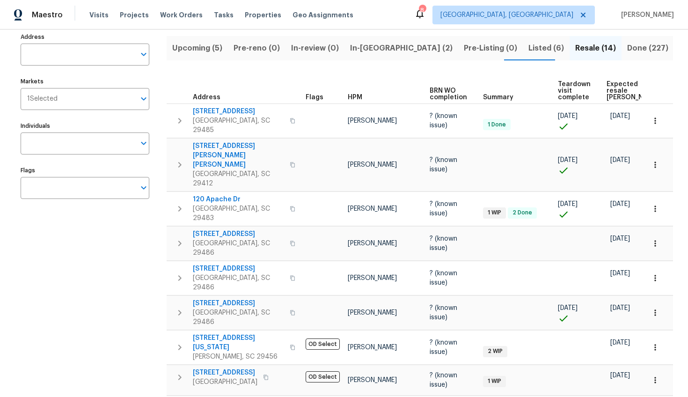
scroll to position [6, 0]
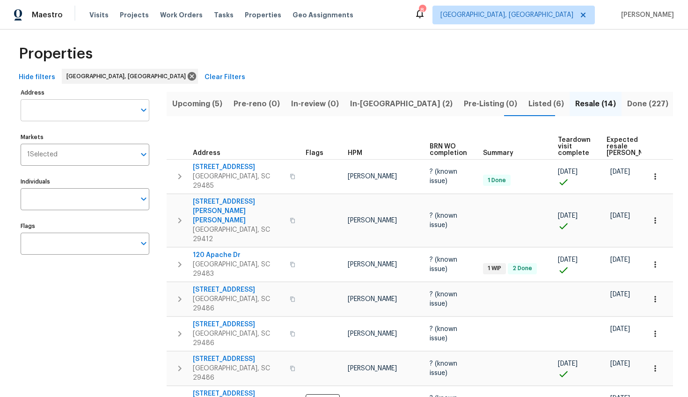
click at [101, 118] on input "Address" at bounding box center [78, 110] width 115 height 22
type input "529 delafield"
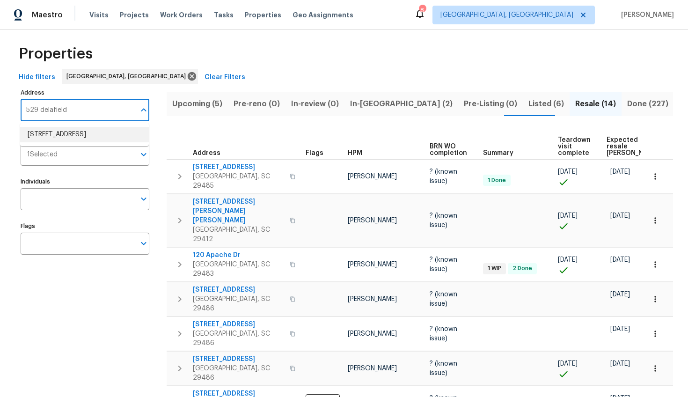
click at [80, 132] on li "[STREET_ADDRESS]" at bounding box center [84, 134] width 129 height 15
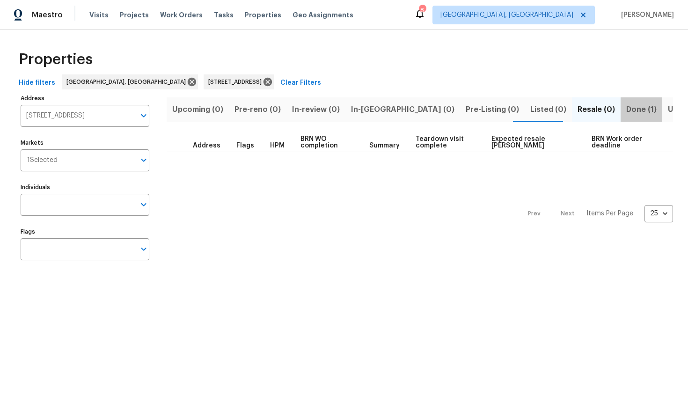
click at [626, 112] on span "Done (1)" at bounding box center [641, 109] width 30 height 13
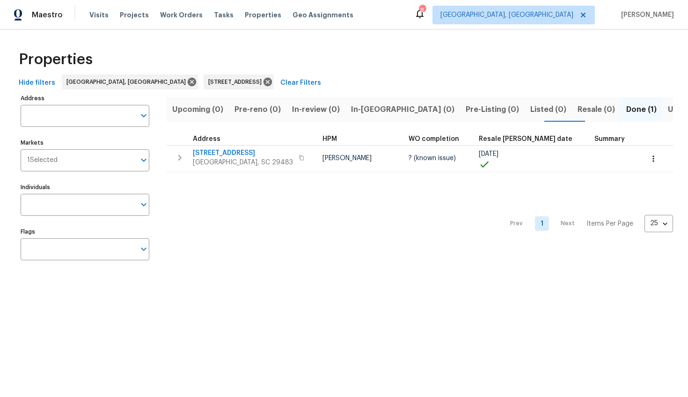
type input "[STREET_ADDRESS]"
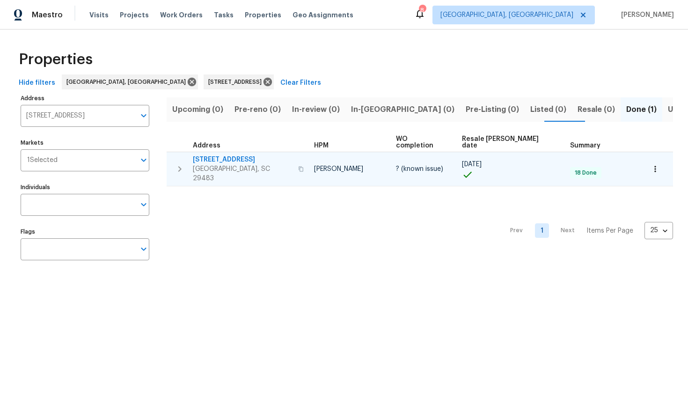
click at [244, 155] on span "[STREET_ADDRESS]" at bounding box center [243, 159] width 100 height 9
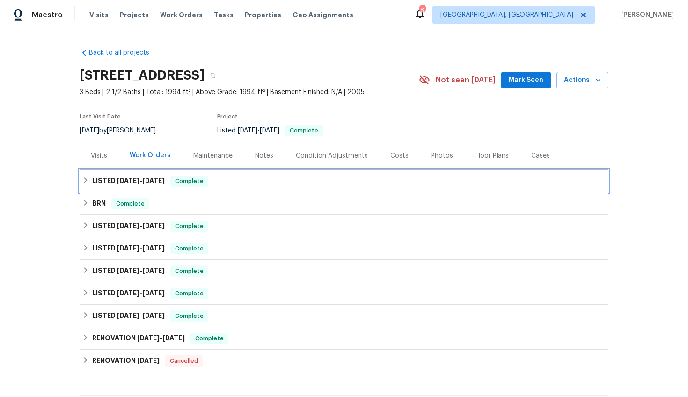
click at [117, 183] on span "[DATE]" at bounding box center [128, 180] width 22 height 7
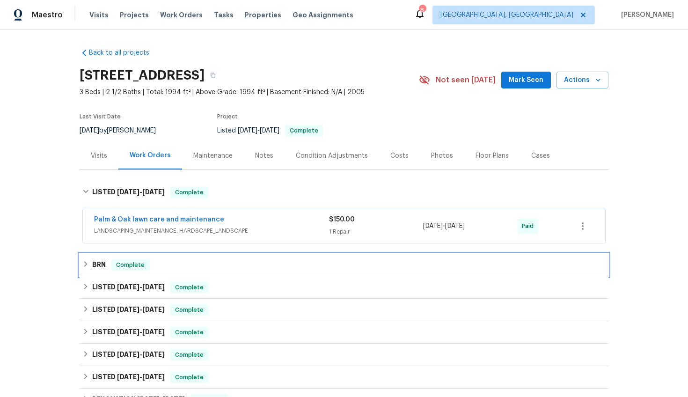
click at [92, 263] on h6 "BRN" at bounding box center [99, 264] width 14 height 11
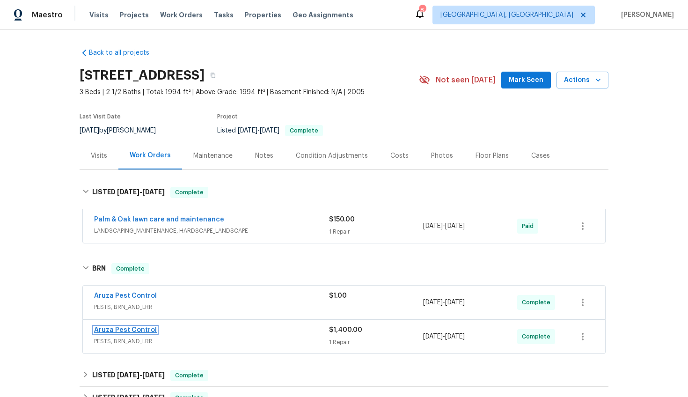
click at [106, 330] on link "Aruza Pest Control" at bounding box center [125, 330] width 63 height 7
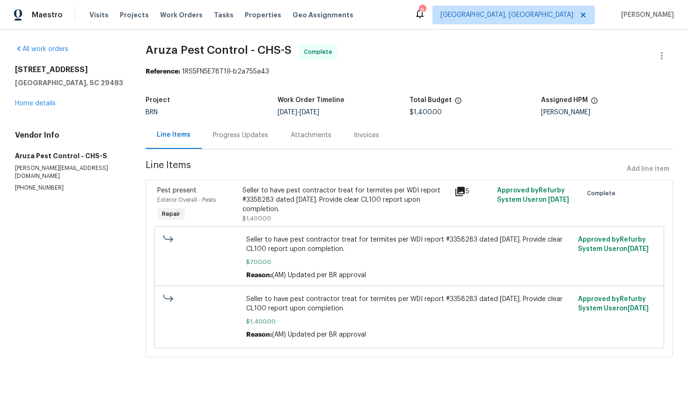
click at [233, 141] on div "Progress Updates" at bounding box center [241, 135] width 78 height 28
